Goal: Contribute content

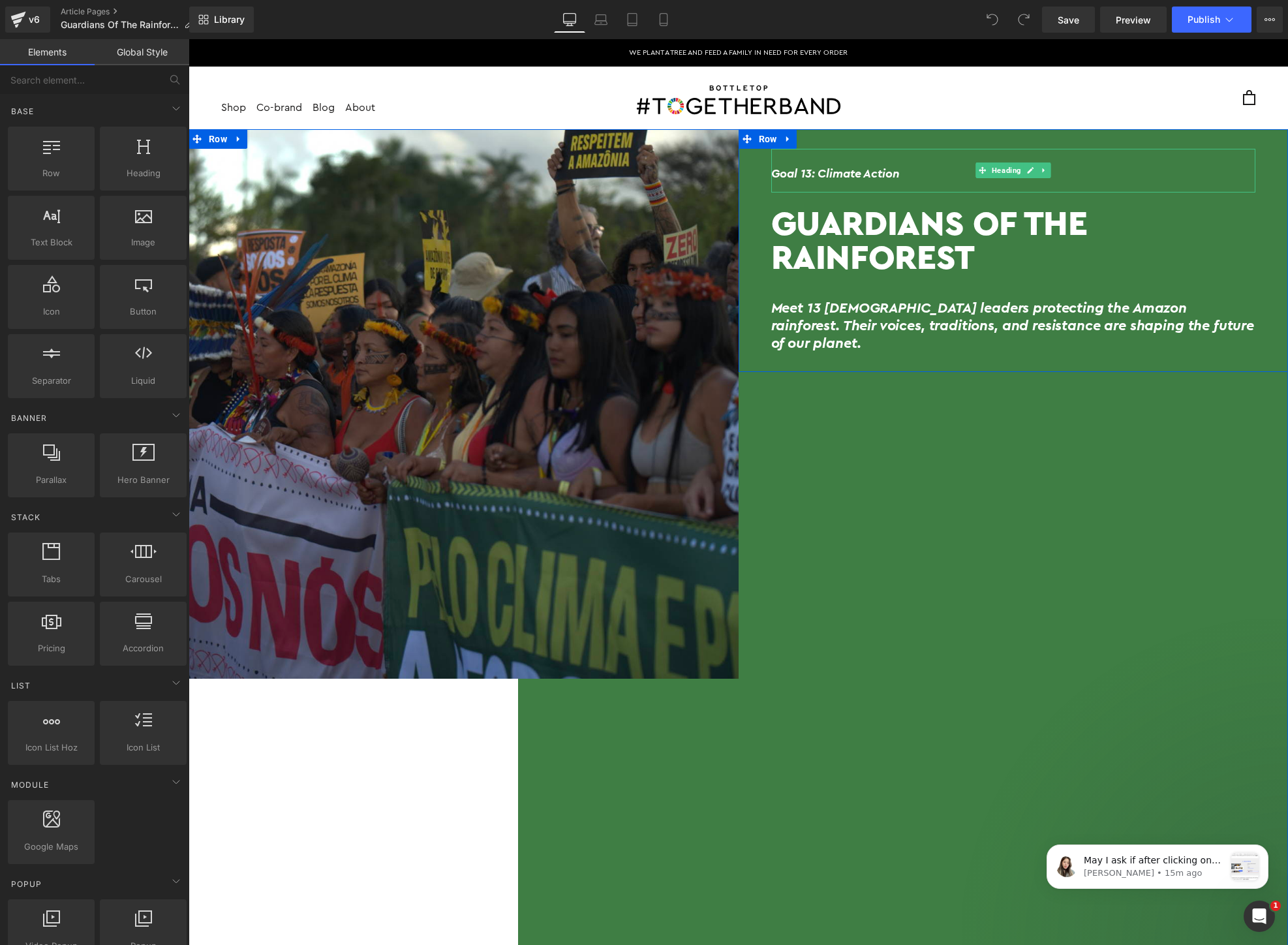
click at [865, 174] on h6 "Goal 13: Climate Action" at bounding box center [1014, 174] width 485 height 12
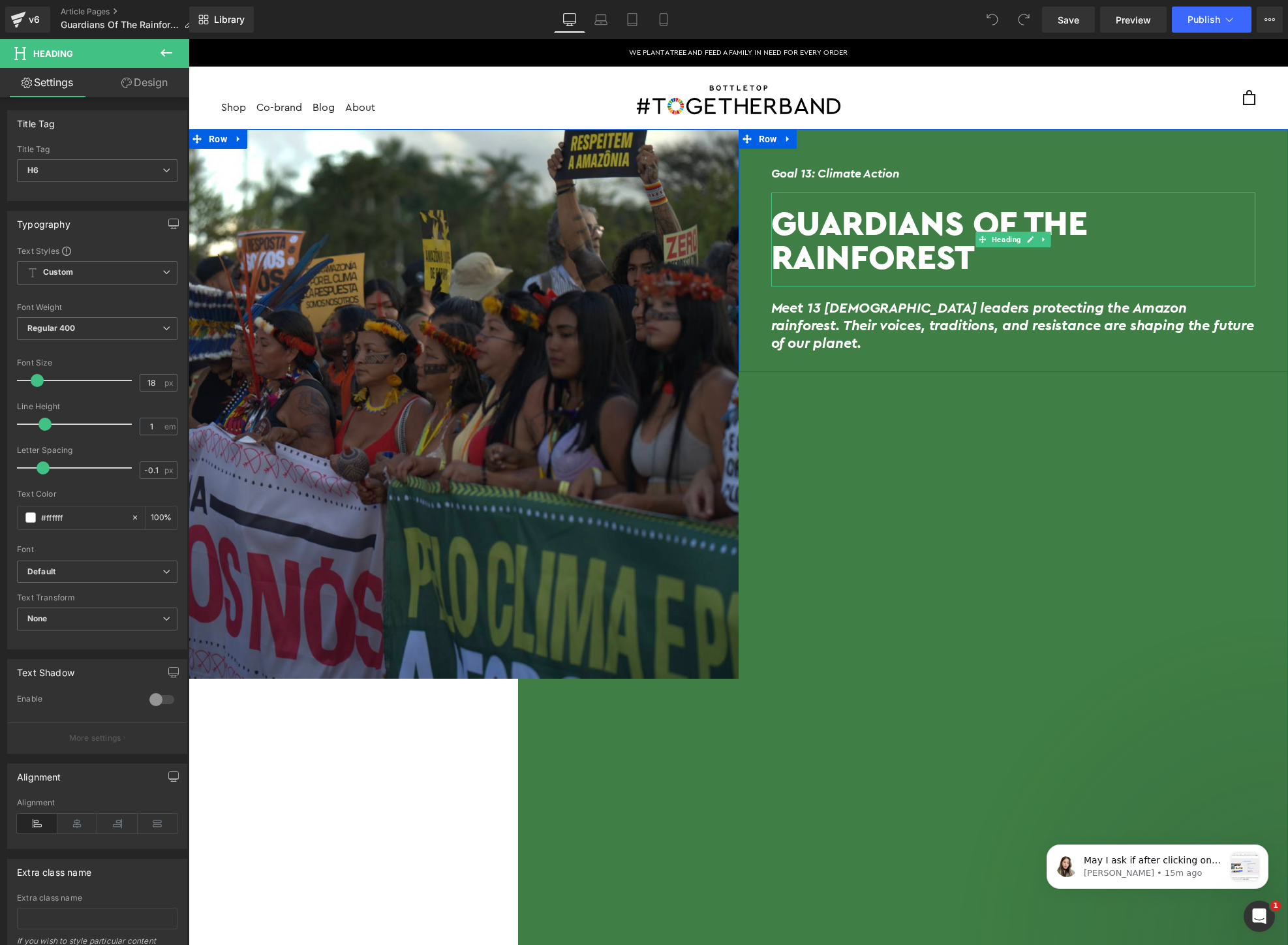
click at [874, 255] on h1 "Guardians Of The Rainforest" at bounding box center [1014, 240] width 485 height 69
click at [872, 312] on h2 "Meet 13 [DEMOGRAPHIC_DATA] leaders protecting the Amazon rainforest. Their voic…" at bounding box center [1014, 326] width 485 height 53
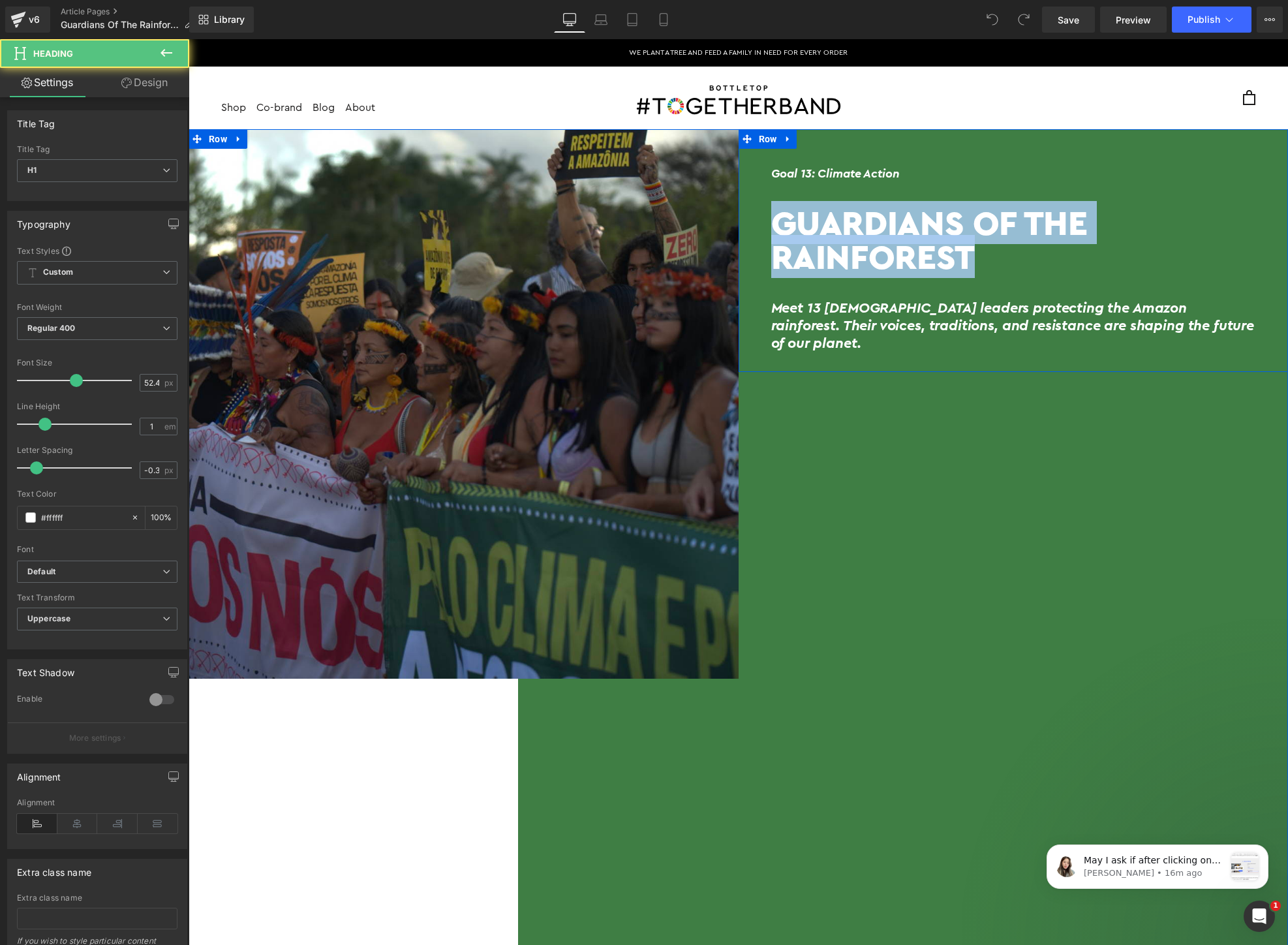
drag, startPoint x: 986, startPoint y: 263, endPoint x: 765, endPoint y: 204, distance: 228.7
click at [765, 204] on div "Goal 13: Climate Action Heading Guardians Of The Rainforest Heading Meet 13 [DE…" at bounding box center [1013, 257] width 550 height 217
copy h1 "Guardians Of The Rainforest"
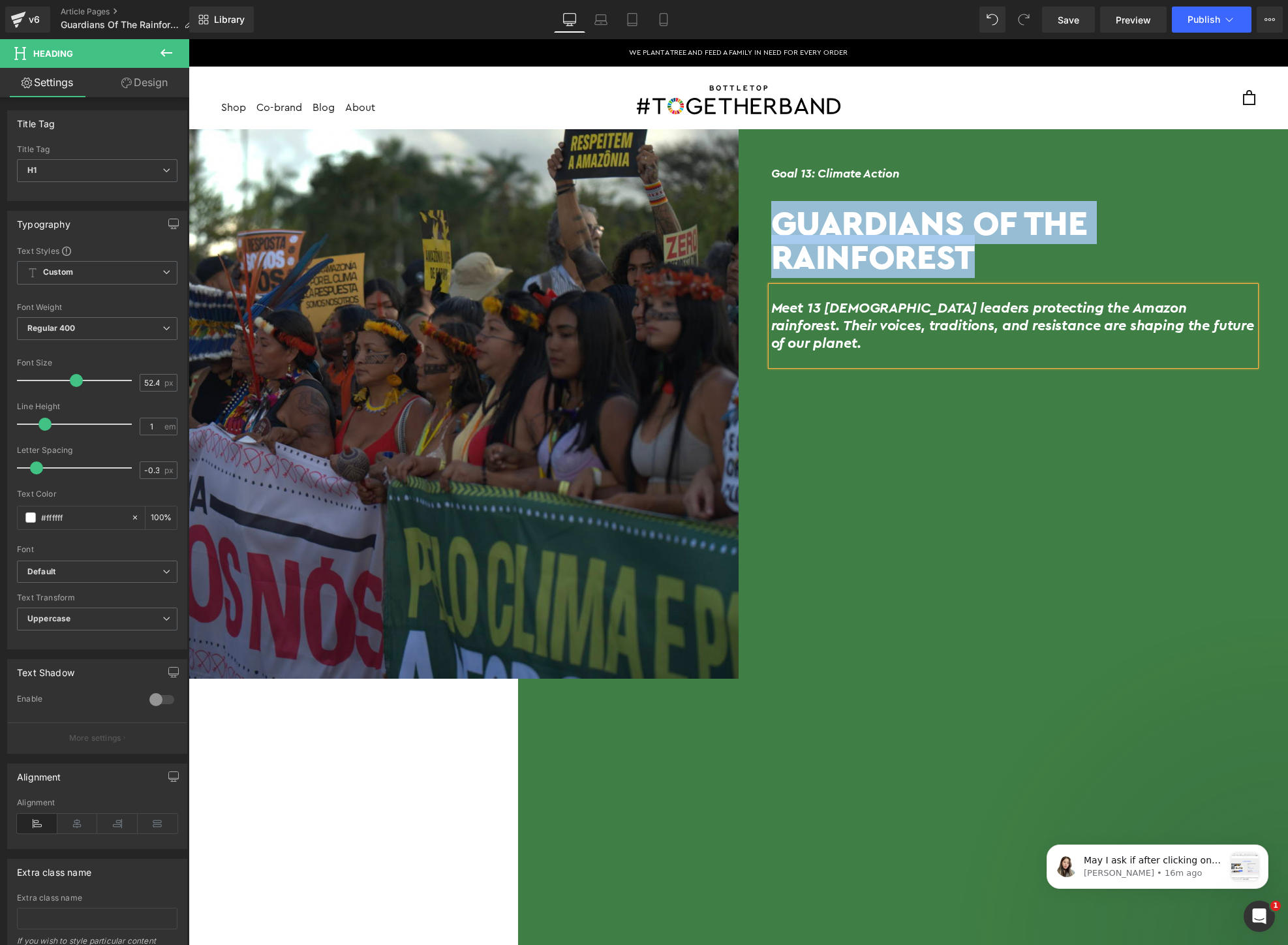
click at [956, 337] on div "Meet 13 [DEMOGRAPHIC_DATA] leaders protecting the Amazon rainforest. Their voic…" at bounding box center [1014, 326] width 485 height 79
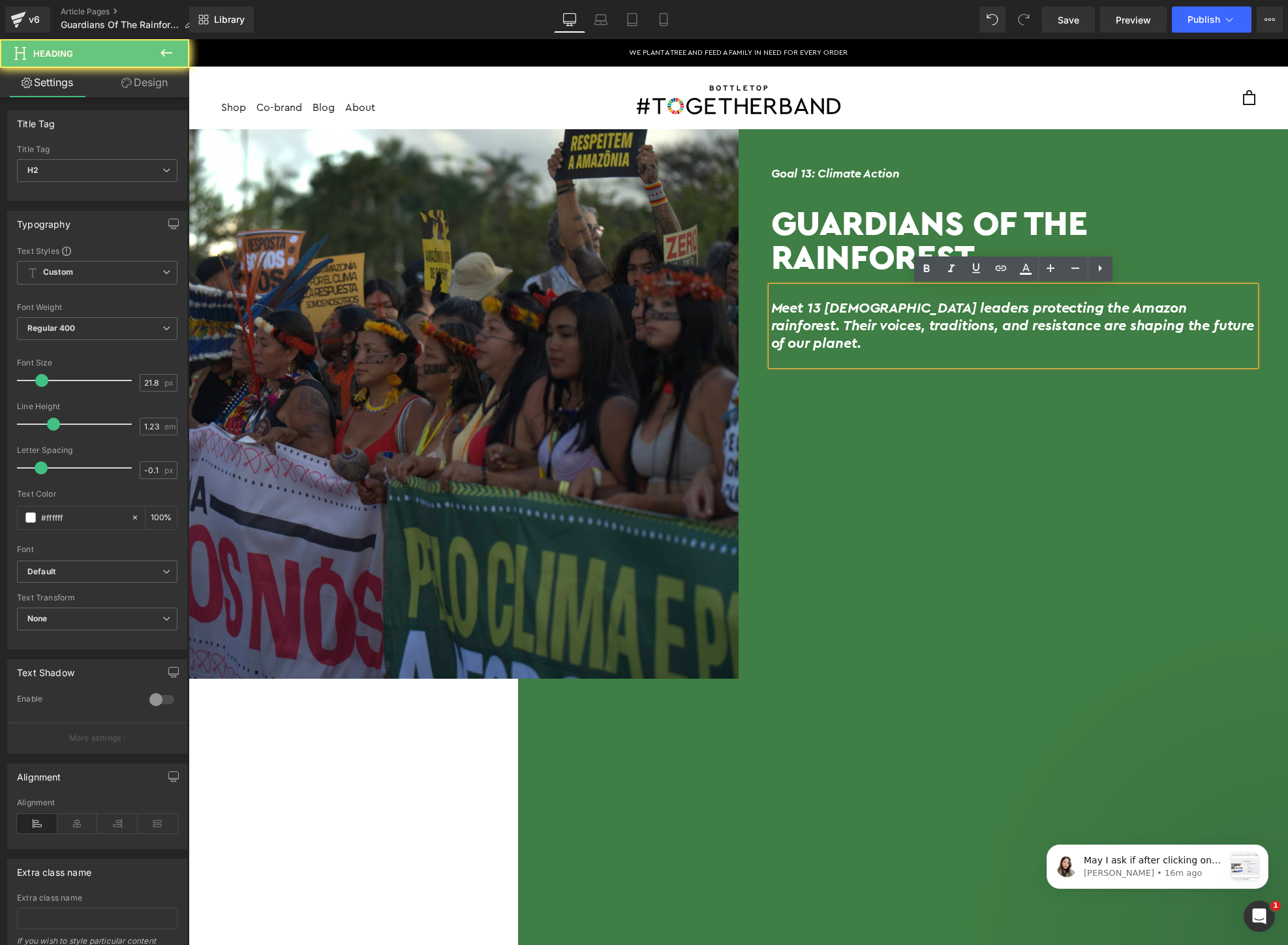
click at [956, 337] on div "Meet 13 [DEMOGRAPHIC_DATA] leaders protecting the Amazon rainforest. Their voic…" at bounding box center [1014, 326] width 485 height 79
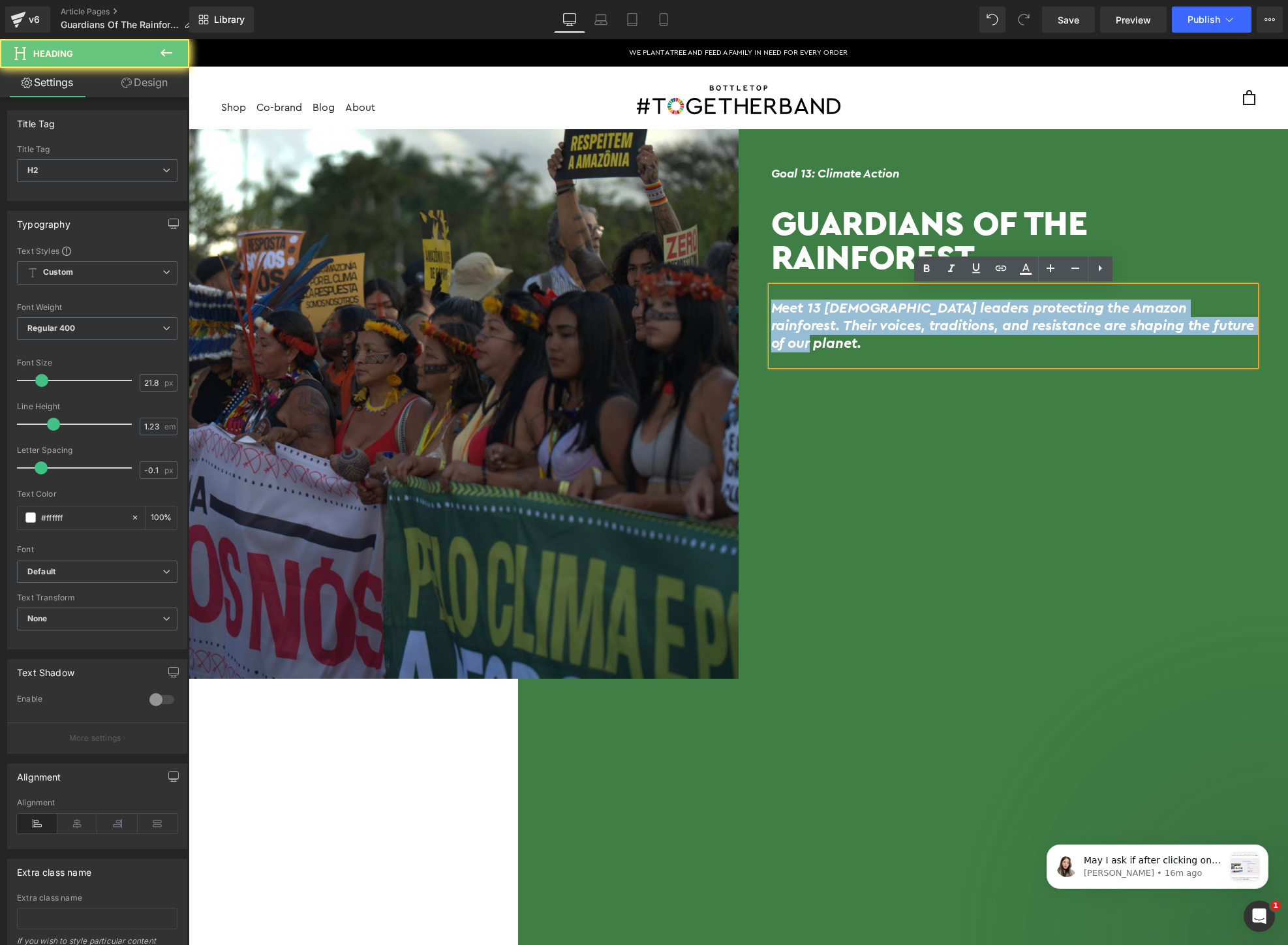
click at [956, 337] on div "Meet 13 [DEMOGRAPHIC_DATA] leaders protecting the Amazon rainforest. Their voic…" at bounding box center [1014, 326] width 485 height 79
copy h2 "Meet 13 [DEMOGRAPHIC_DATA] leaders protecting the Amazon rainforest. Their voic…"
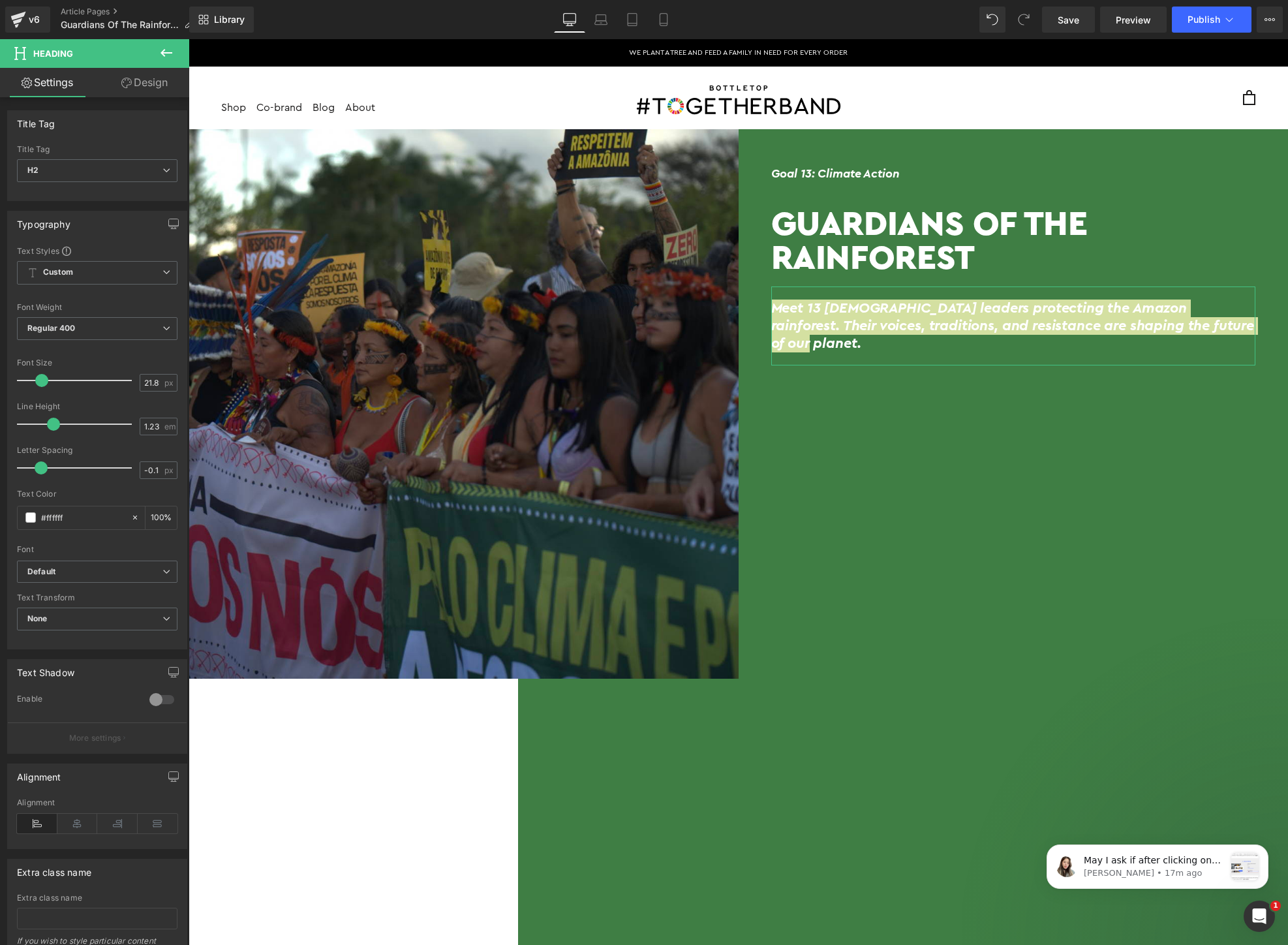
click at [147, 83] on link "Design" at bounding box center [144, 82] width 95 height 29
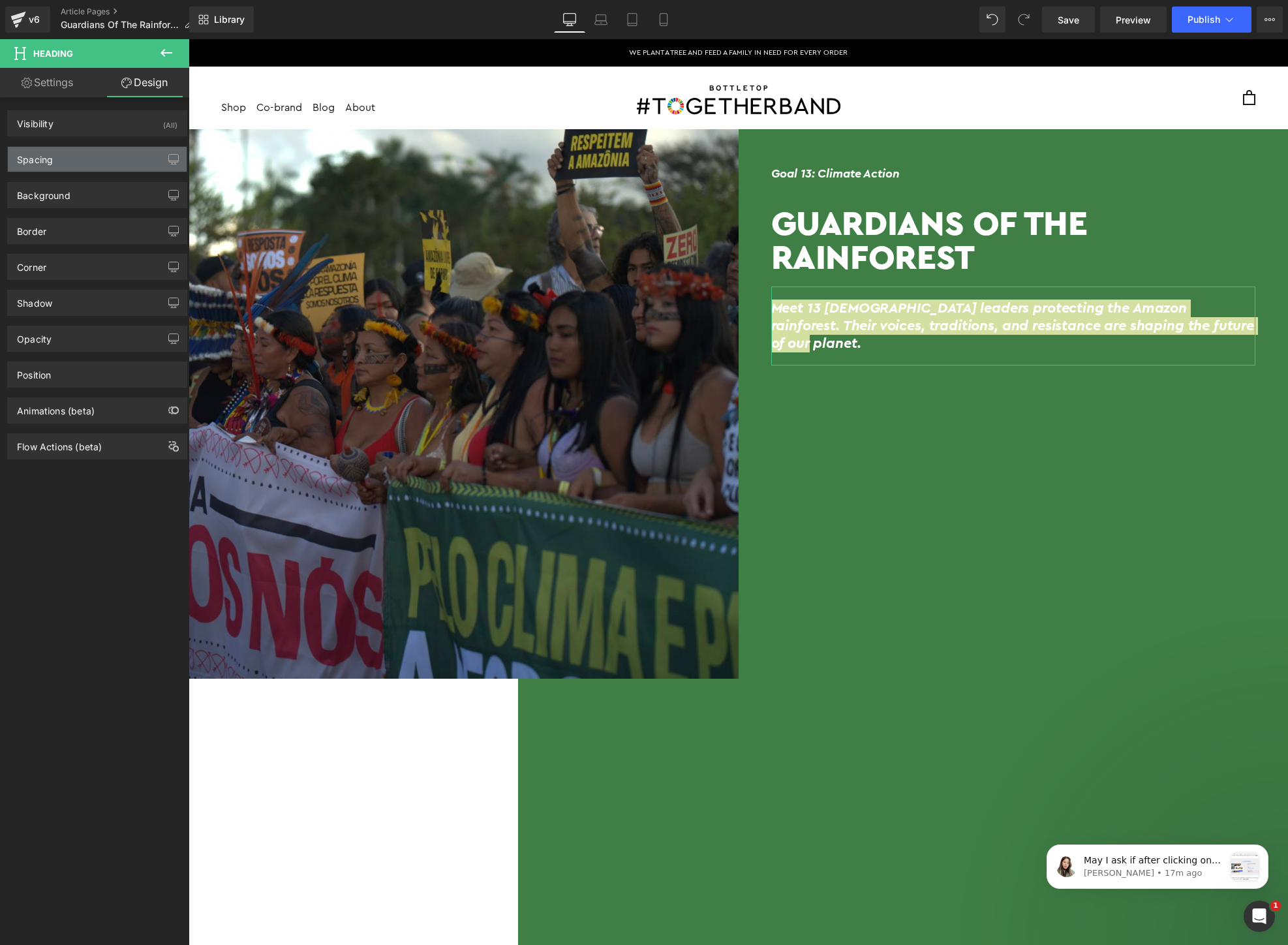
click at [64, 157] on div "Spacing" at bounding box center [97, 159] width 179 height 24
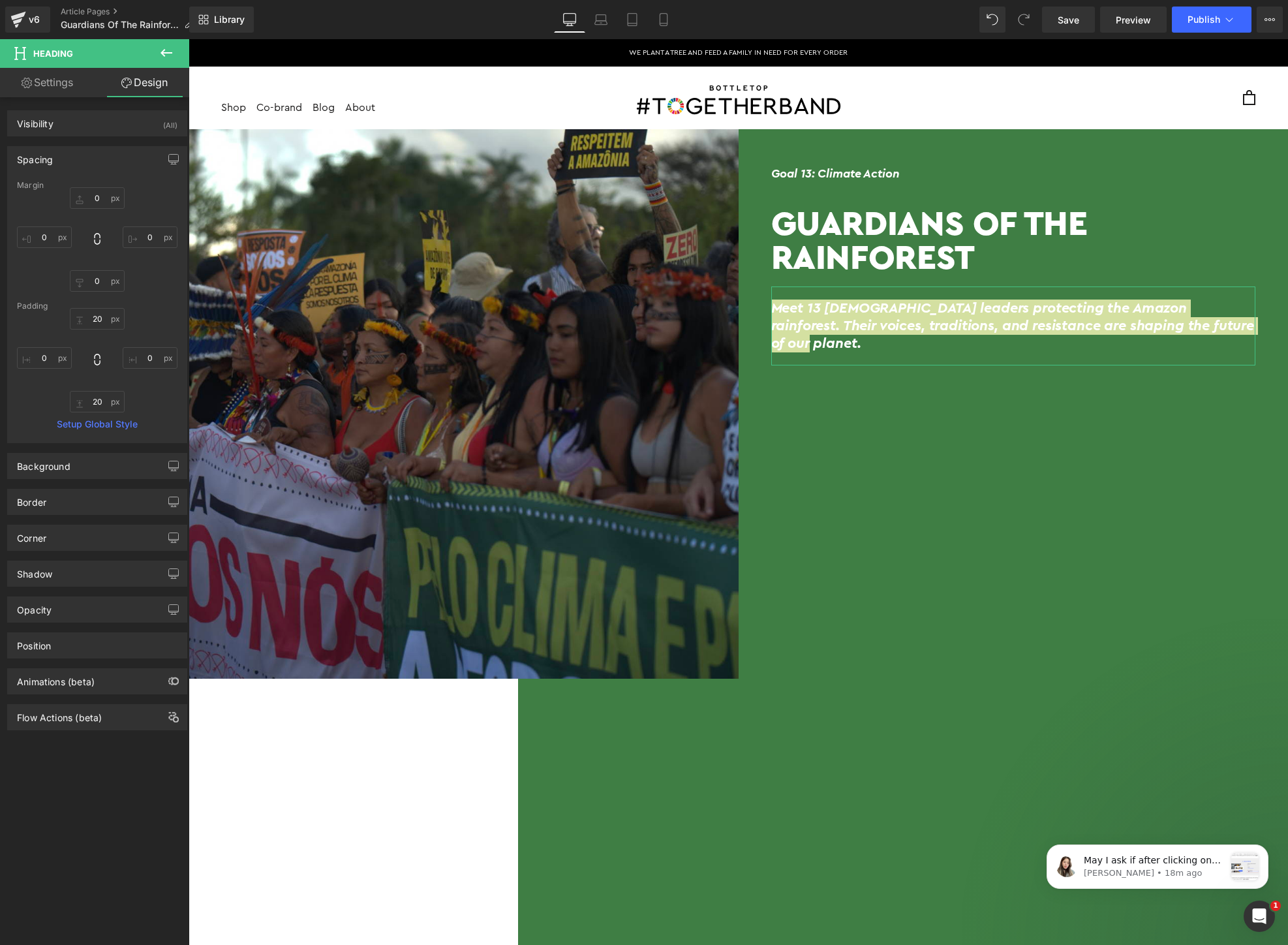
click at [54, 82] on link "Settings" at bounding box center [47, 82] width 95 height 29
type input "100"
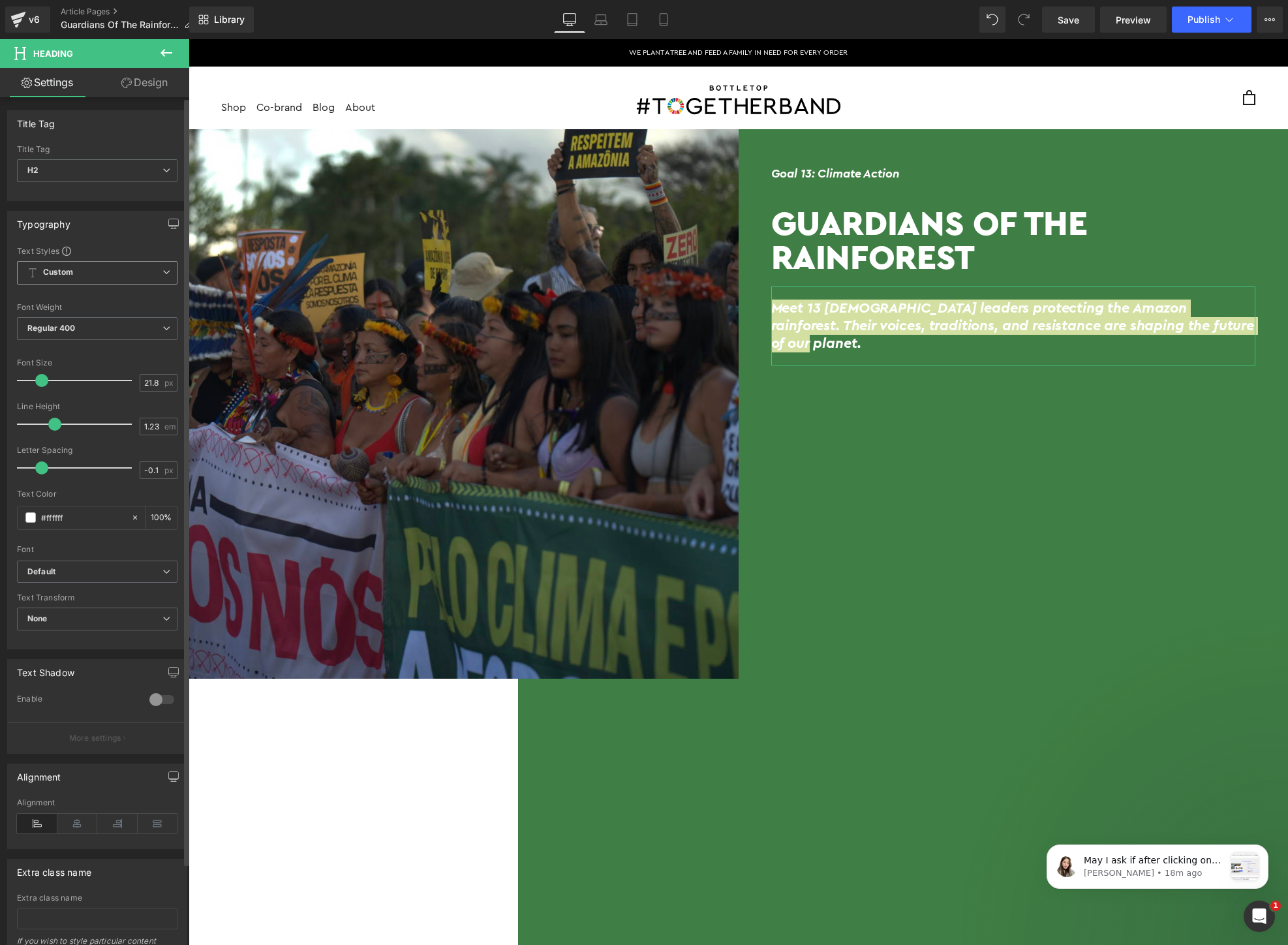
click at [80, 276] on span "Custom Setup Global Style" at bounding box center [97, 273] width 160 height 24
click at [80, 276] on span "Custom Setup Global Style" at bounding box center [95, 273] width 155 height 24
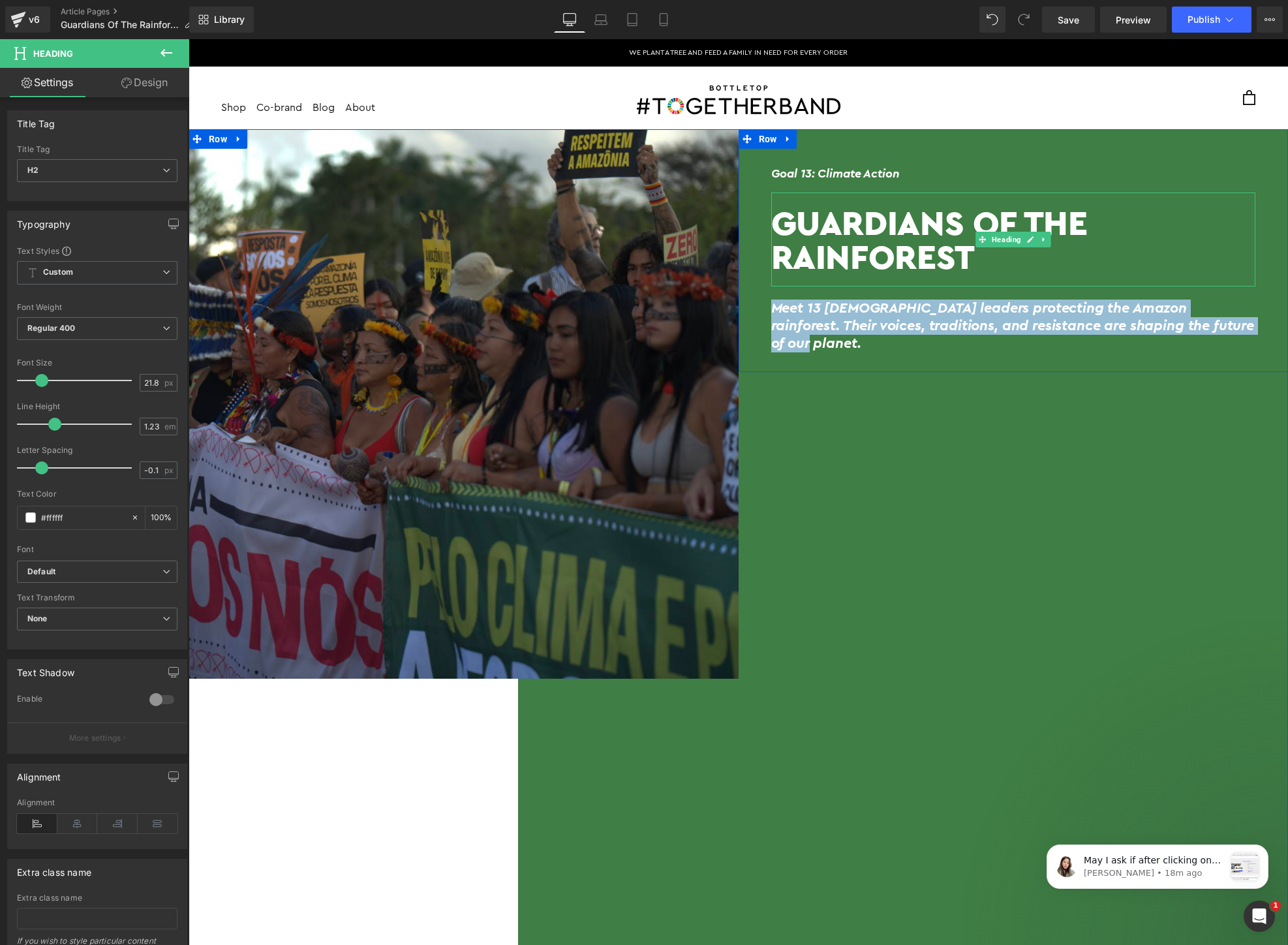
click at [925, 247] on h1 "Guardians Of The Rainforest" at bounding box center [1014, 240] width 485 height 69
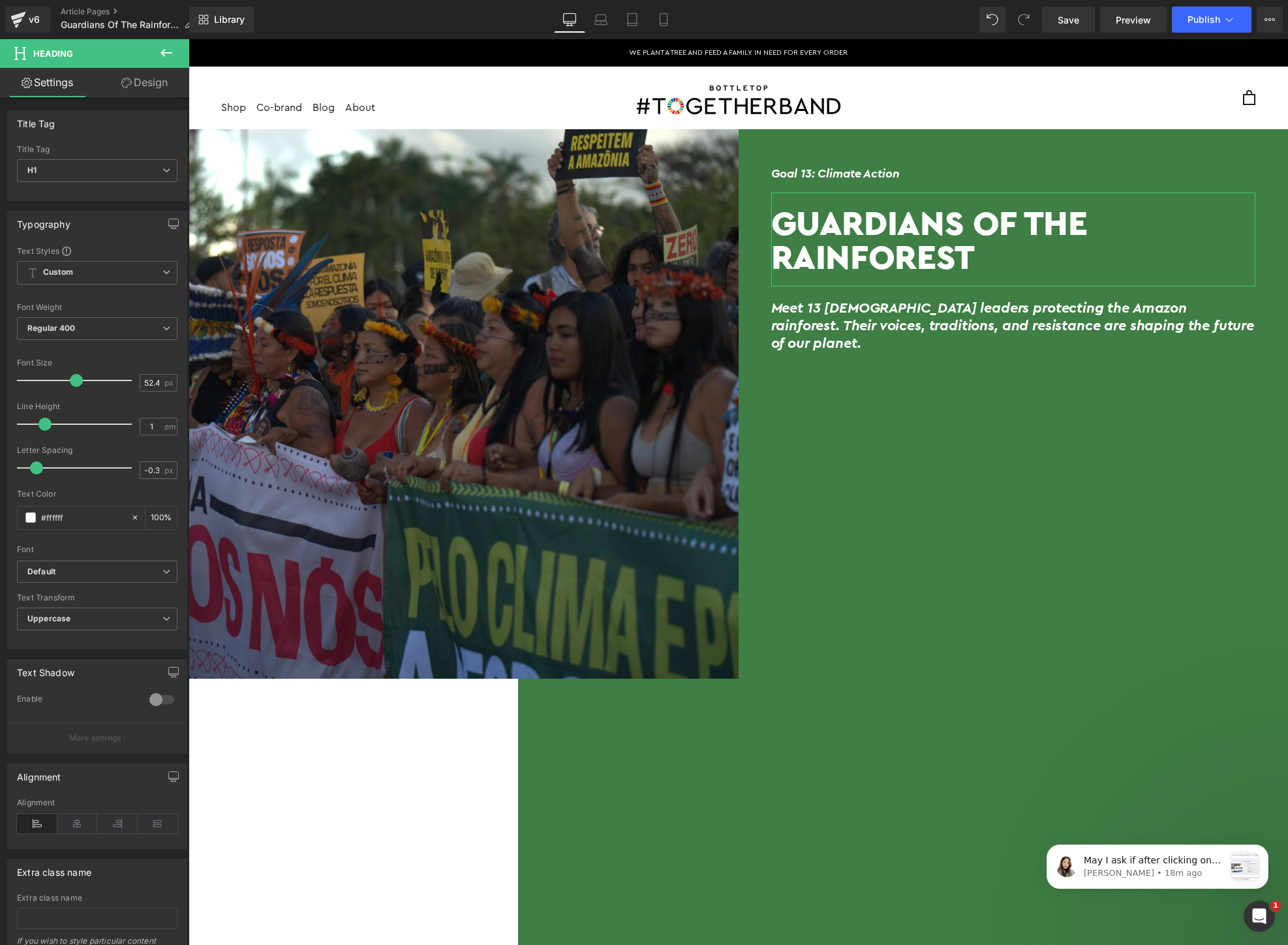
click at [158, 80] on link "Design" at bounding box center [144, 82] width 95 height 29
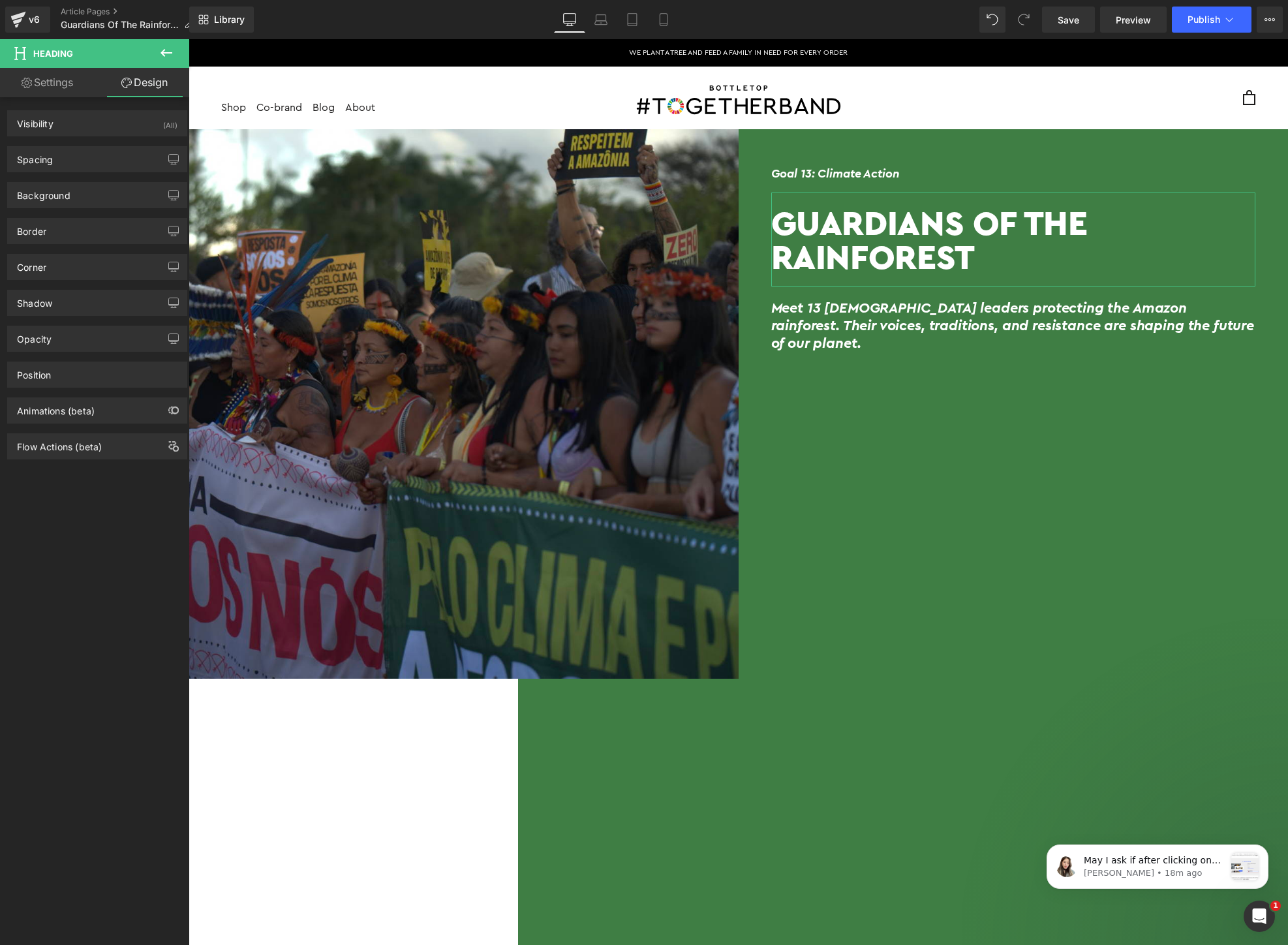
type input "0"
type input "20"
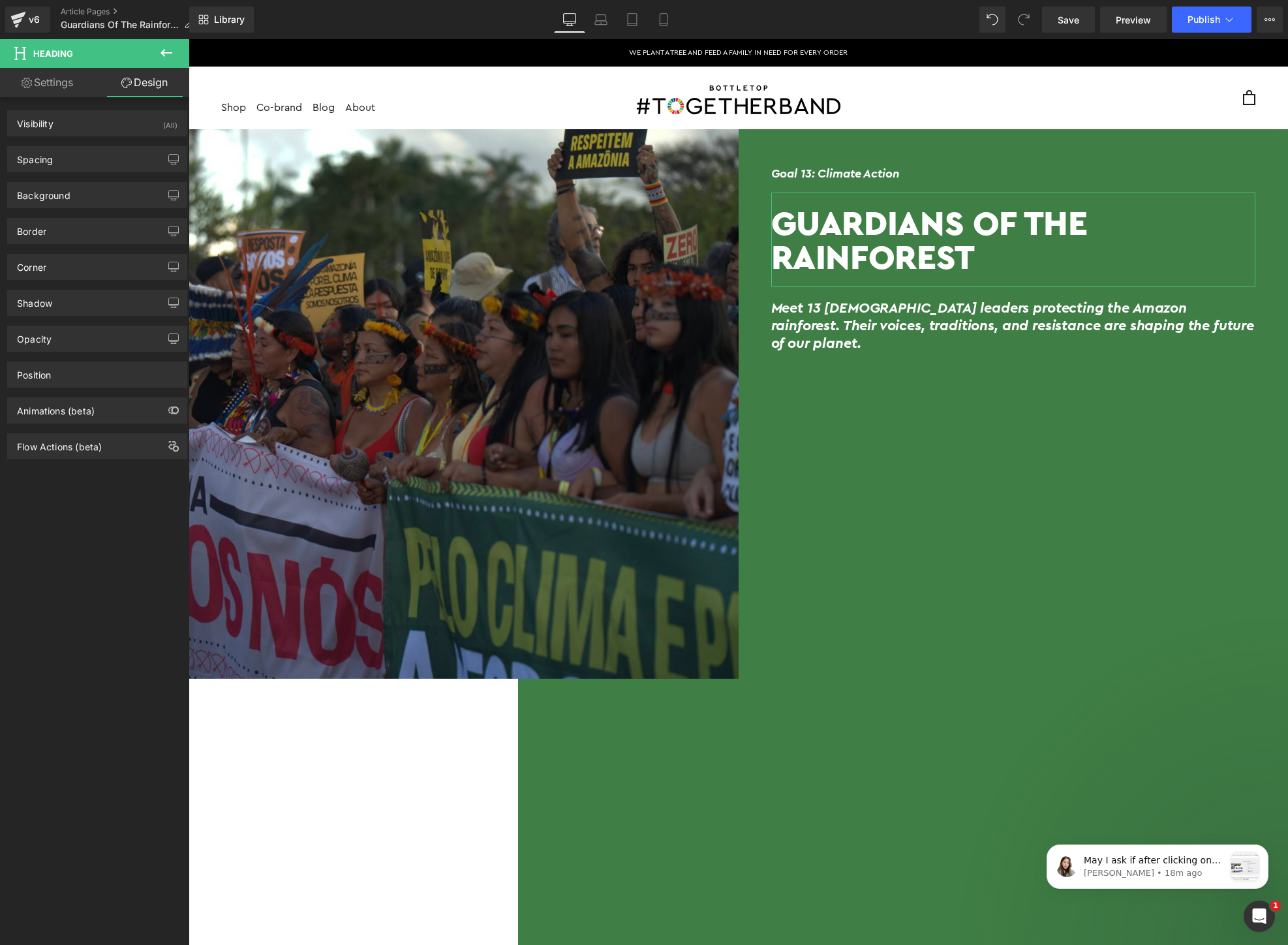
type input "0"
type input "20"
type input "0"
click at [74, 160] on div "Spacing" at bounding box center [97, 159] width 179 height 24
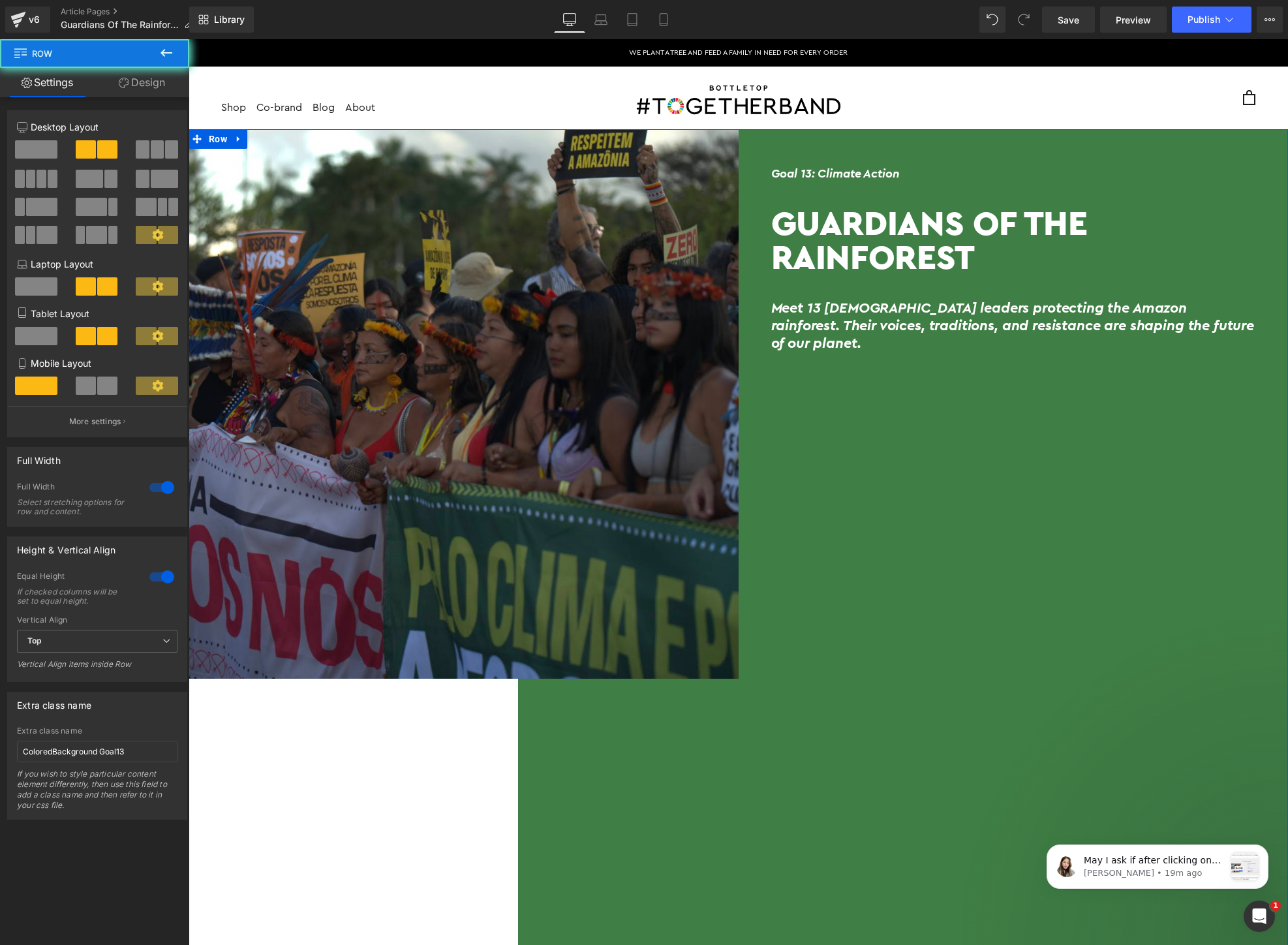
click at [141, 77] on link "Design" at bounding box center [142, 82] width 95 height 29
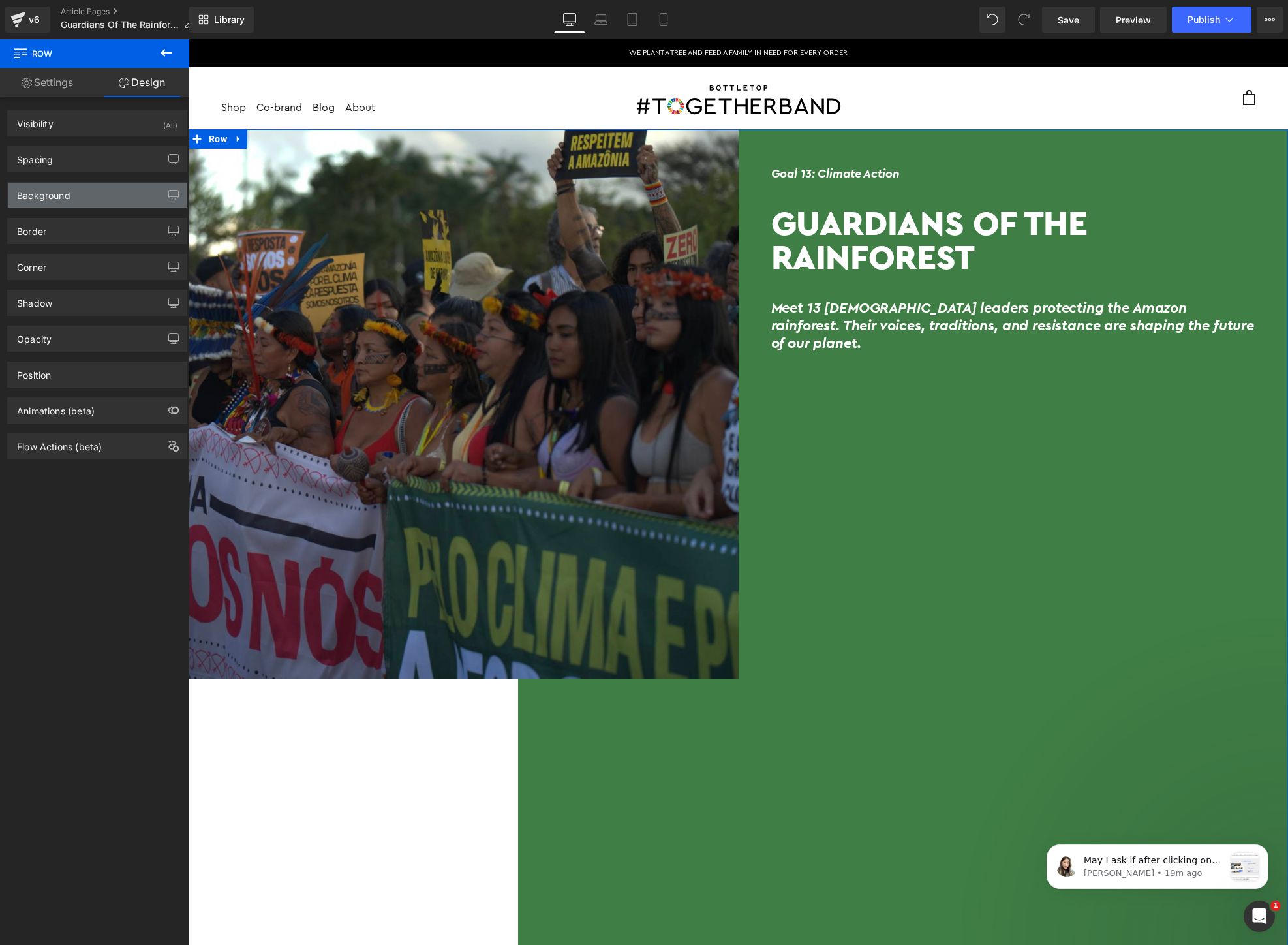
click at [61, 199] on div "Background" at bounding box center [44, 192] width 54 height 18
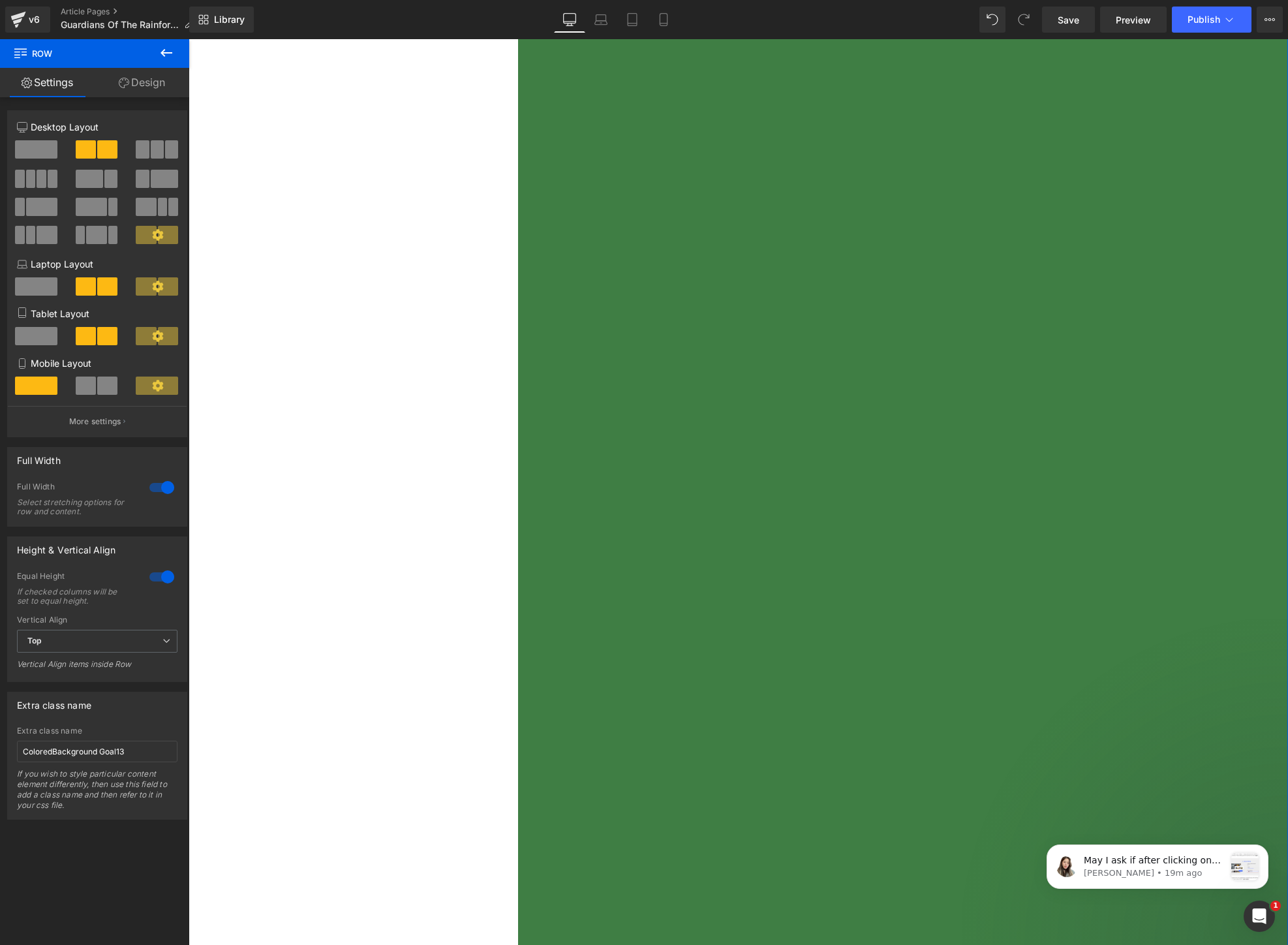
scroll to position [664, 0]
click at [1107, 868] on p "[PERSON_NAME] • 19m ago" at bounding box center [1154, 872] width 141 height 12
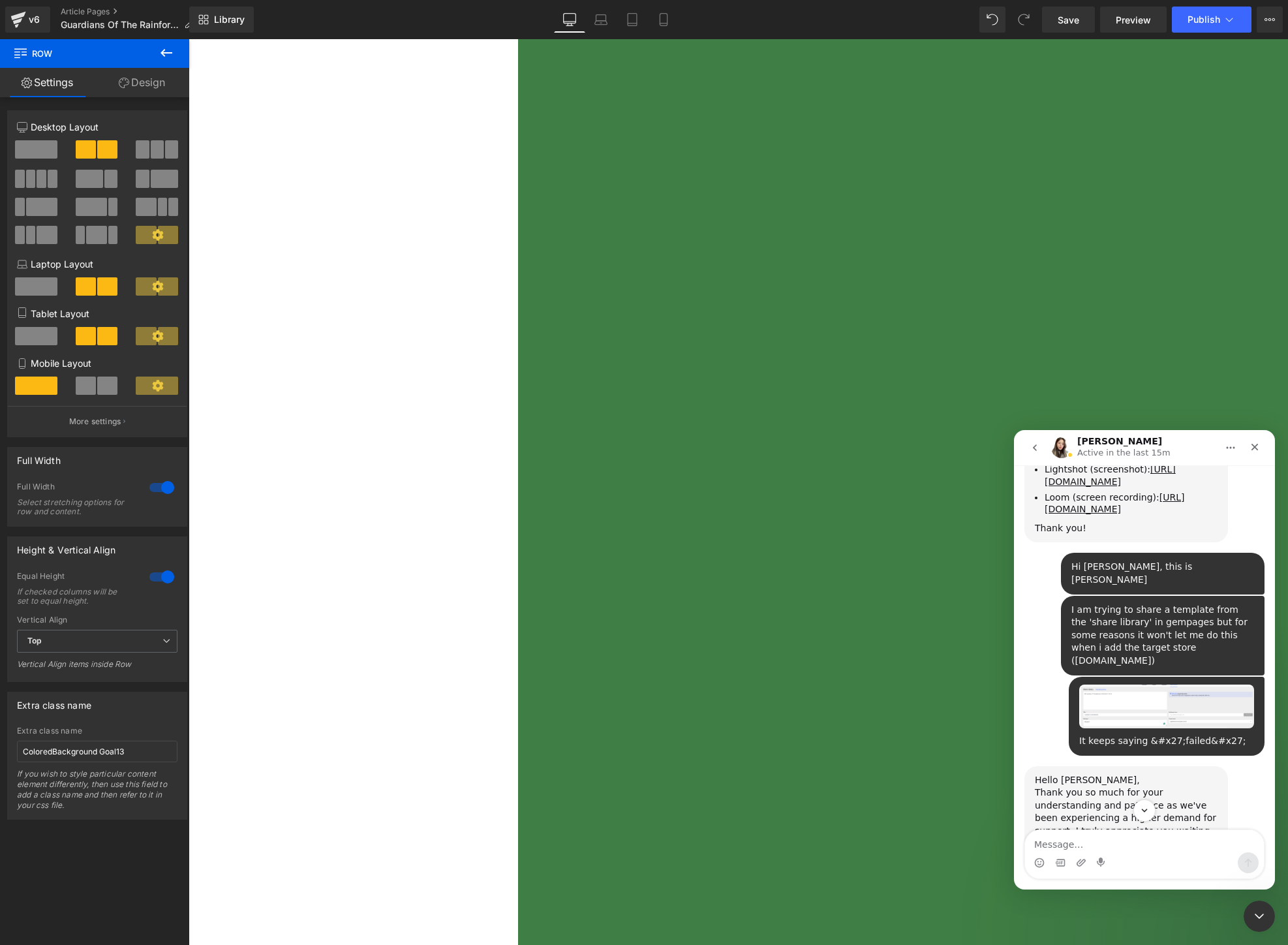
scroll to position [1431, 0]
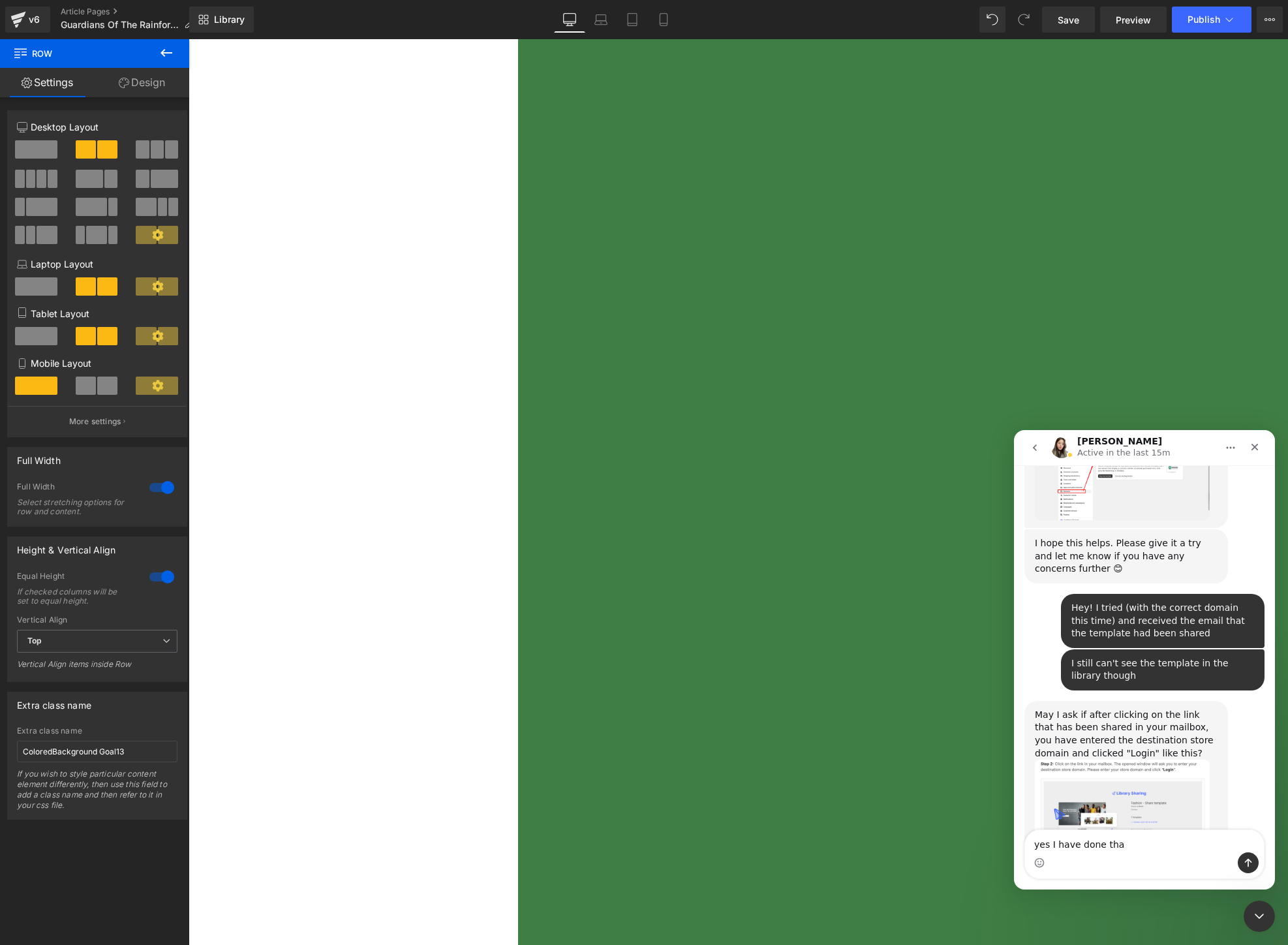
type textarea "yes I have done that"
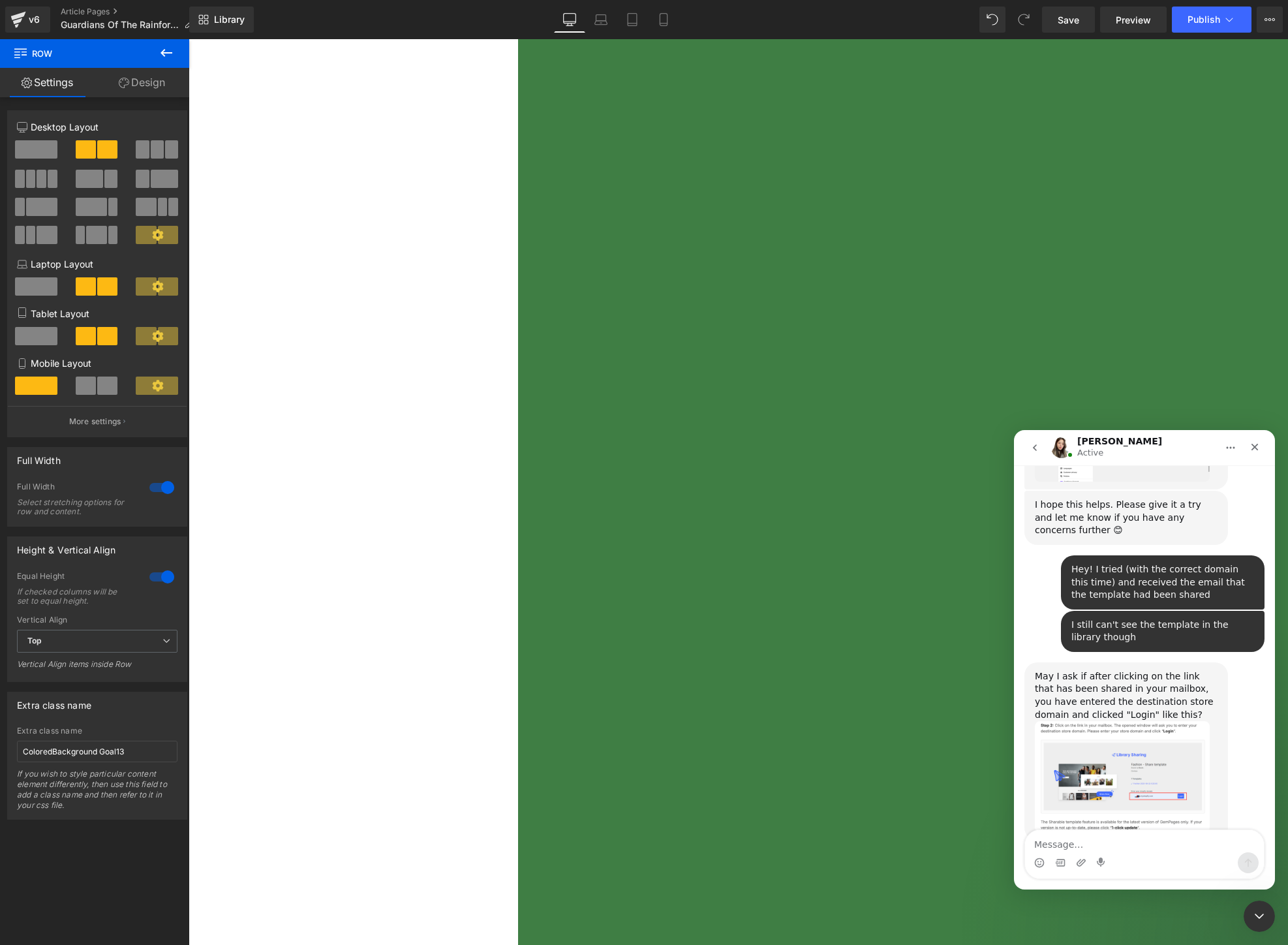
click at [77, 757] on div at bounding box center [644, 453] width 1288 height 906
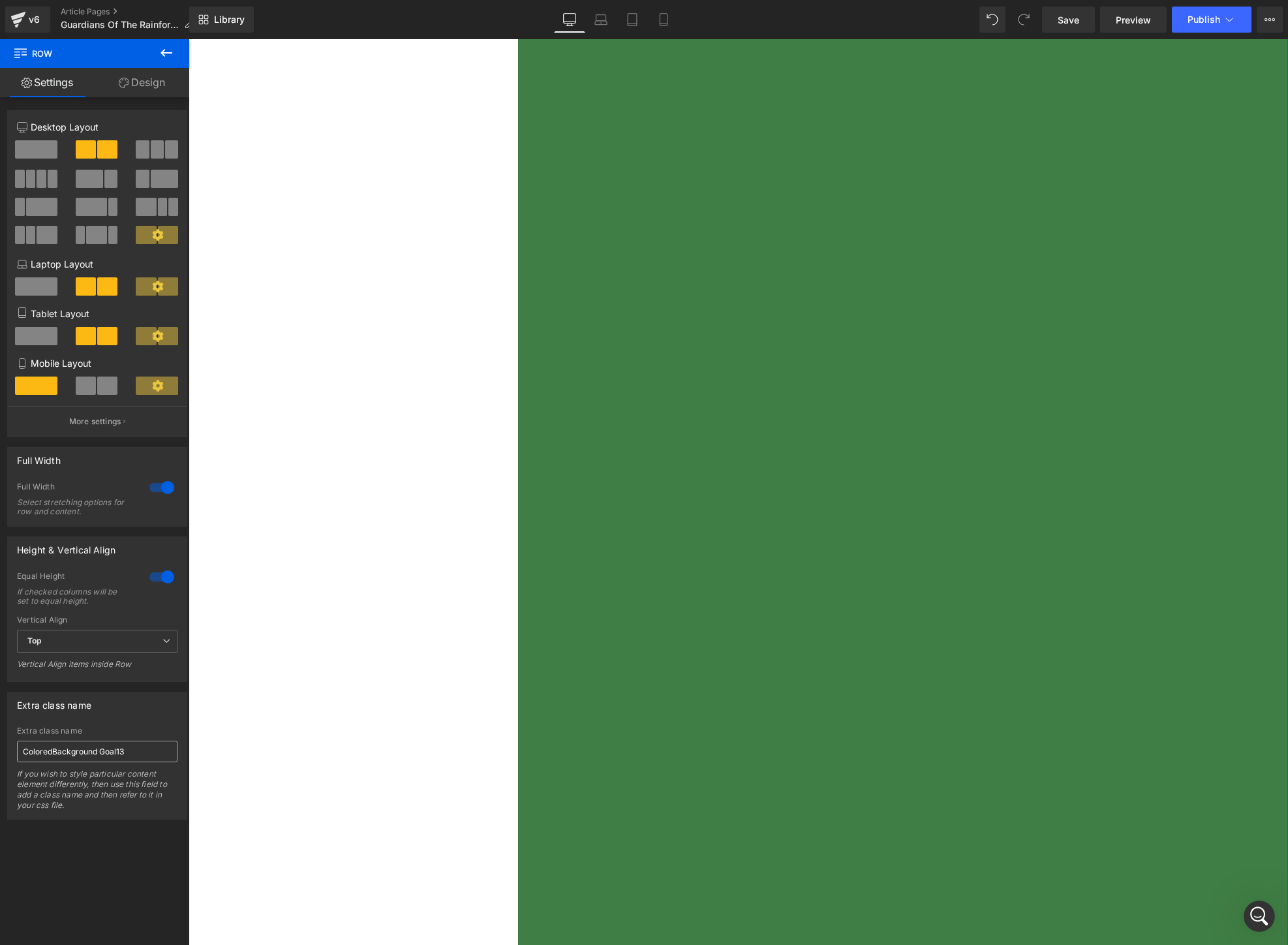
scroll to position [0, 0]
click at [91, 757] on input "ColoredBackground Goal13" at bounding box center [97, 751] width 160 height 21
drag, startPoint x: 138, startPoint y: 757, endPoint x: 2, endPoint y: 757, distance: 136.0
click at [2, 757] on div "Extra class name ColoredBackground Goal13 Extra class name ColoredBackground Go…" at bounding box center [97, 750] width 195 height 138
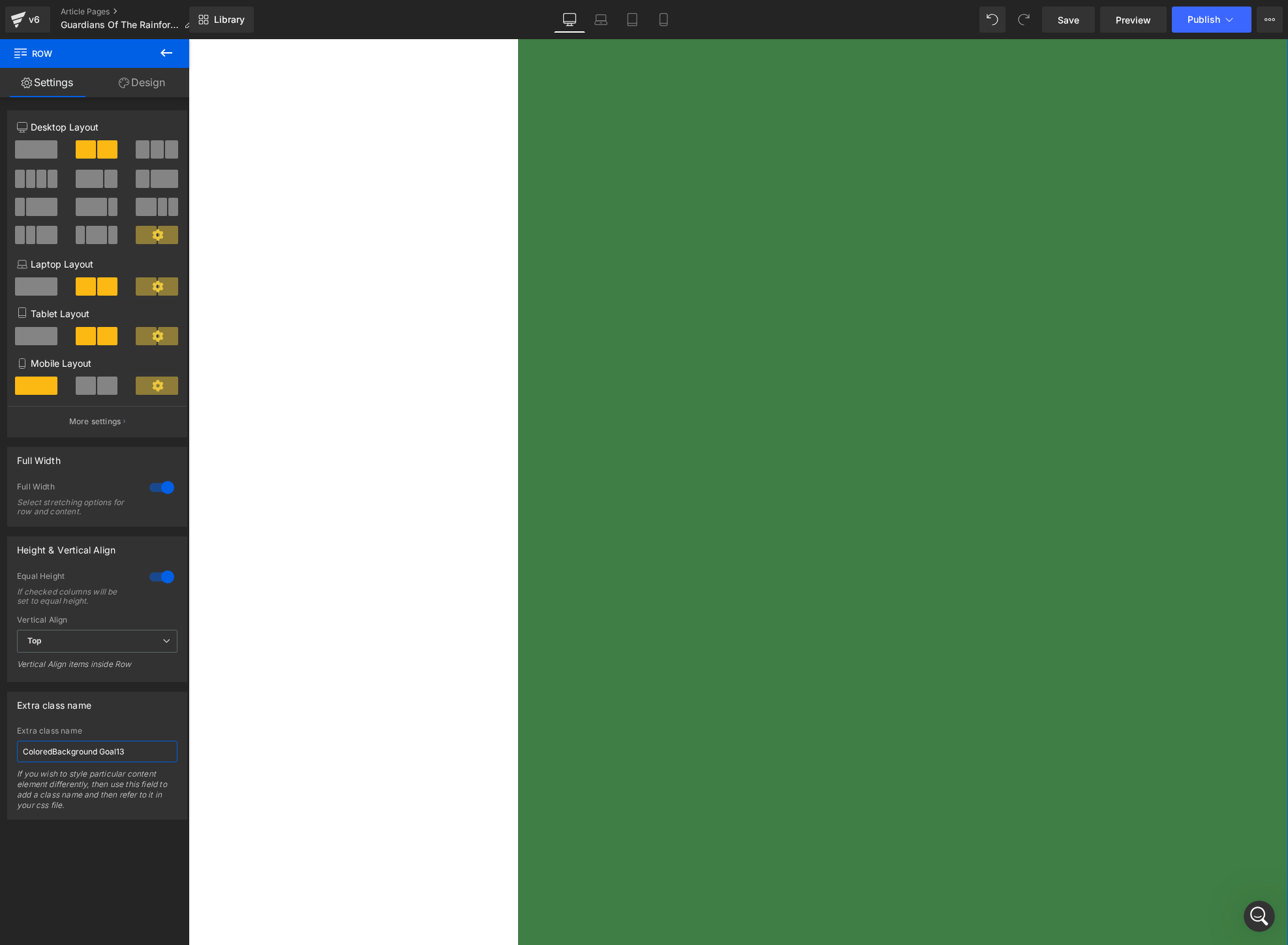
click at [30, 754] on input "ColoredBackground Goal13" at bounding box center [97, 751] width 160 height 21
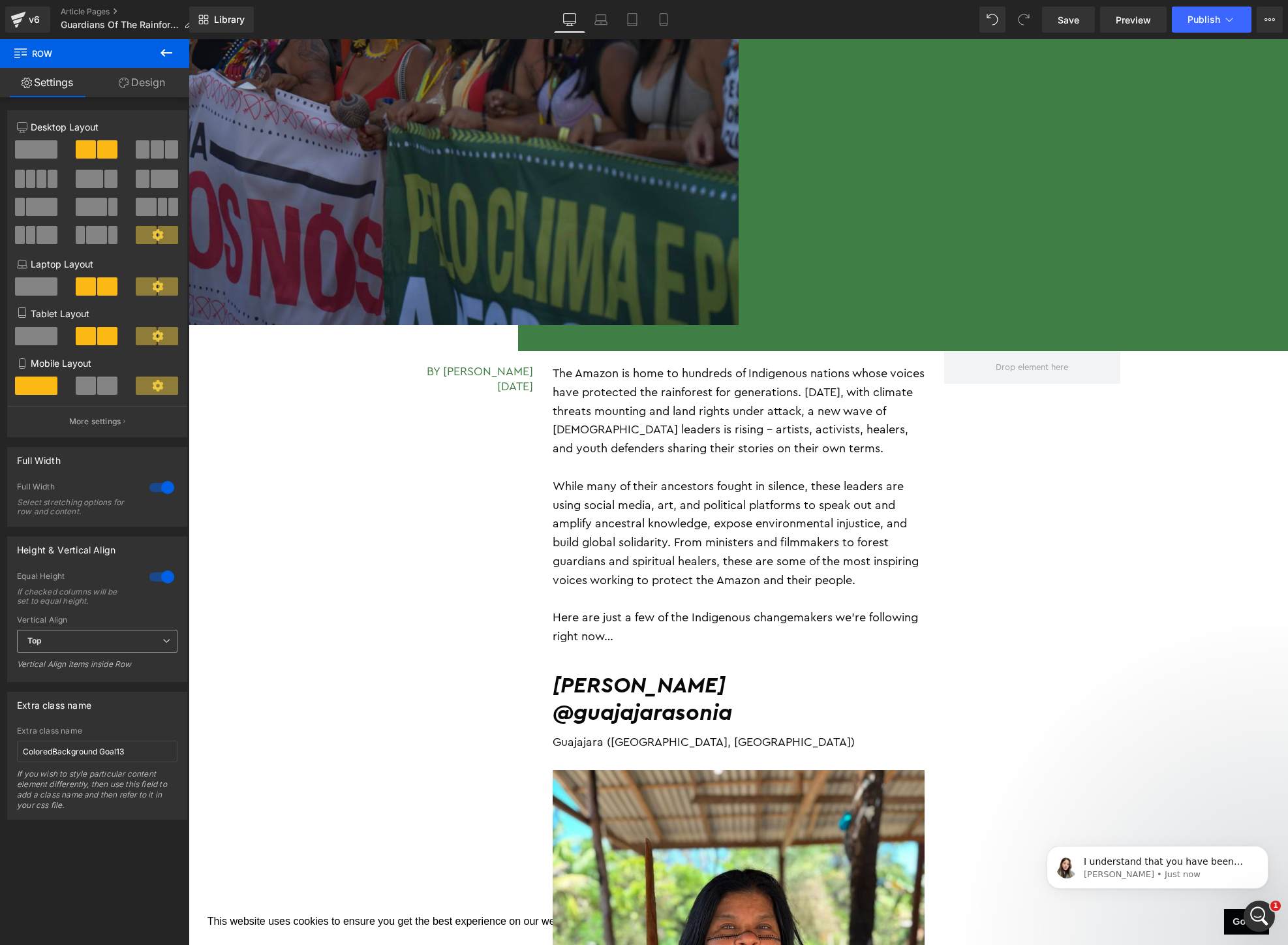
scroll to position [1771, 0]
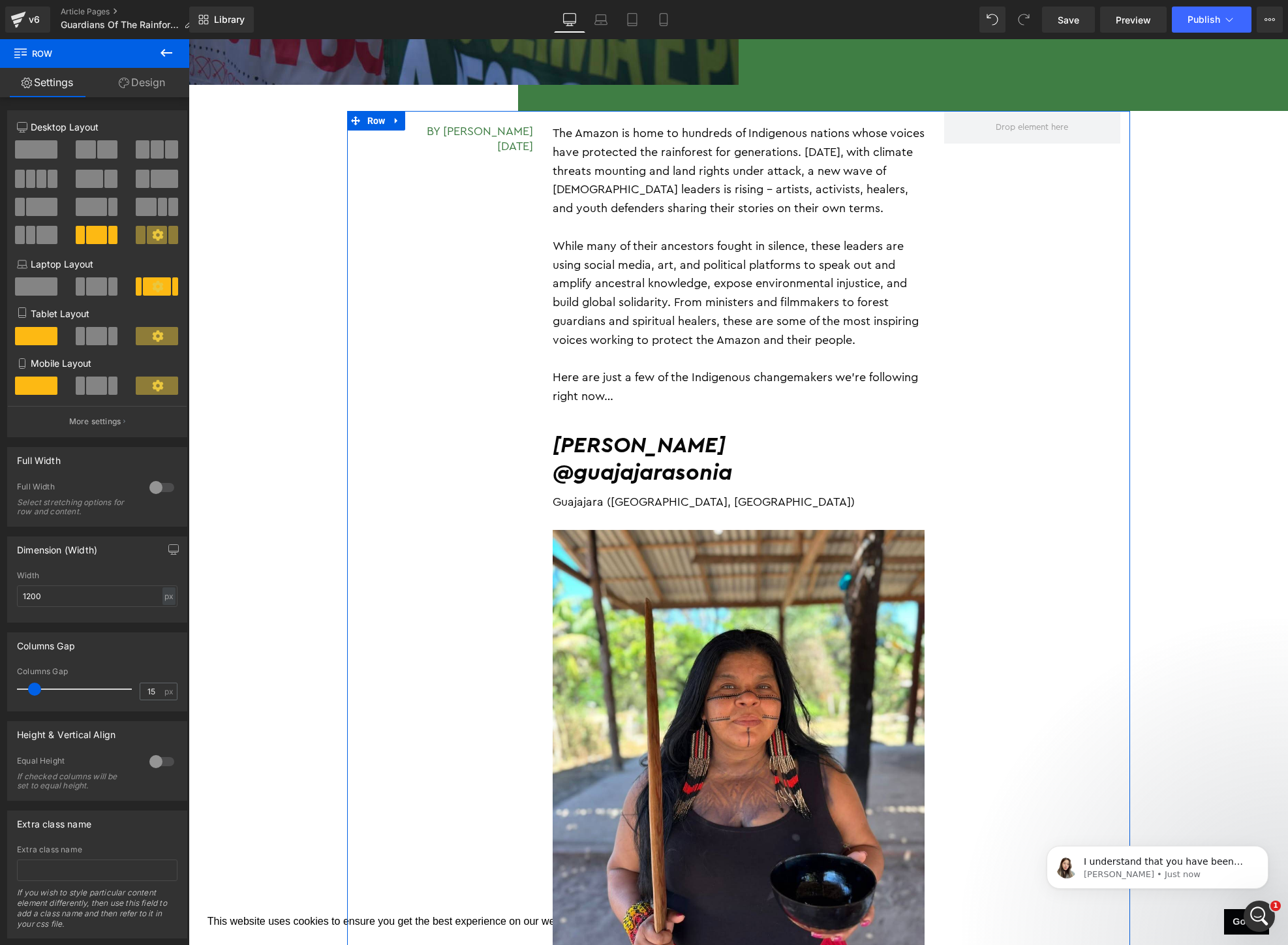
scroll to position [245, 0]
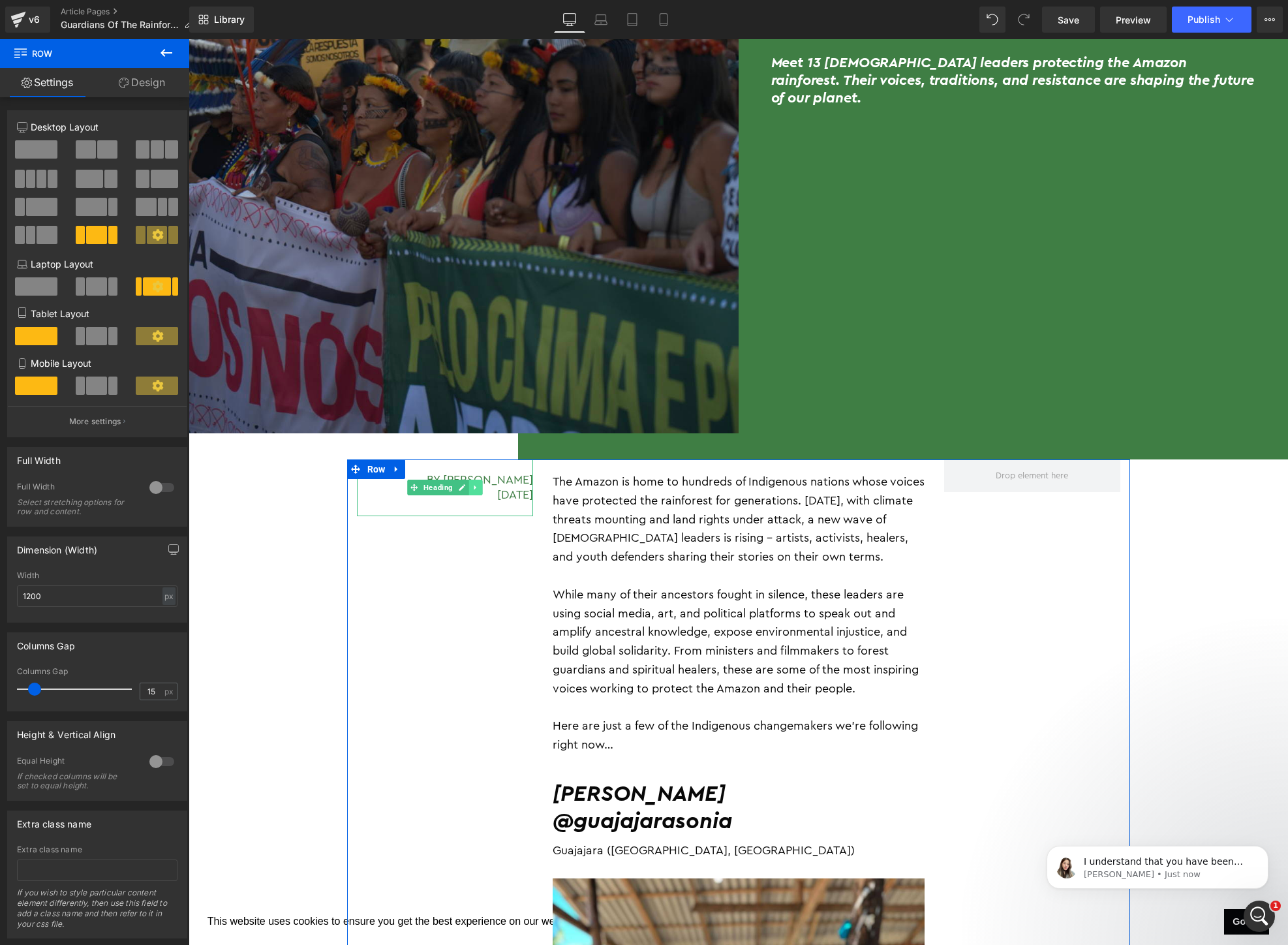
click at [472, 483] on link at bounding box center [475, 487] width 13 height 16
click at [479, 503] on div "By [PERSON_NAME] [DATE]" at bounding box center [444, 487] width 176 height 57
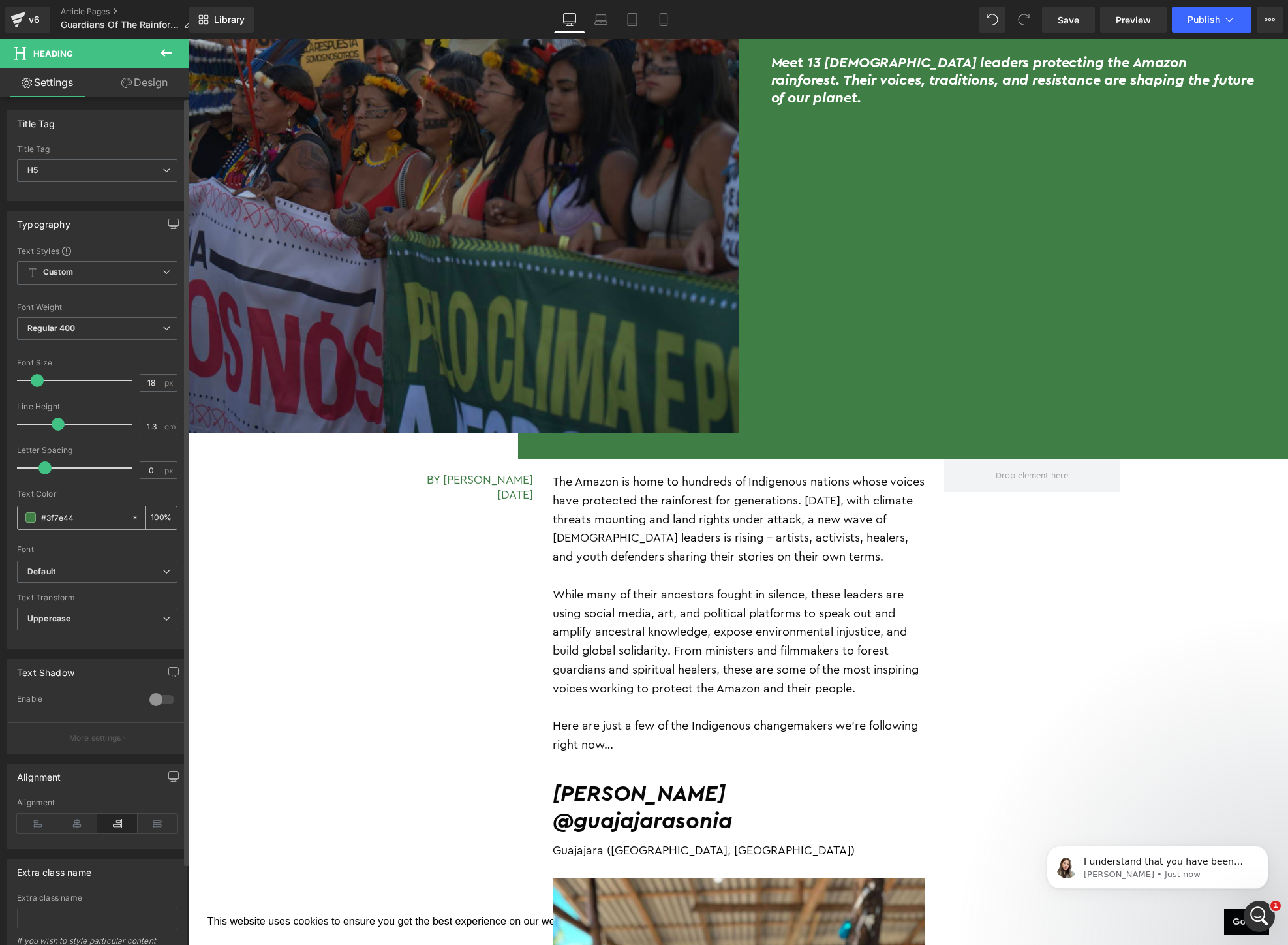
click at [77, 515] on input "#3f7e44" at bounding box center [83, 517] width 84 height 14
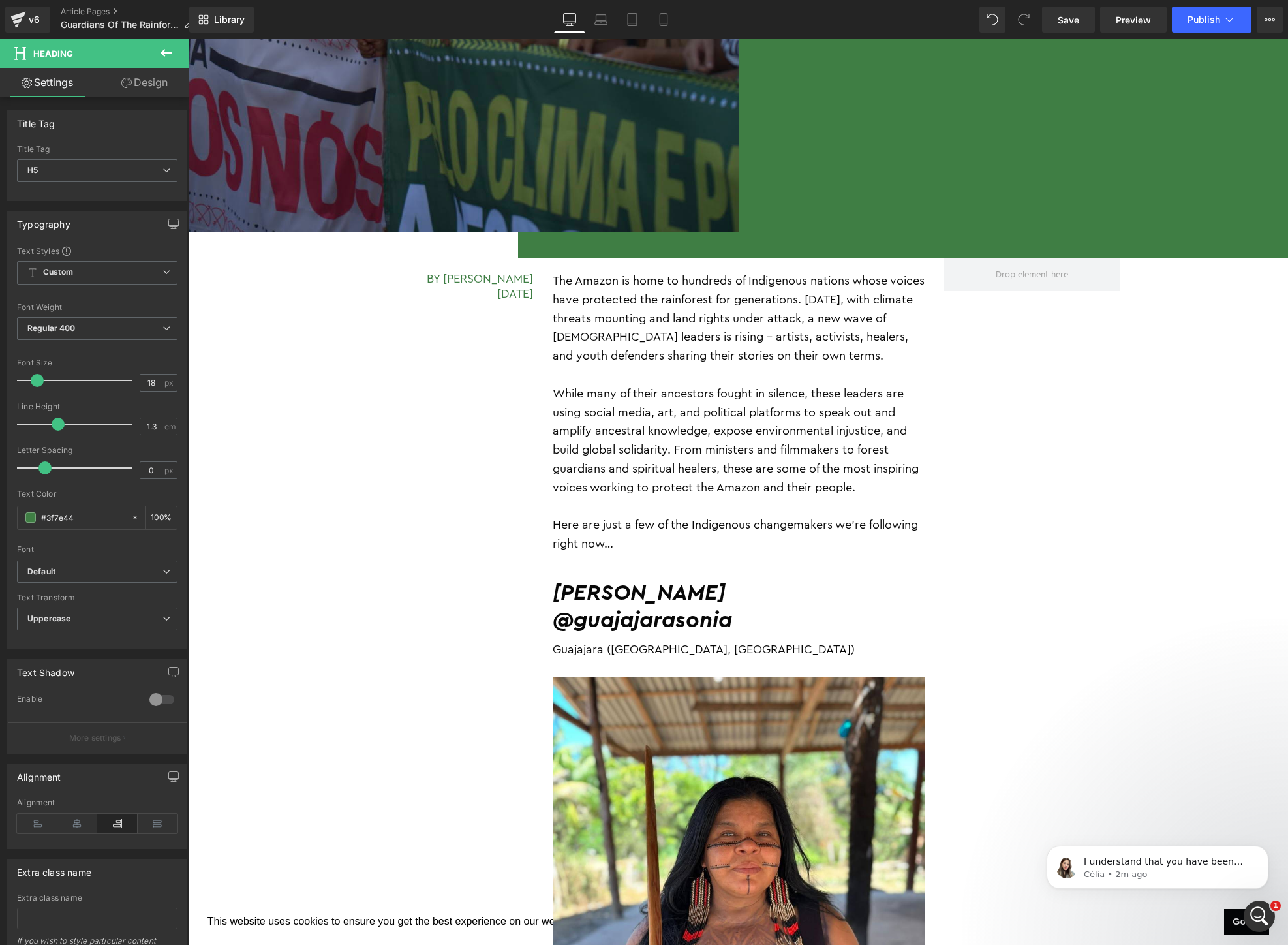
scroll to position [455, 0]
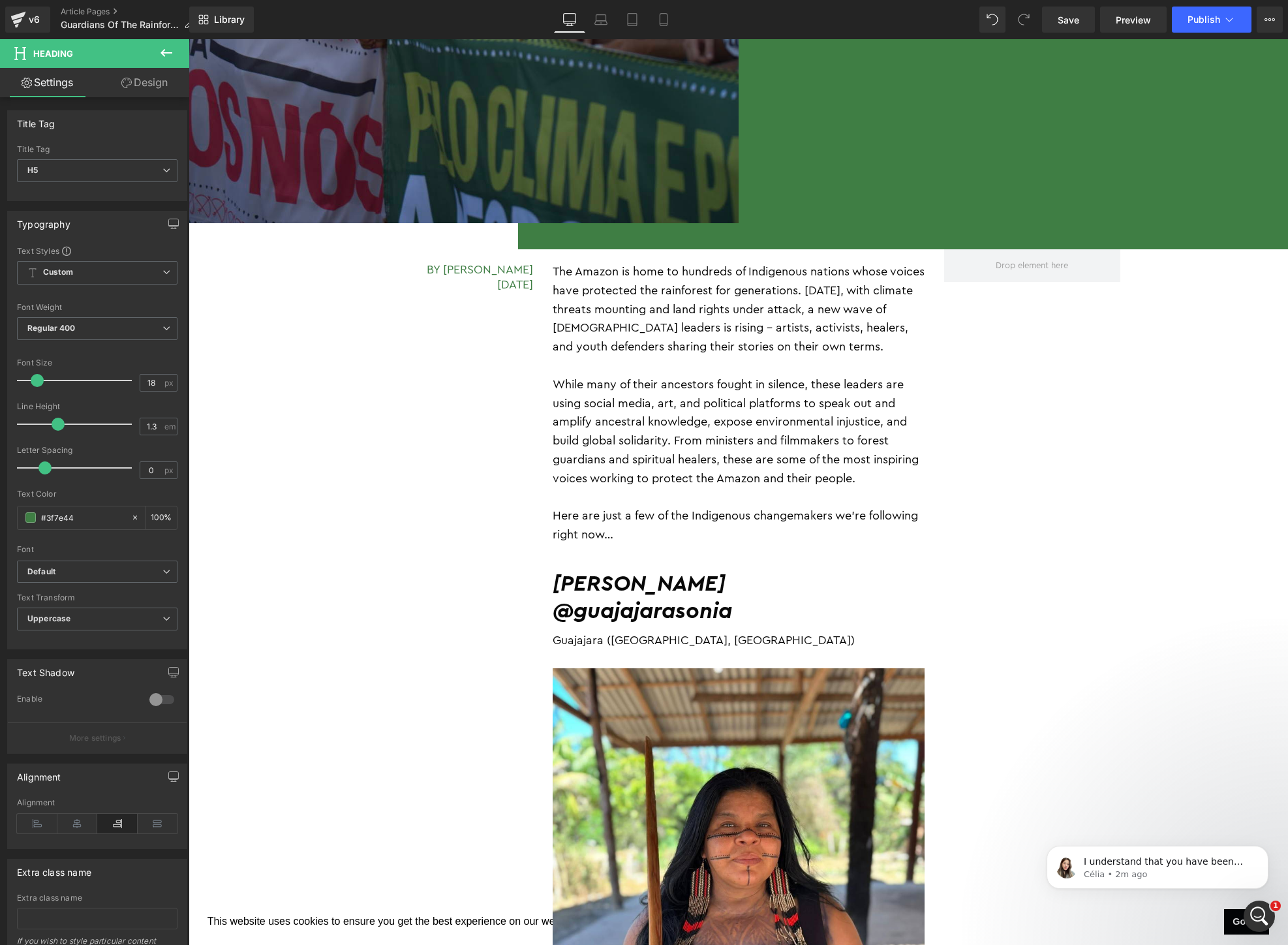
click at [722, 360] on p at bounding box center [738, 366] width 371 height 19
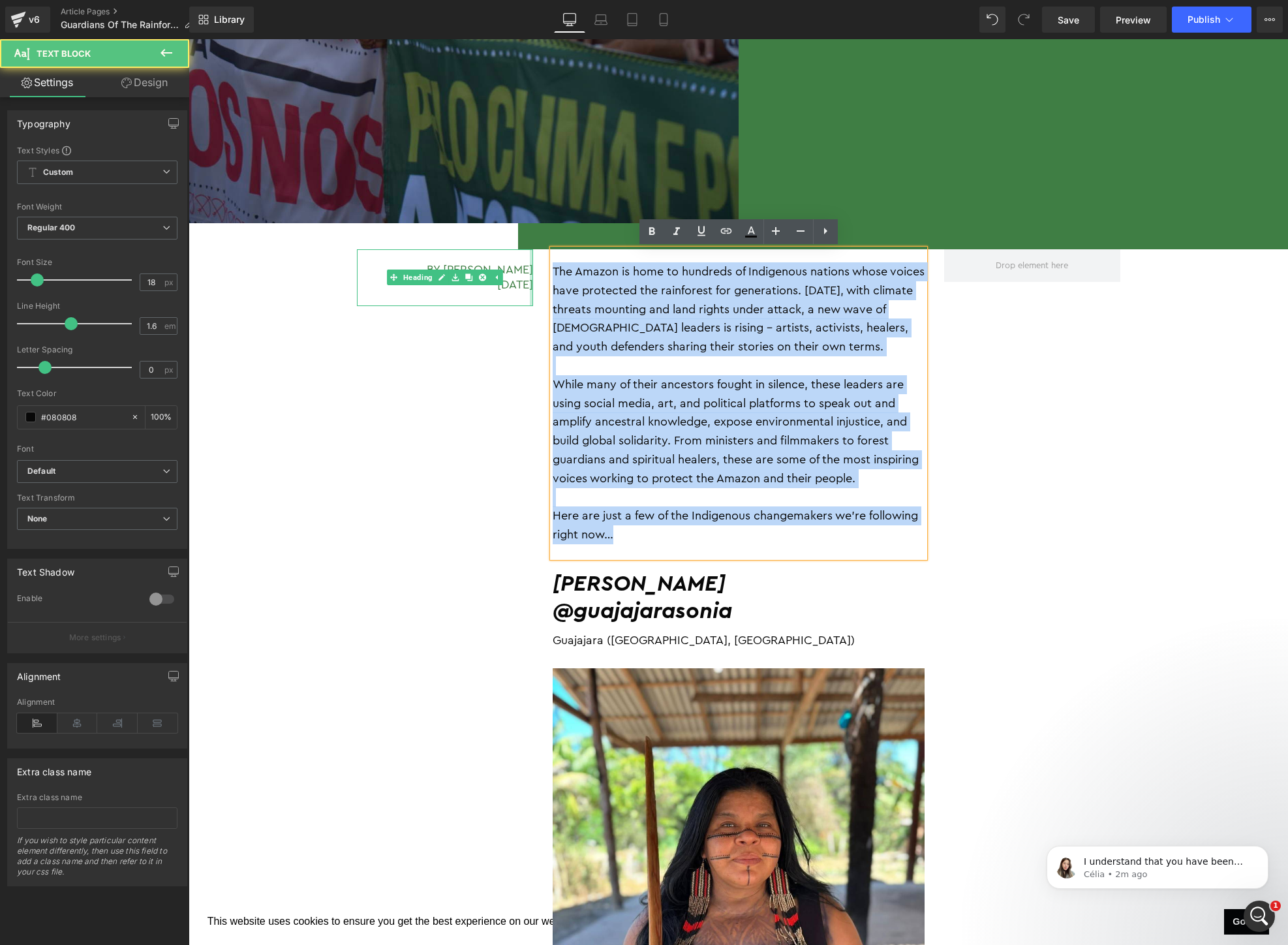
drag, startPoint x: 645, startPoint y: 535, endPoint x: 530, endPoint y: 256, distance: 301.8
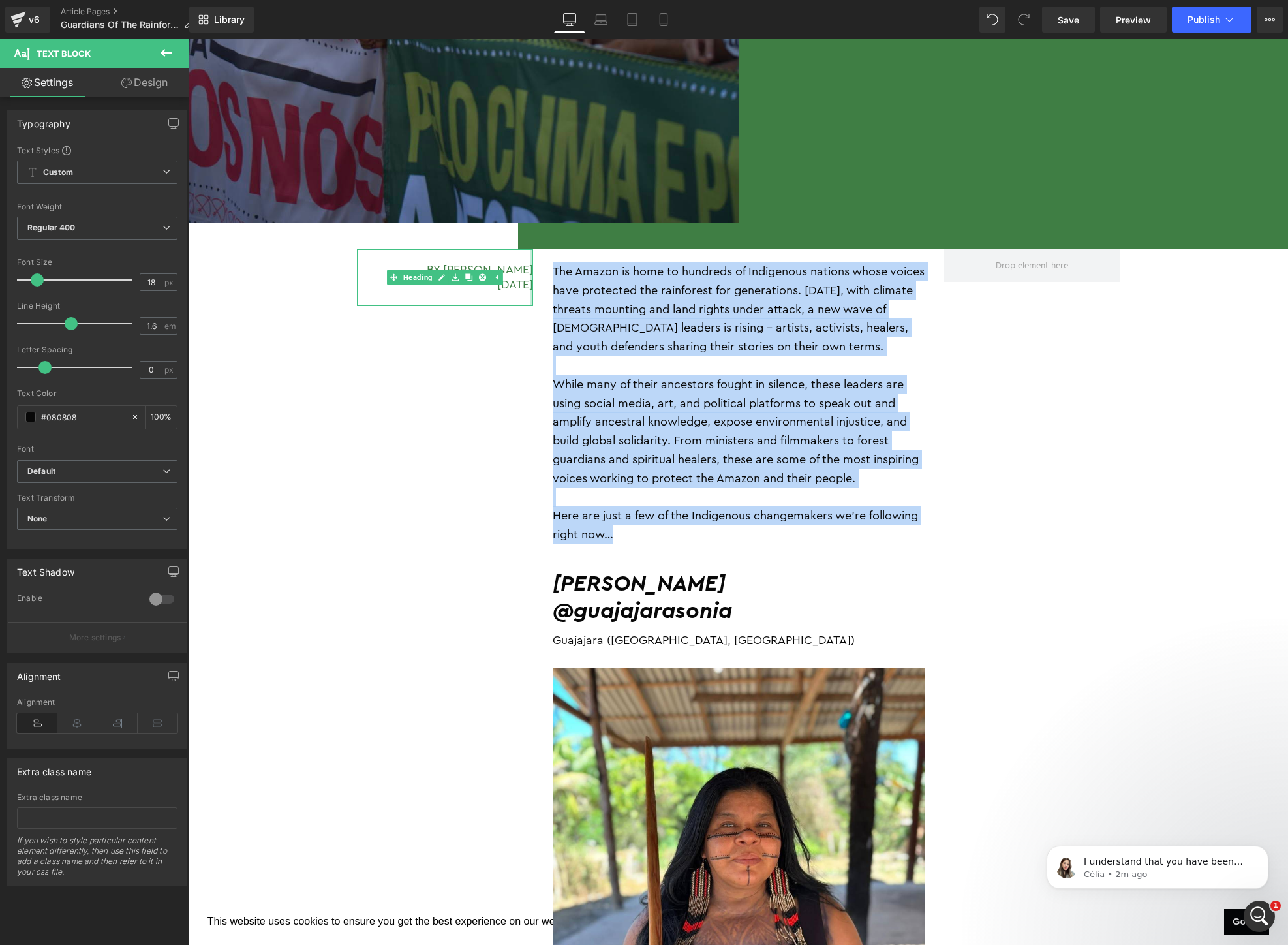
copy div "The Amazon is home to hundreds of Indigenous nations whose voices have protecte…"
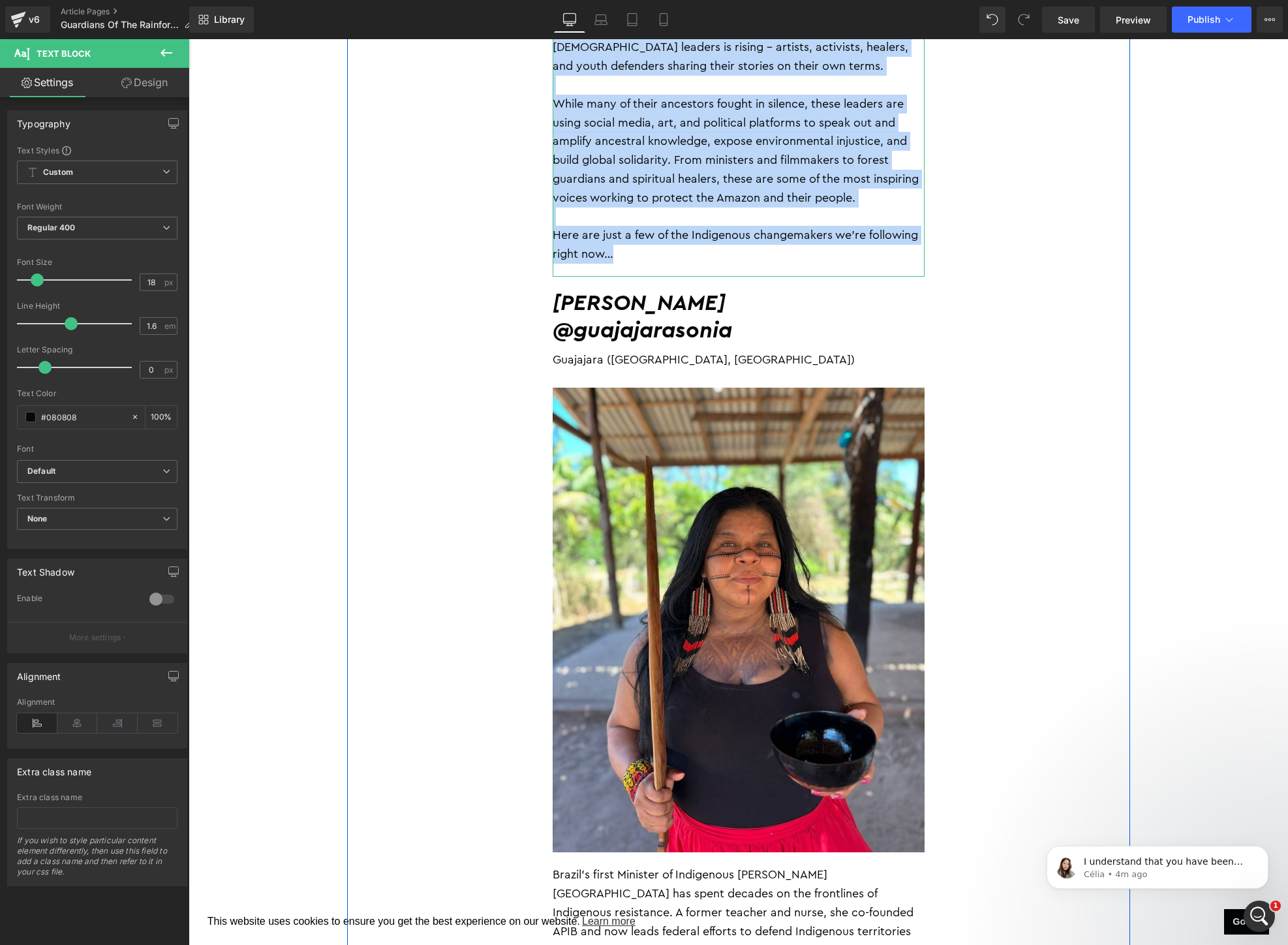
scroll to position [745, 0]
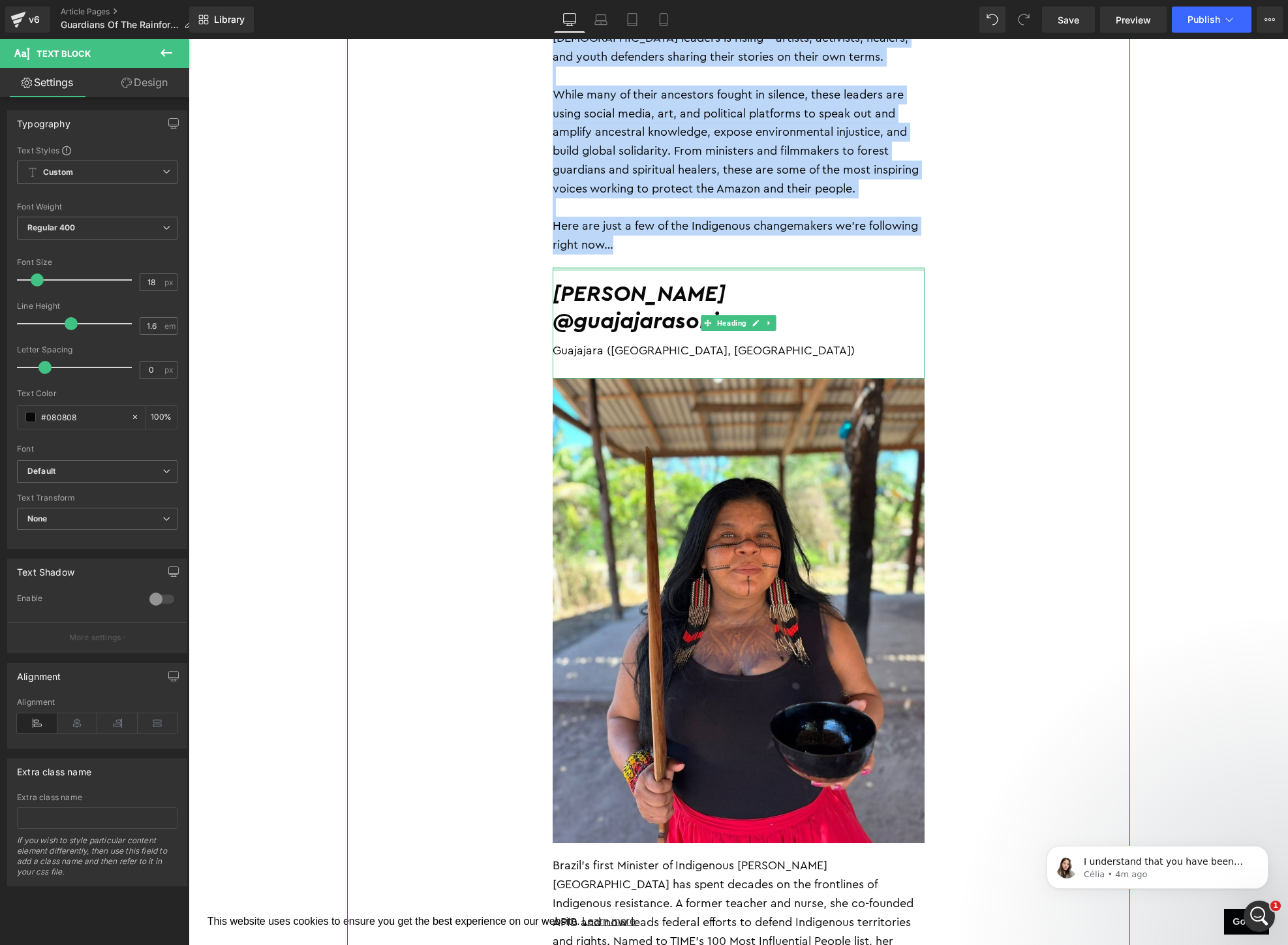
click at [716, 270] on div at bounding box center [738, 269] width 371 height 3
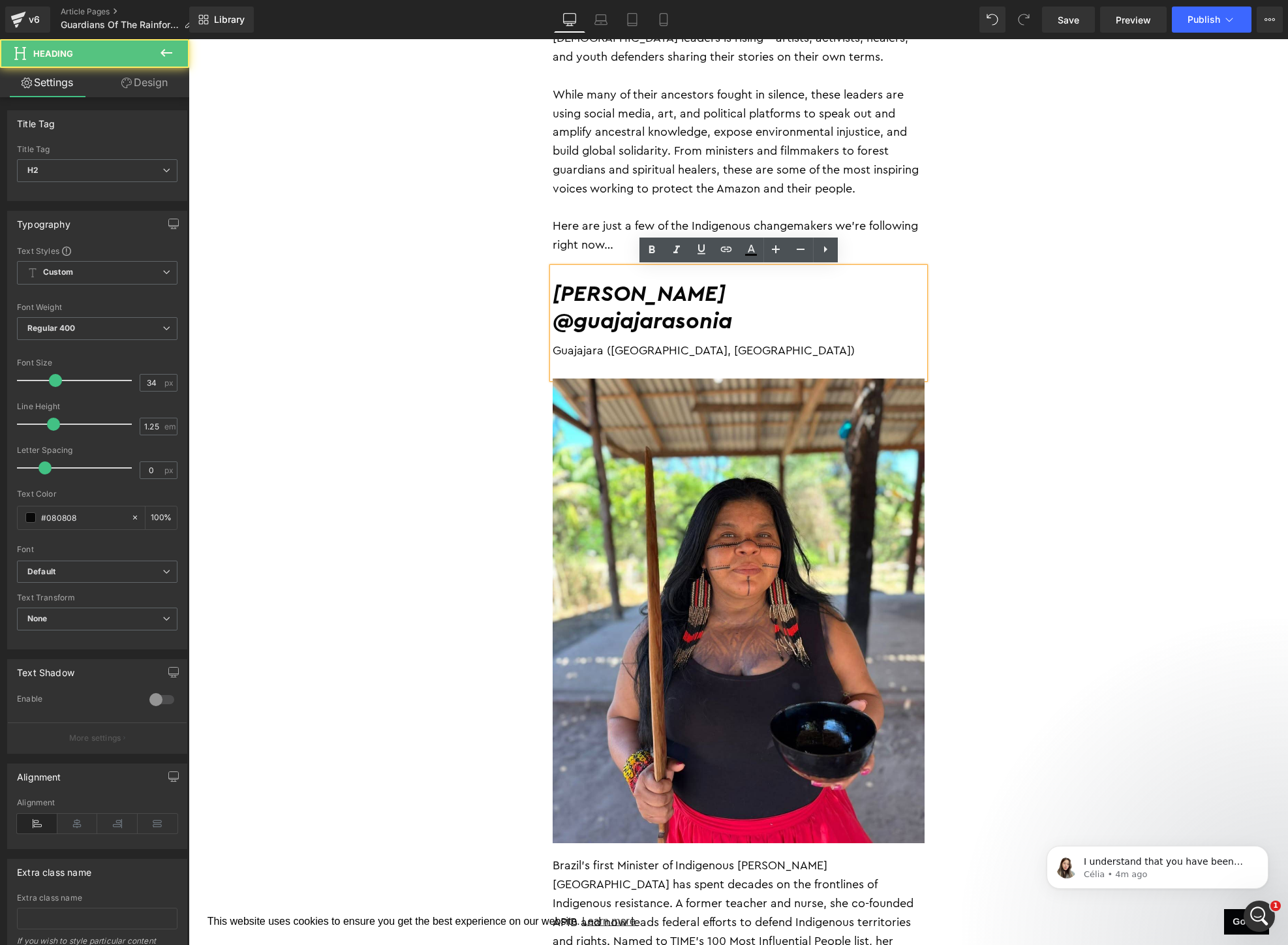
click at [752, 343] on div "Guajajara ([GEOGRAPHIC_DATA], [GEOGRAPHIC_DATA])" at bounding box center [738, 350] width 371 height 29
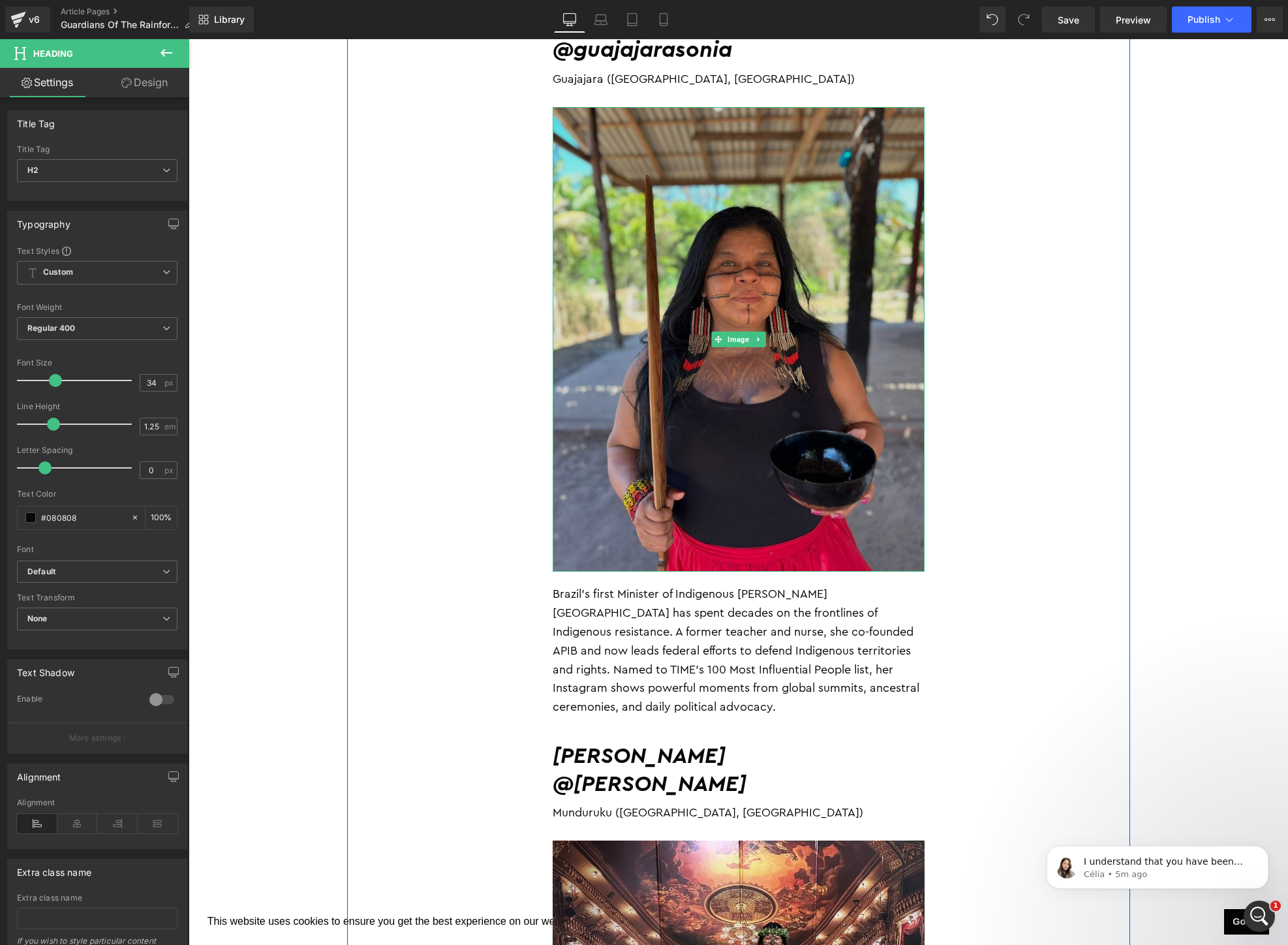
scroll to position [726, 0]
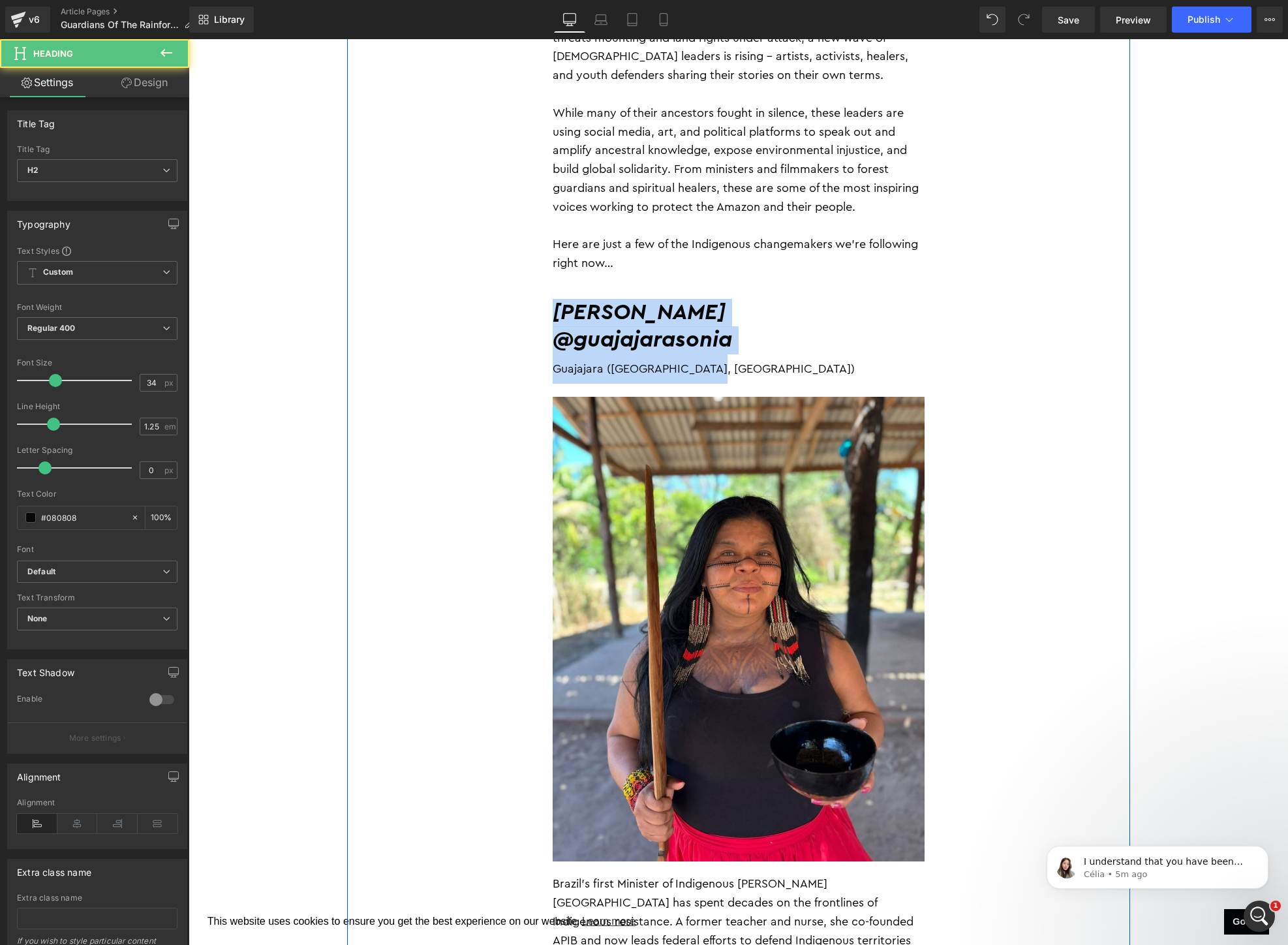
drag, startPoint x: 733, startPoint y: 375, endPoint x: 529, endPoint y: 307, distance: 215.0
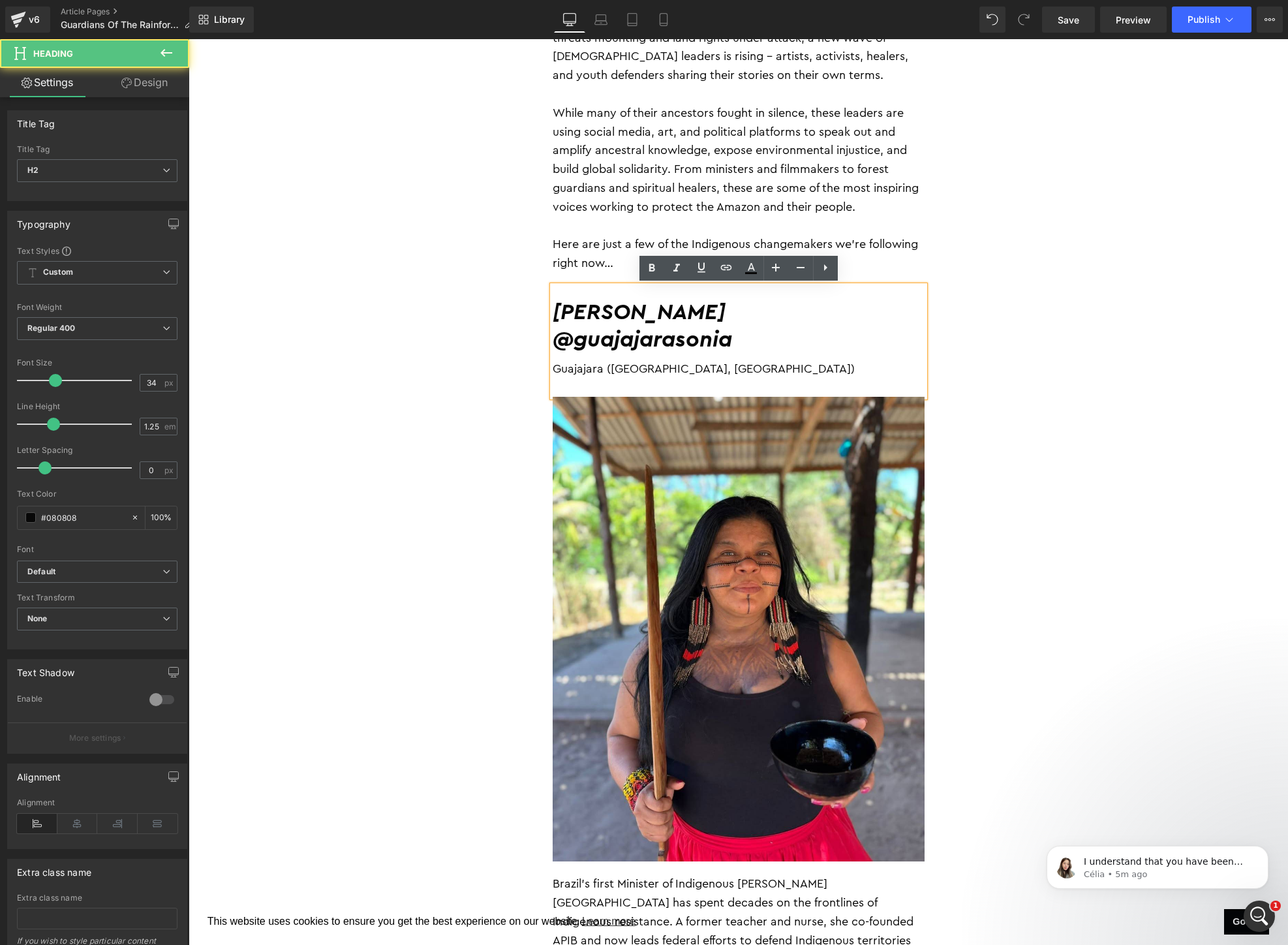
click at [771, 376] on div "Guajajara ([GEOGRAPHIC_DATA], [GEOGRAPHIC_DATA])" at bounding box center [738, 368] width 371 height 29
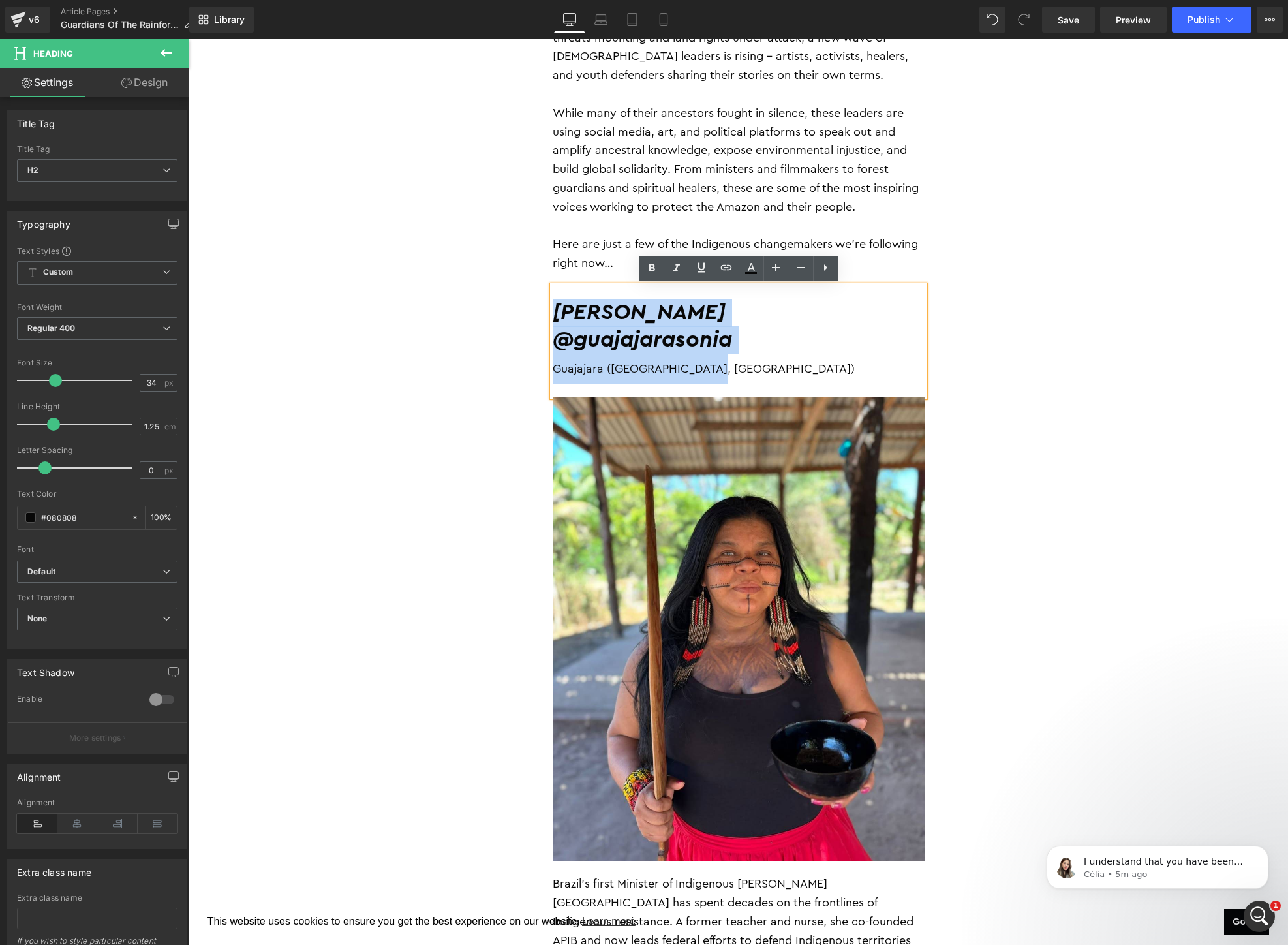
drag, startPoint x: 771, startPoint y: 376, endPoint x: 536, endPoint y: 293, distance: 249.2
copy div "[PERSON_NAME] @guajajarasonia Guajajara ([GEOGRAPHIC_DATA], [GEOGRAPHIC_DATA])"
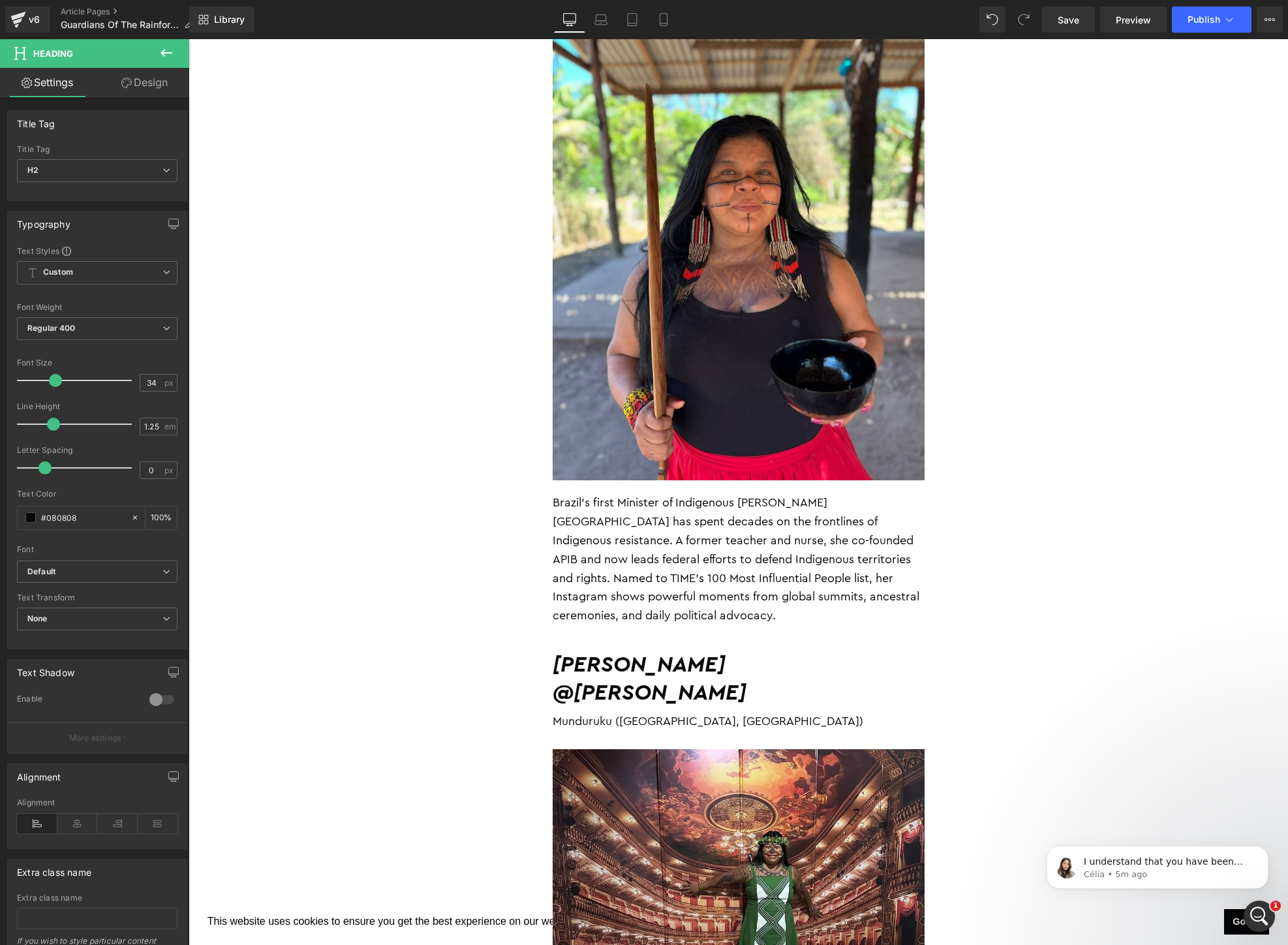
scroll to position [1122, 0]
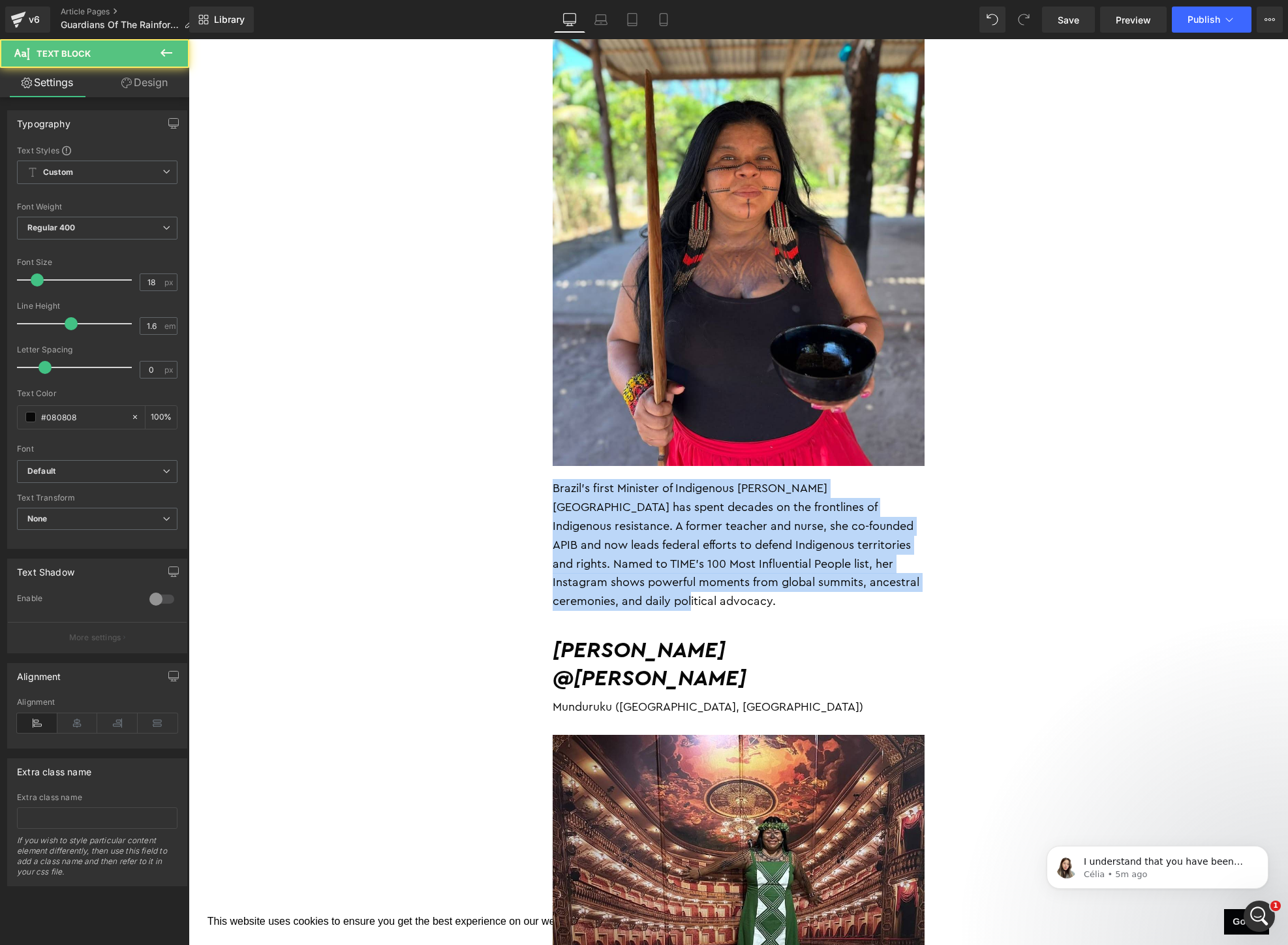
drag, startPoint x: 917, startPoint y: 581, endPoint x: 499, endPoint y: 474, distance: 431.5
copy p "Brazil’s first Minister of Indigenous [PERSON_NAME][GEOGRAPHIC_DATA] has spent …"
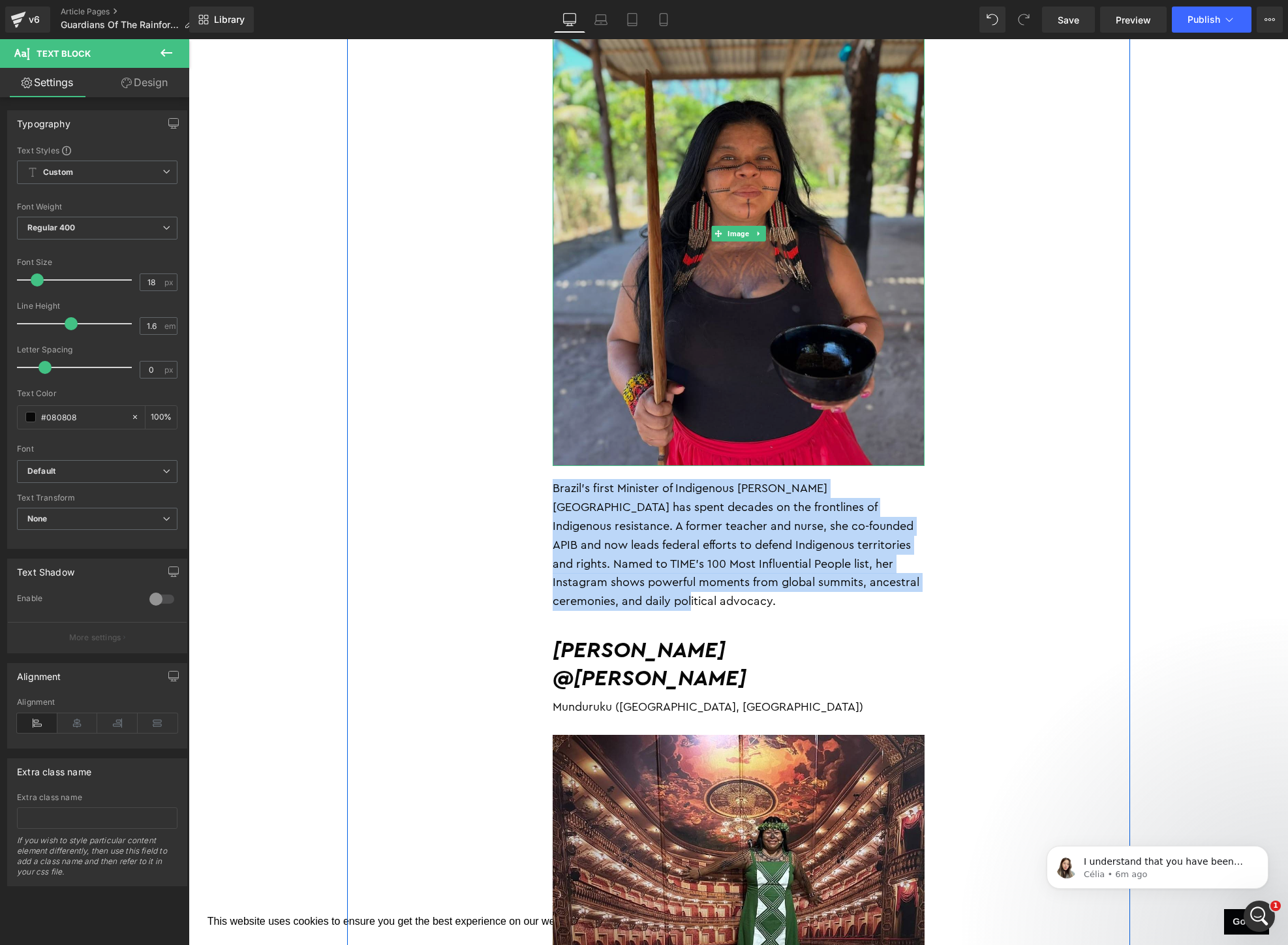
scroll to position [931, 0]
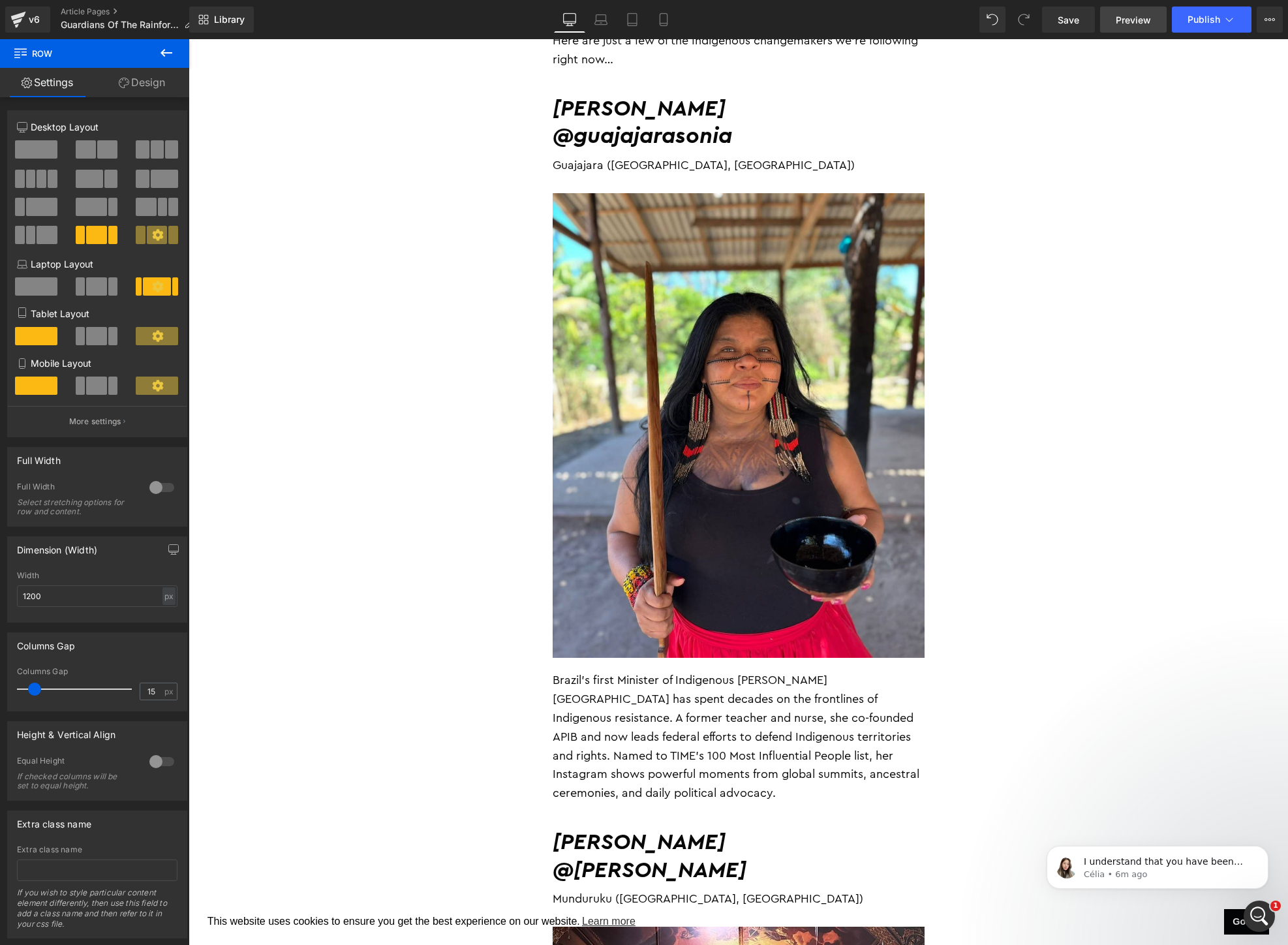
click at [1142, 23] on span "Preview" at bounding box center [1133, 20] width 35 height 13
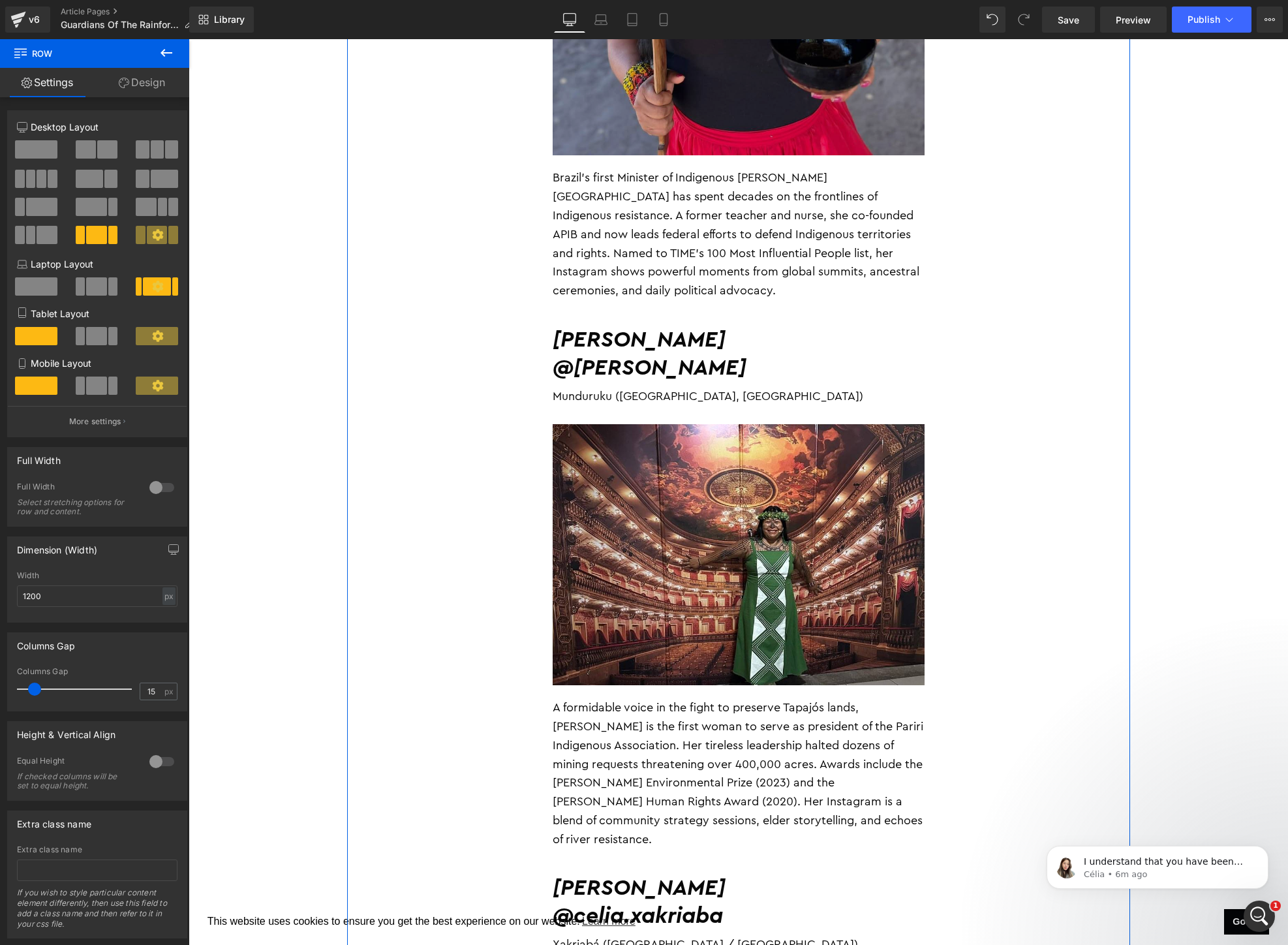
scroll to position [1432, 0]
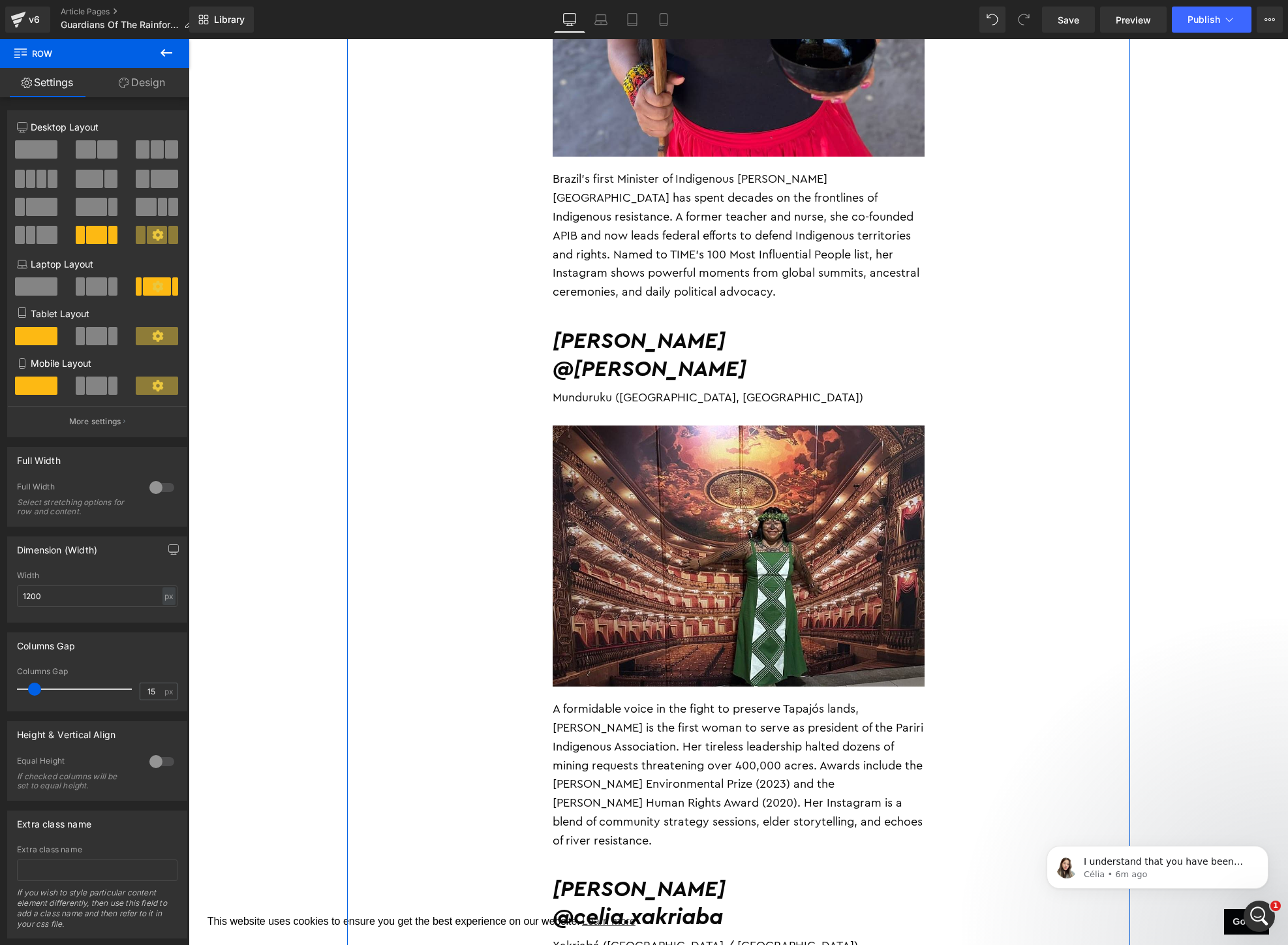
click at [704, 383] on div "Munduruku ([GEOGRAPHIC_DATA], [GEOGRAPHIC_DATA])" at bounding box center [738, 398] width 371 height 29
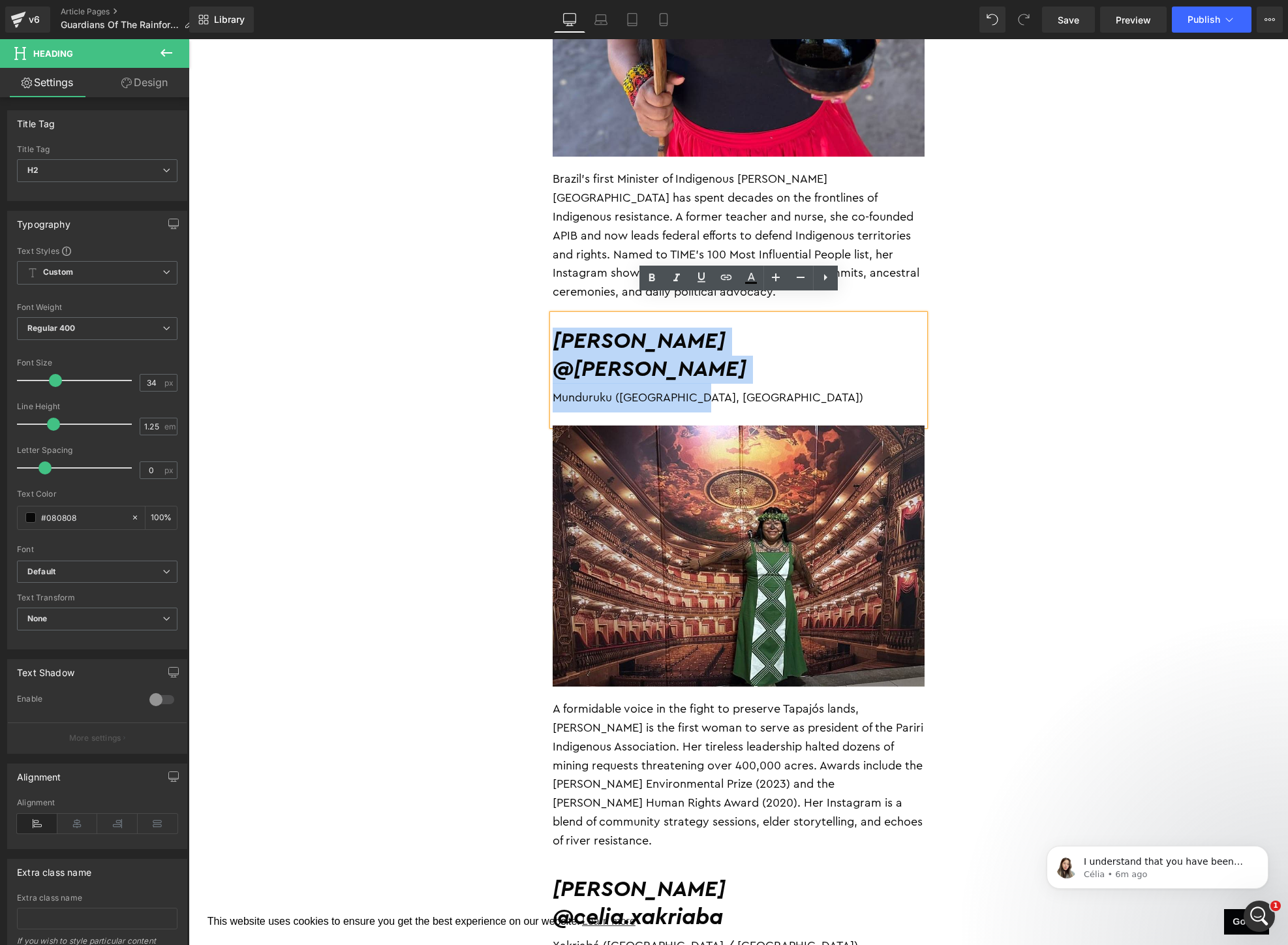
drag, startPoint x: 726, startPoint y: 383, endPoint x: 557, endPoint y: 323, distance: 179.3
click at [557, 323] on div "[PERSON_NAME] @[PERSON_NAME] ([GEOGRAPHIC_DATA], [GEOGRAPHIC_DATA])" at bounding box center [738, 370] width 371 height 111
copy div "[PERSON_NAME] @[PERSON_NAME] ([GEOGRAPHIC_DATA], [GEOGRAPHIC_DATA])"
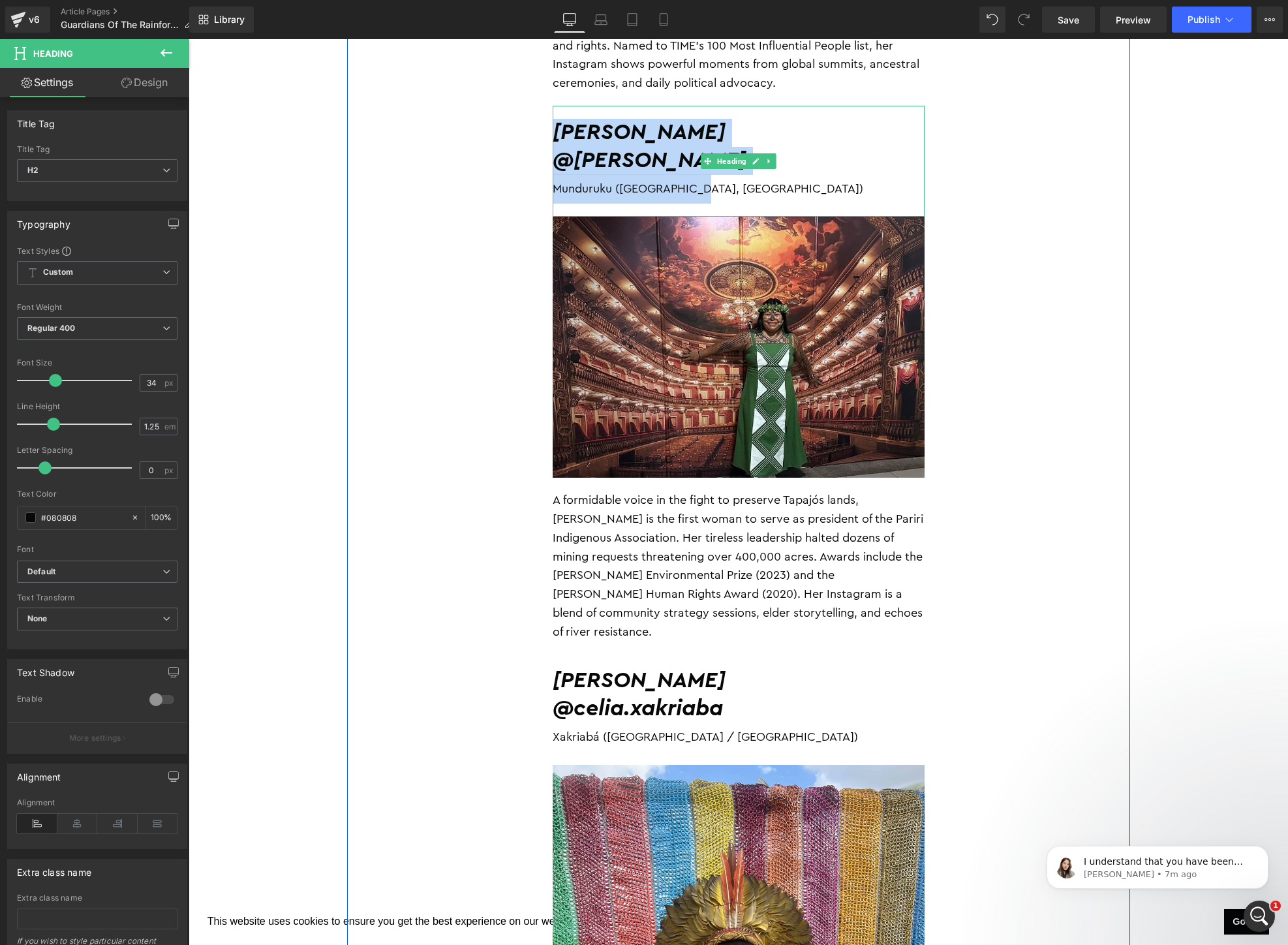
scroll to position [1693, 0]
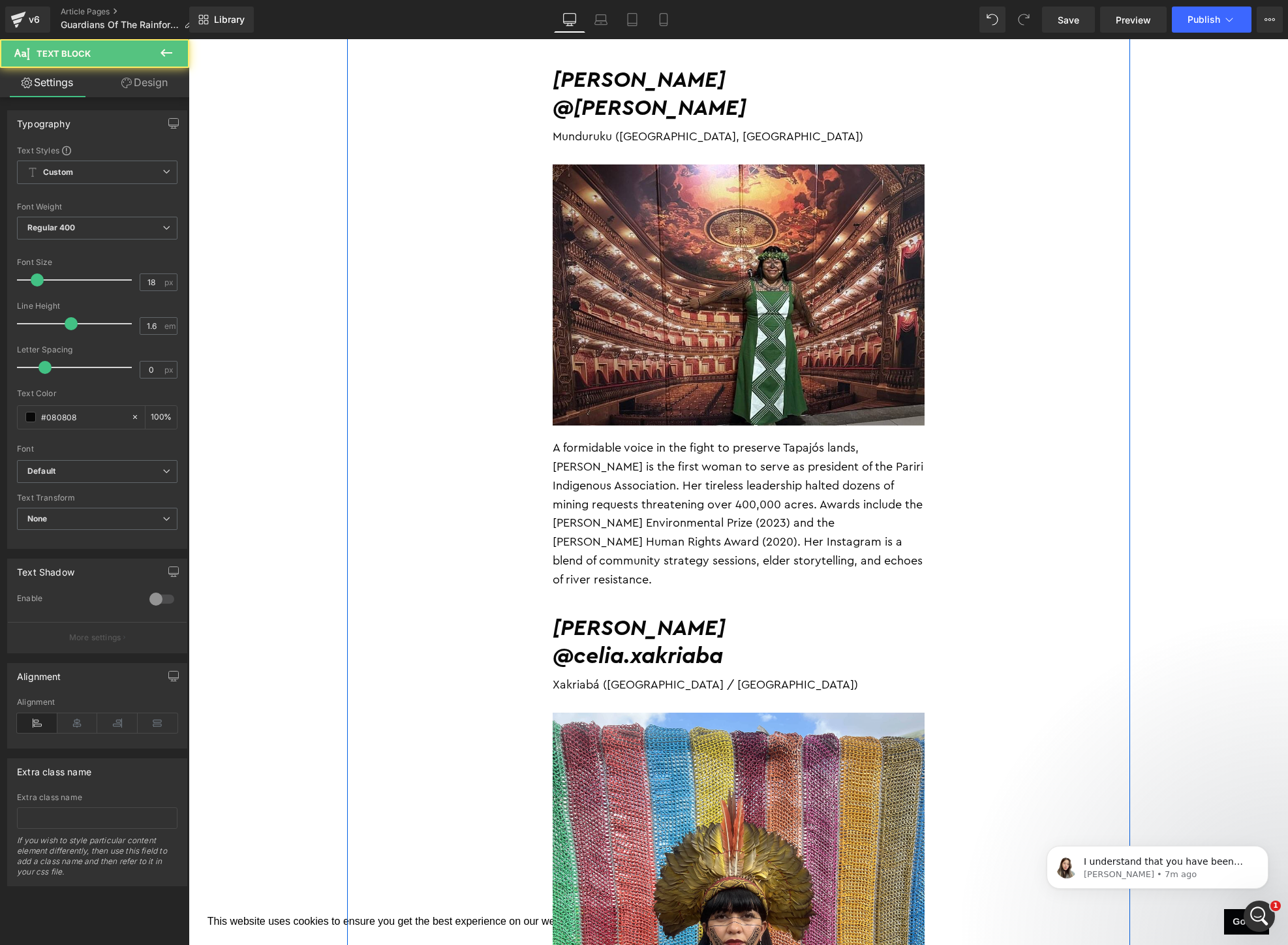
drag, startPoint x: 601, startPoint y: 443, endPoint x: 569, endPoint y: 435, distance: 33.0
click at [571, 439] on p "A formidable voice in the fight to preserve Tapajós lands, [PERSON_NAME] is the…" at bounding box center [738, 514] width 371 height 150
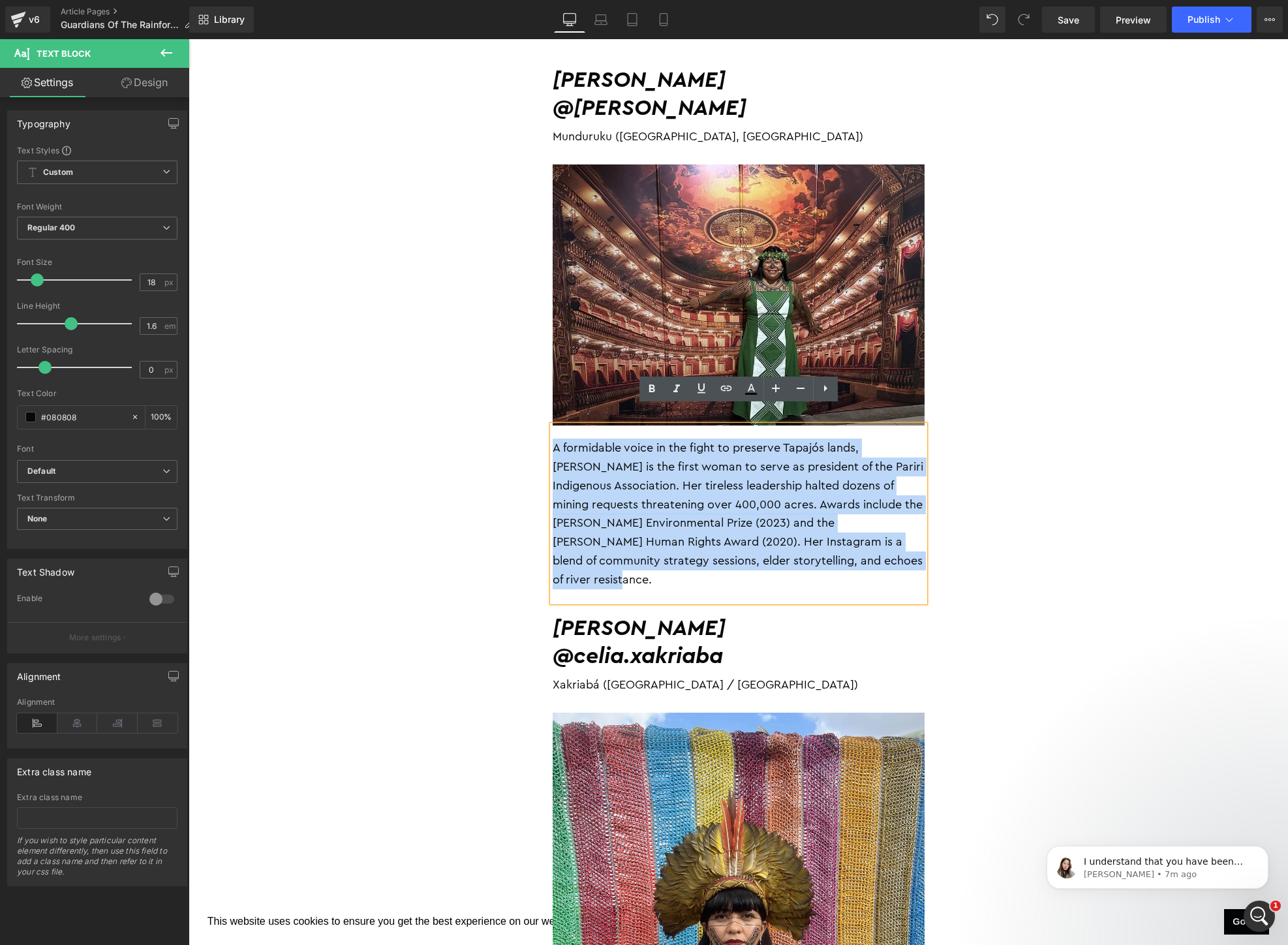
drag, startPoint x: 554, startPoint y: 433, endPoint x: 925, endPoint y: 552, distance: 389.6
click at [924, 552] on div "A formidable voice in the fight to preserve Tapajós lands, [PERSON_NAME] is the…" at bounding box center [738, 513] width 371 height 176
copy p "A formidable voice in the fight to preserve Tapajós lands, [PERSON_NAME] is the…"
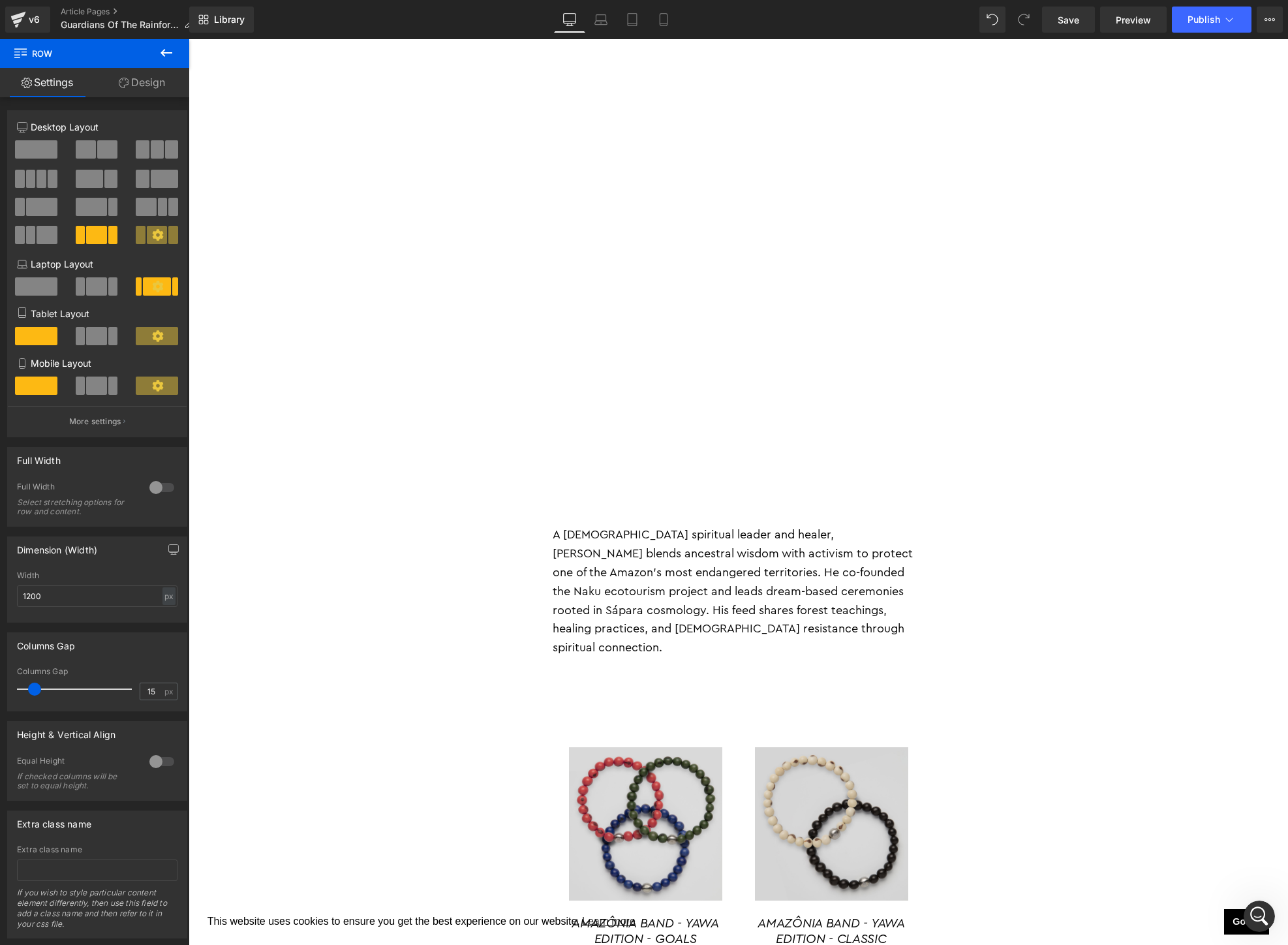
scroll to position [9797, 0]
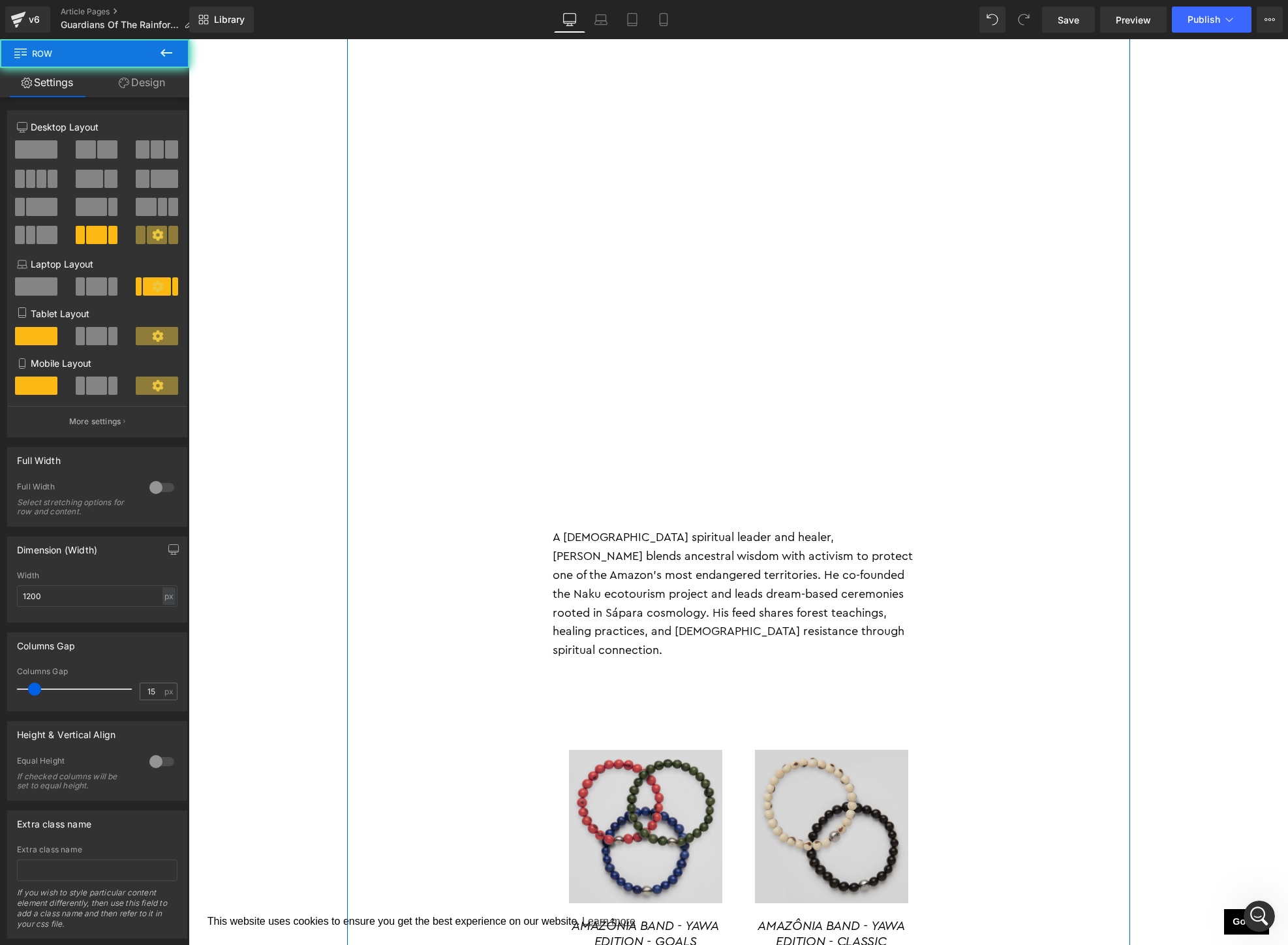
click at [189, 39] on div at bounding box center [189, 39] width 0 height 0
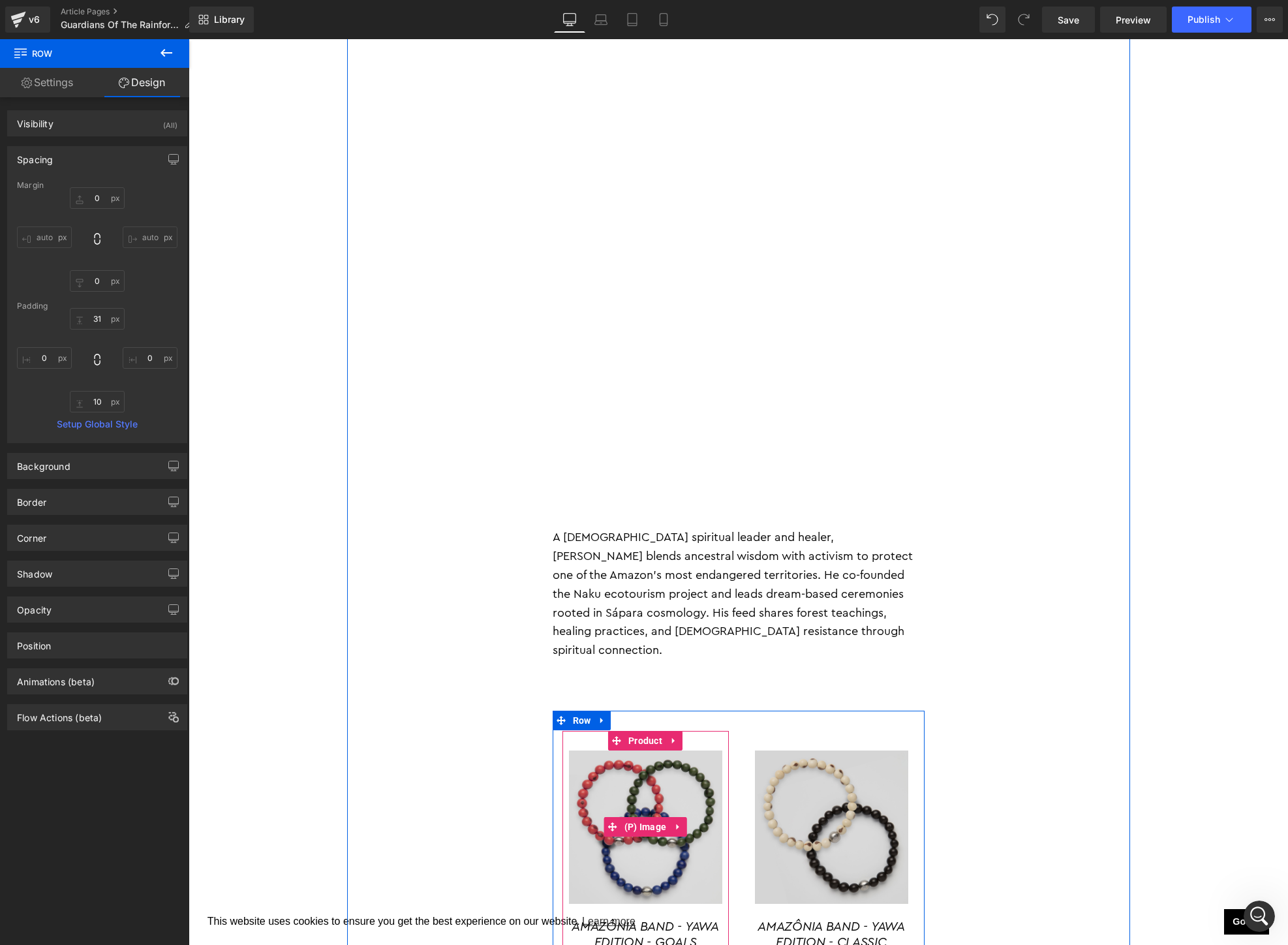
click at [682, 750] on img at bounding box center [645, 827] width 153 height 153
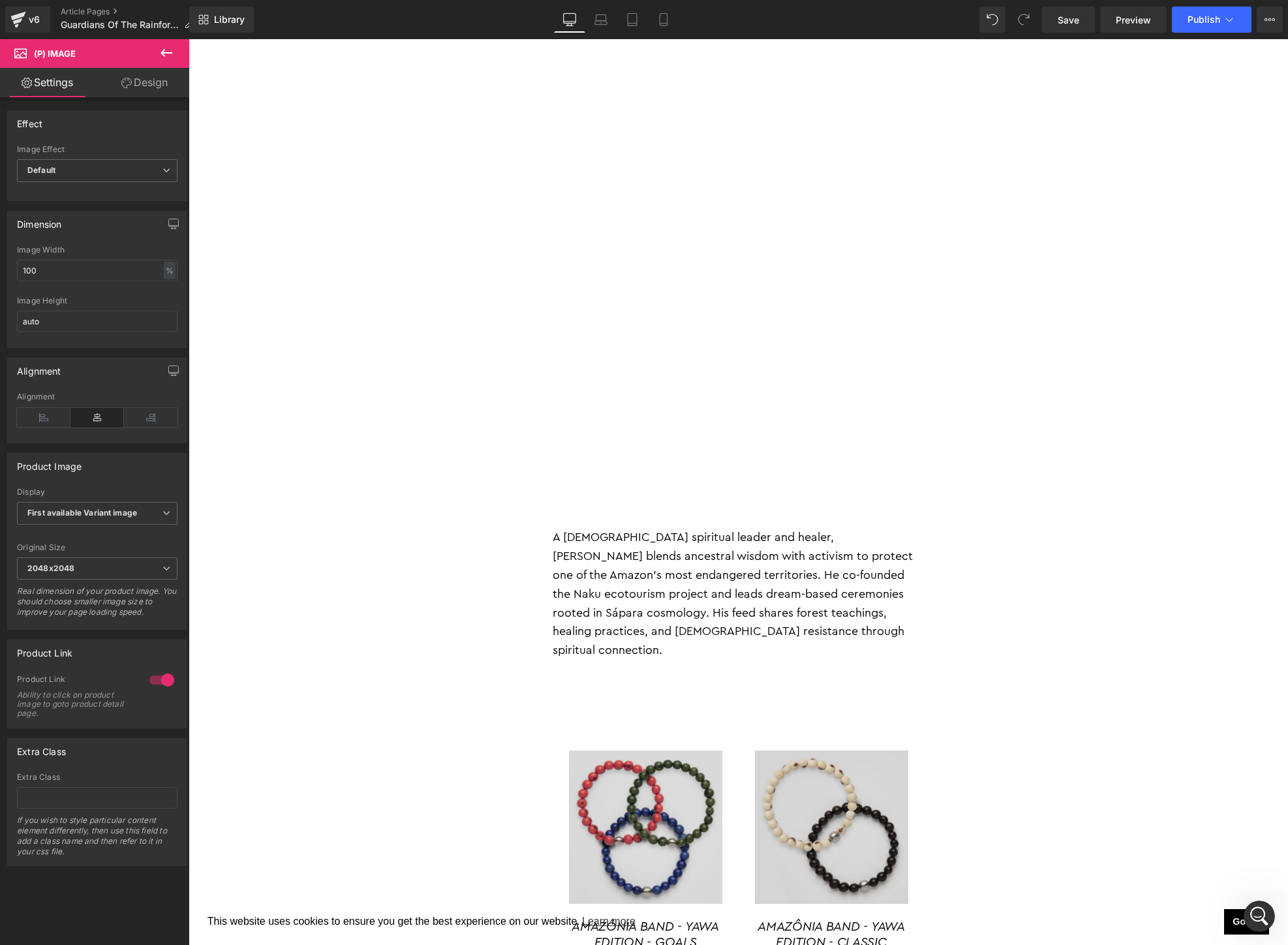
click at [166, 52] on icon at bounding box center [166, 53] width 12 height 8
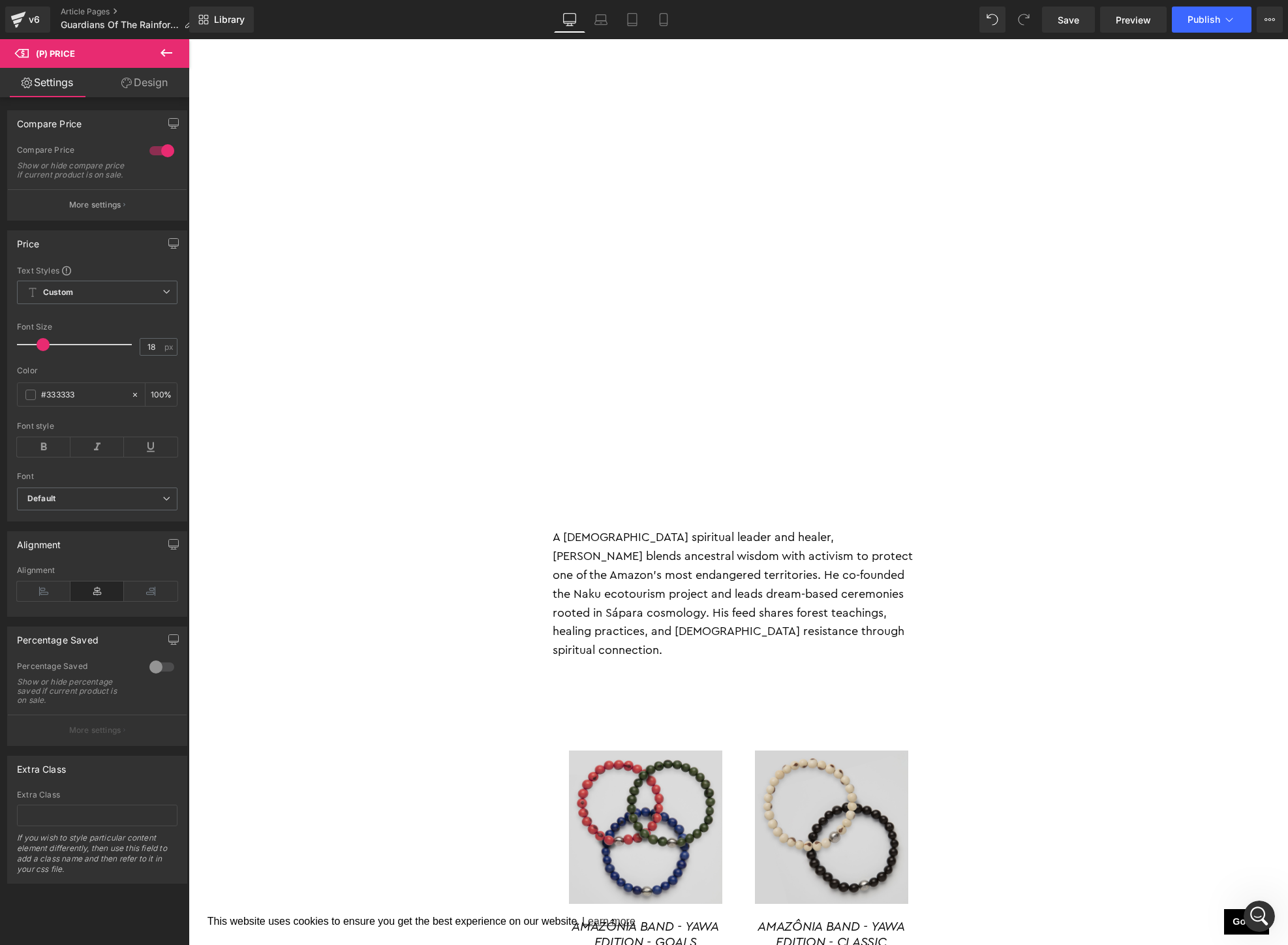
click at [146, 84] on link "Design" at bounding box center [144, 82] width 95 height 29
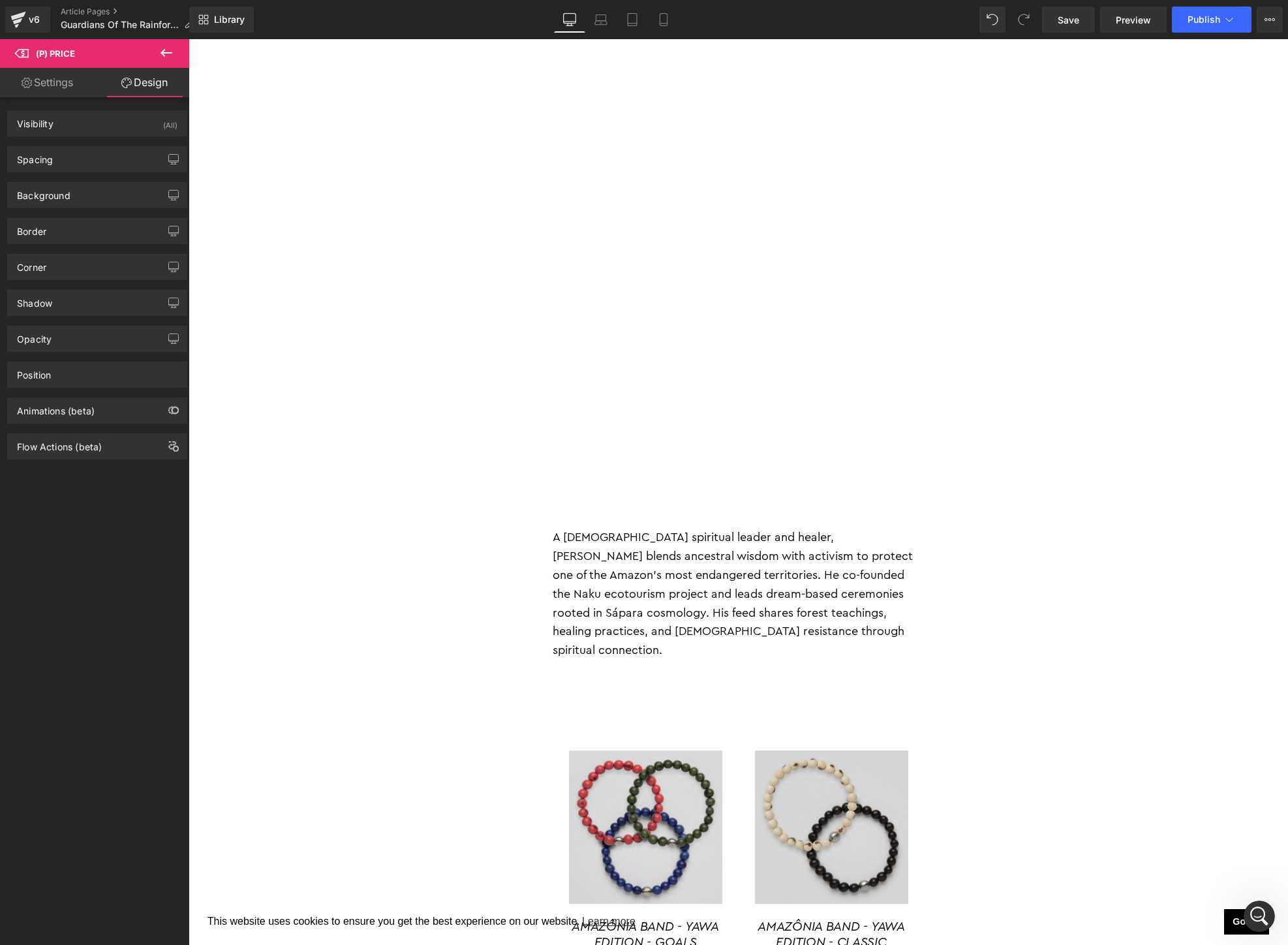
click at [70, 81] on link "Settings" at bounding box center [47, 82] width 95 height 29
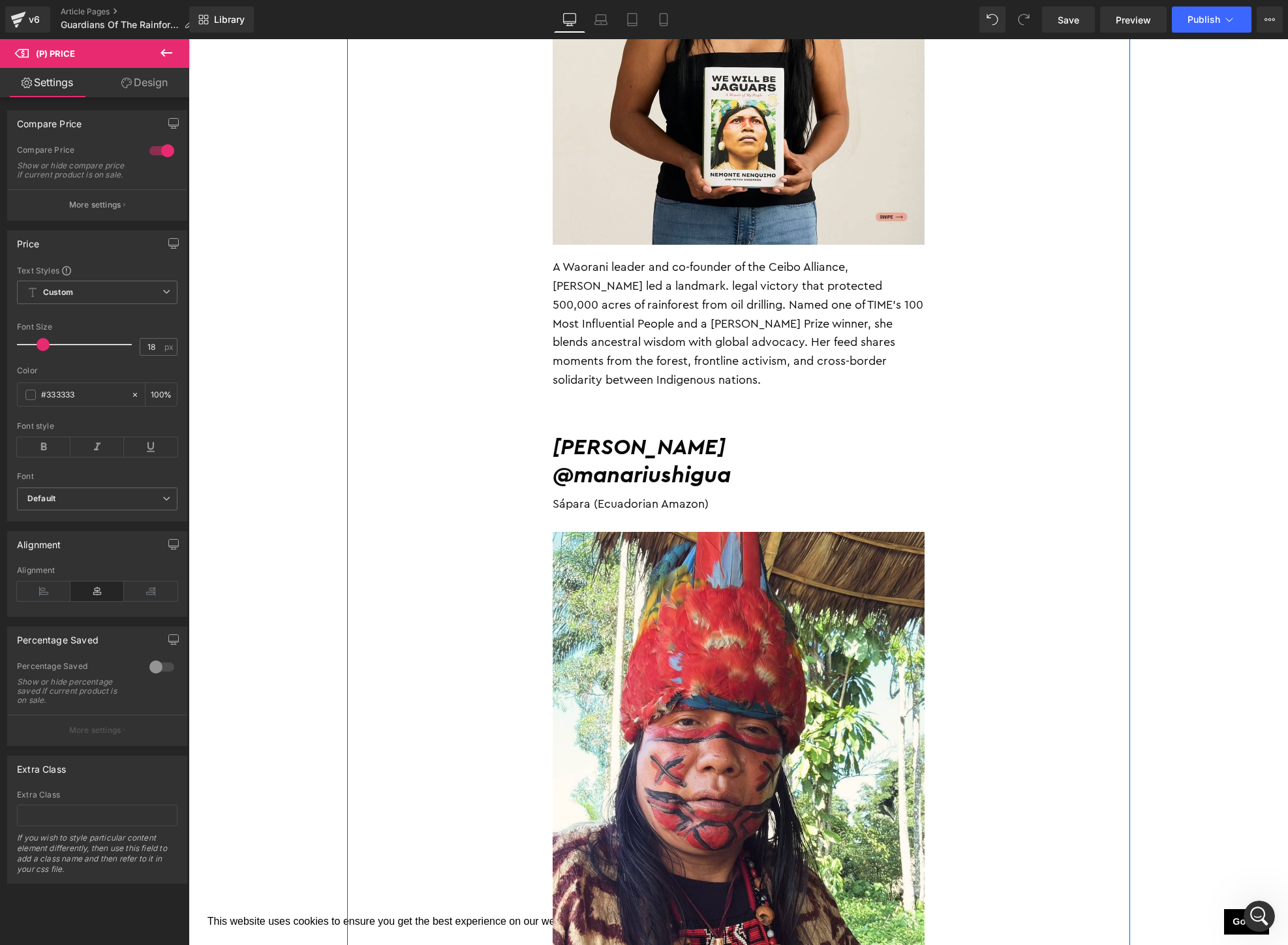
scroll to position [0, 0]
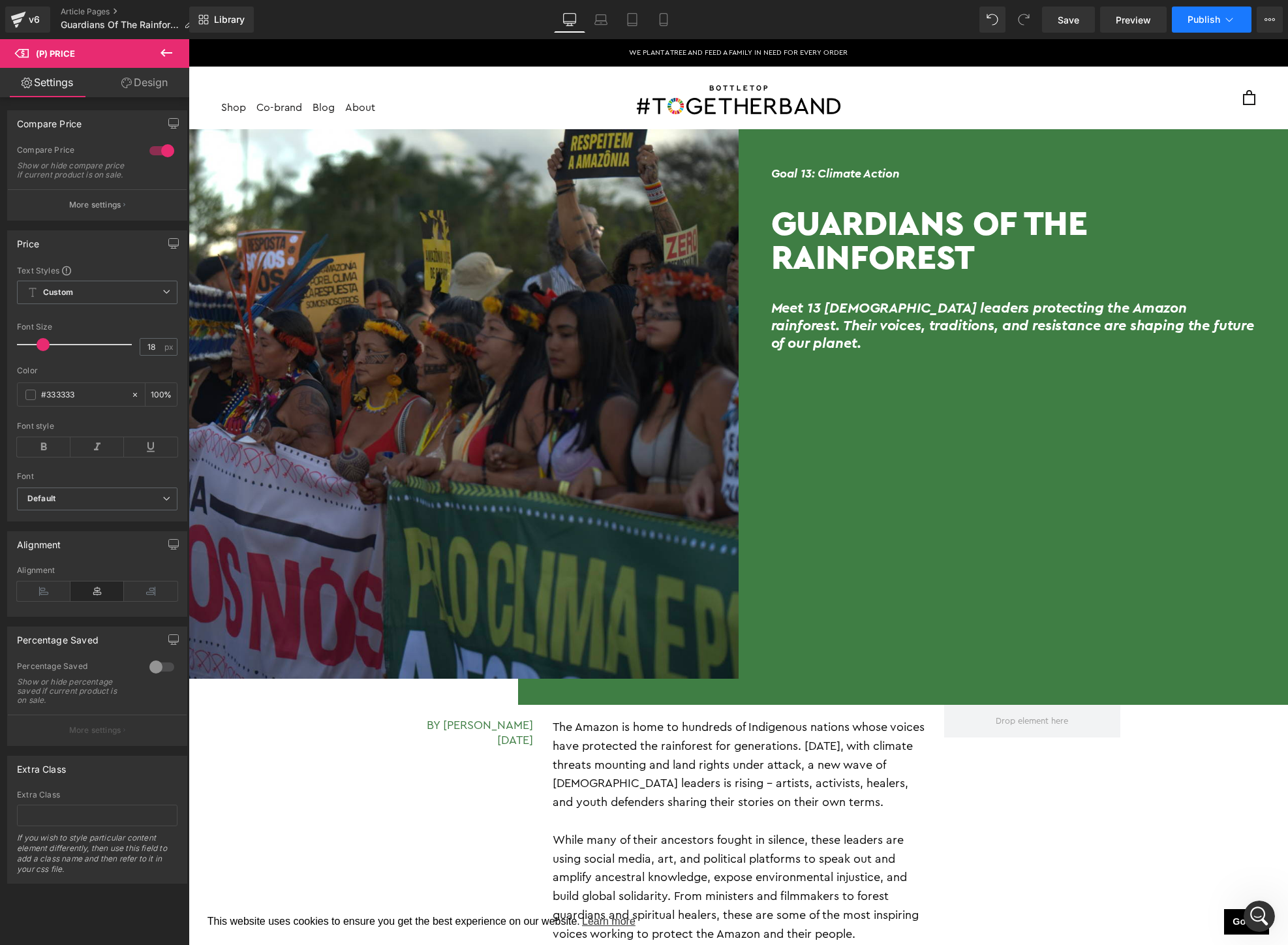
click at [1200, 21] on span "Publish" at bounding box center [1203, 19] width 32 height 10
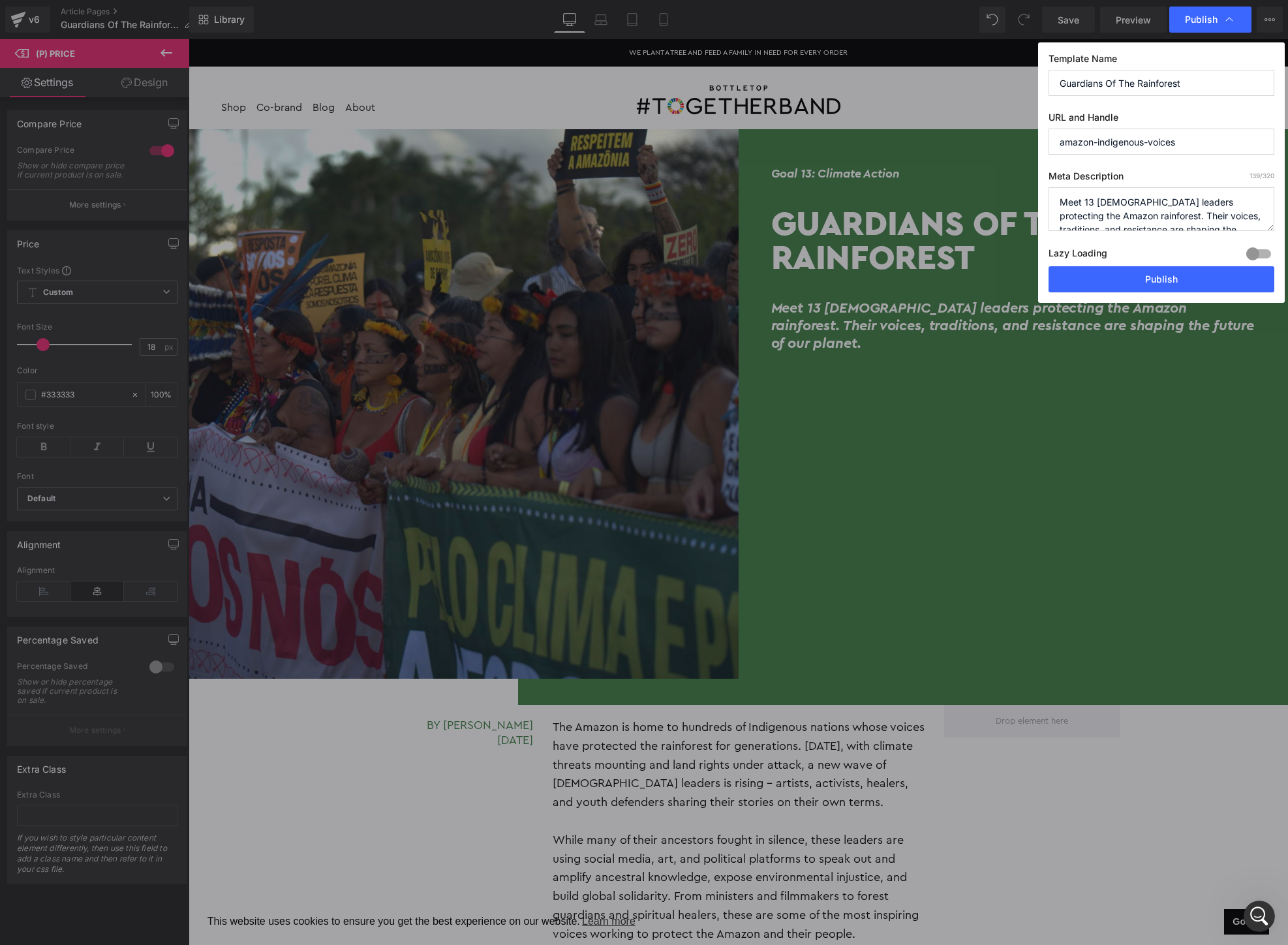
click at [1213, 137] on input "amazon-indigenous-voices" at bounding box center [1161, 141] width 226 height 26
click at [1210, 80] on input "Guardians Of The Rainforest" at bounding box center [1161, 83] width 226 height 26
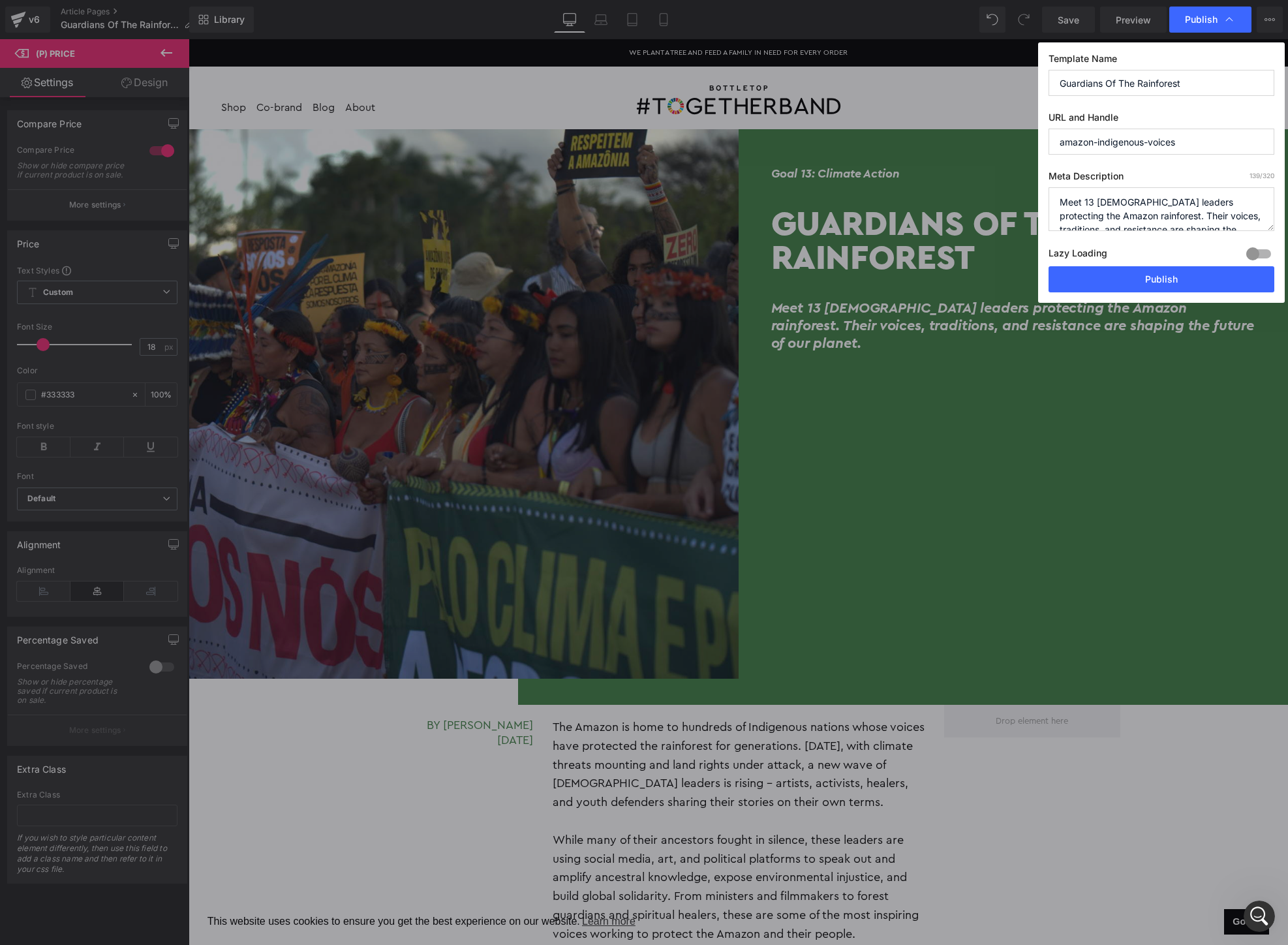
click at [1210, 80] on input "Guardians Of The Rainforest" at bounding box center [1161, 83] width 226 height 26
click at [1103, 205] on textarea "Meet 13 [DEMOGRAPHIC_DATA] leaders protecting the Amazon rainforest. Their voic…" at bounding box center [1161, 208] width 226 height 43
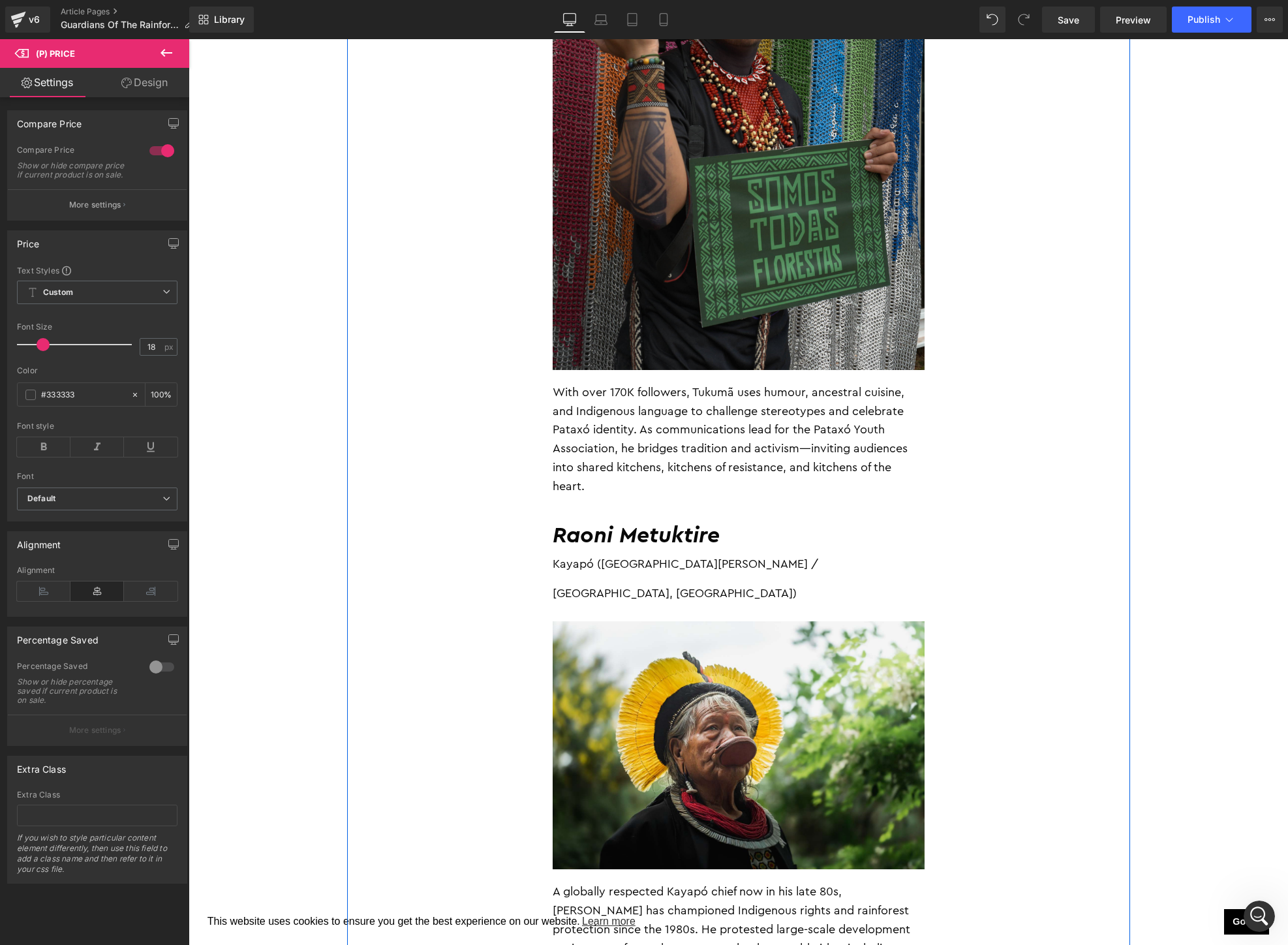
scroll to position [6921, 0]
